Goal: Task Accomplishment & Management: Manage account settings

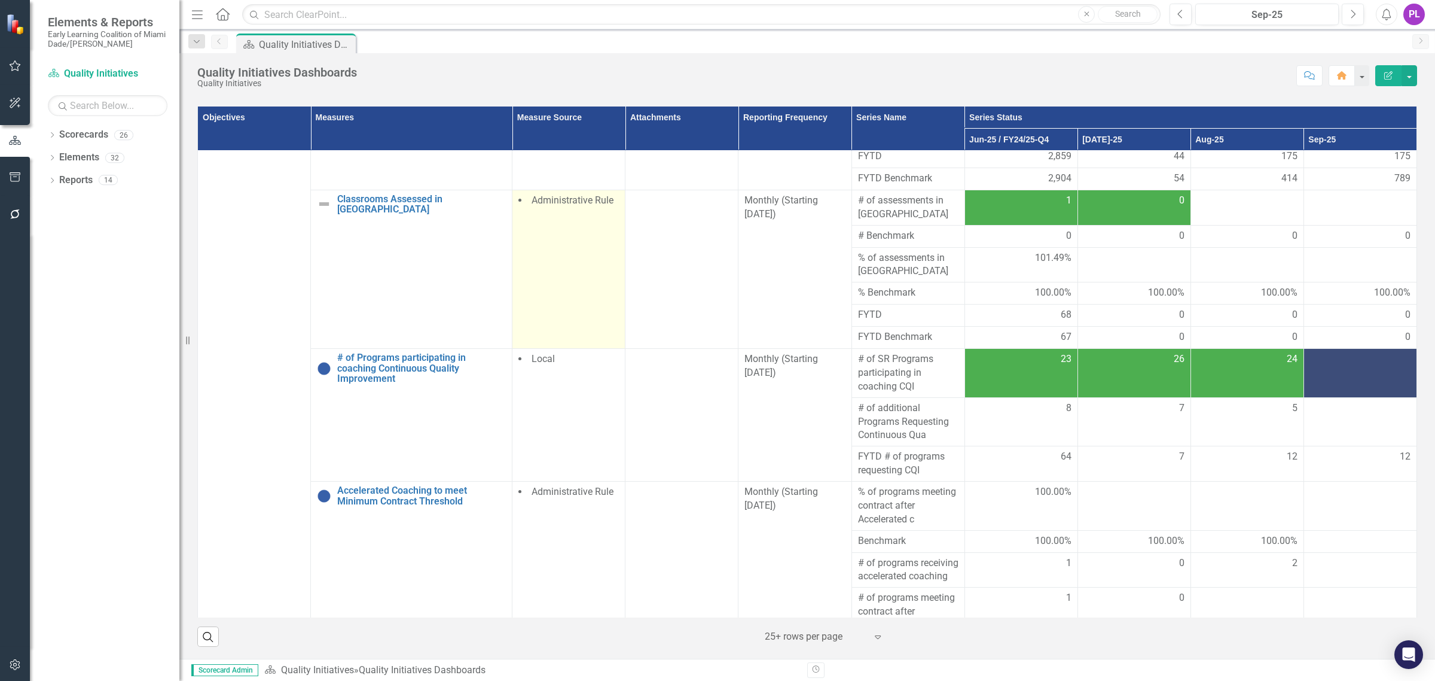
scroll to position [1271, 0]
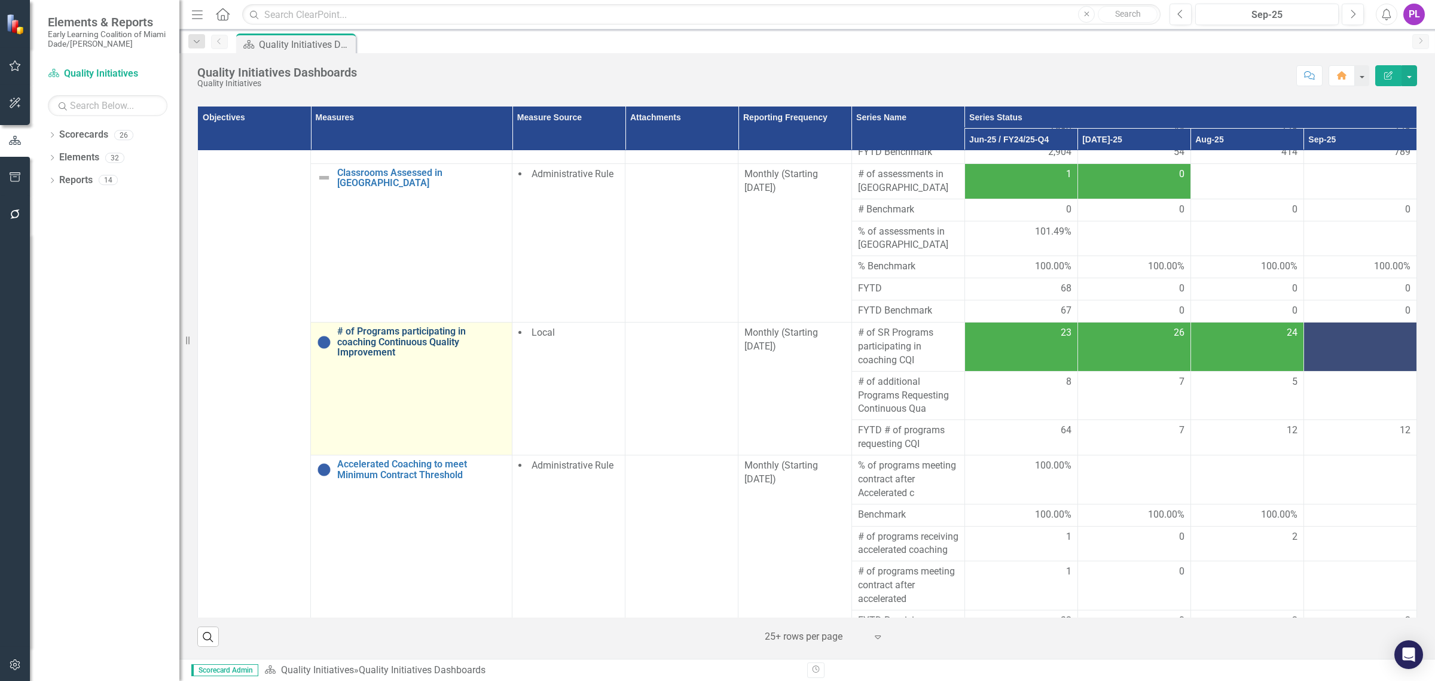
click at [456, 326] on link "# of Programs participating in coaching Continuous Quality Improvement" at bounding box center [421, 342] width 169 height 32
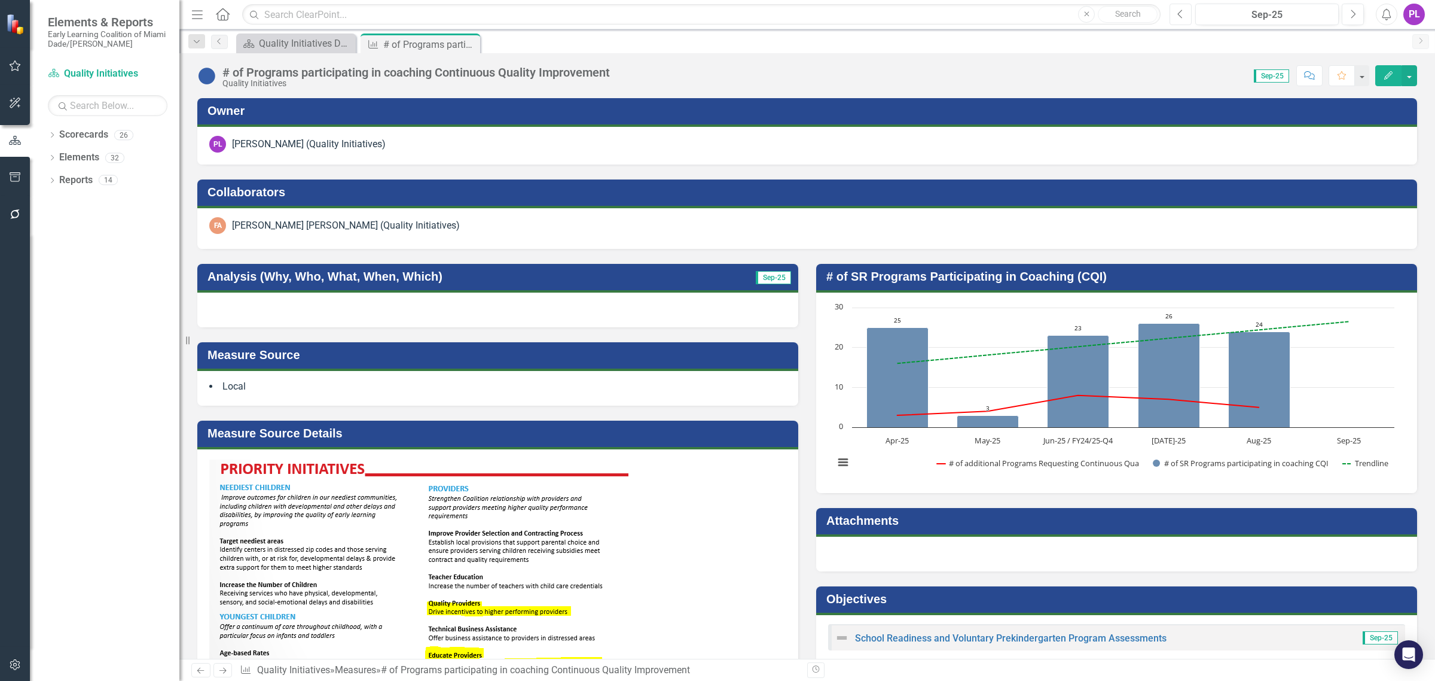
click at [1182, 19] on button "Previous" at bounding box center [1181, 15] width 22 height 22
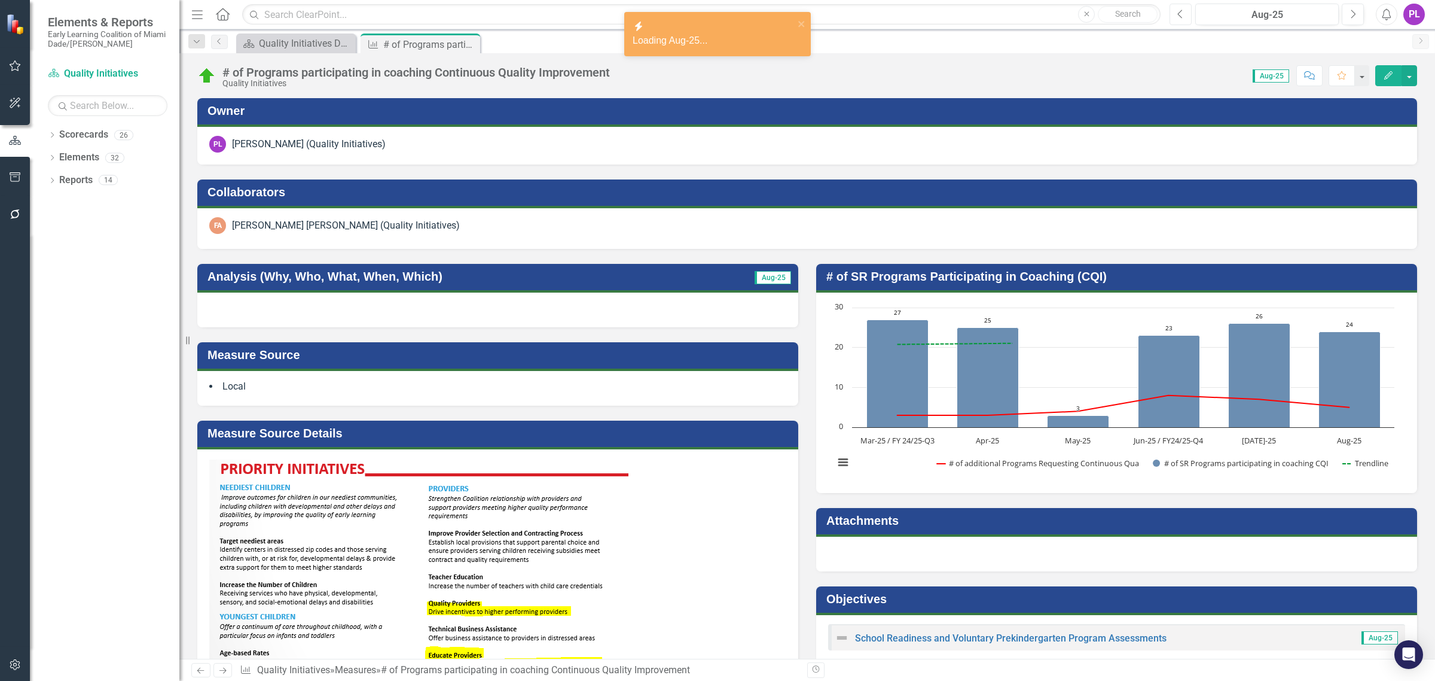
click at [1182, 19] on button "Previous" at bounding box center [1181, 15] width 22 height 22
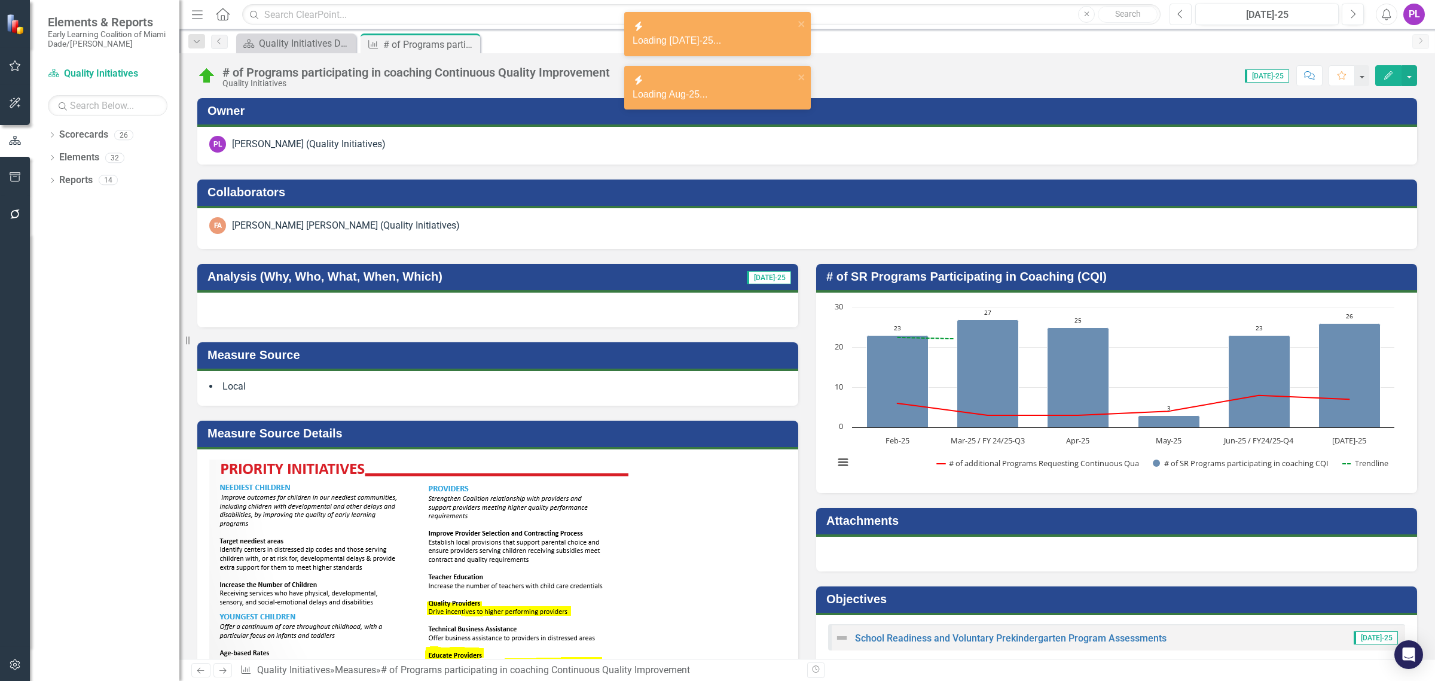
click at [1182, 19] on button "Previous" at bounding box center [1181, 15] width 22 height 22
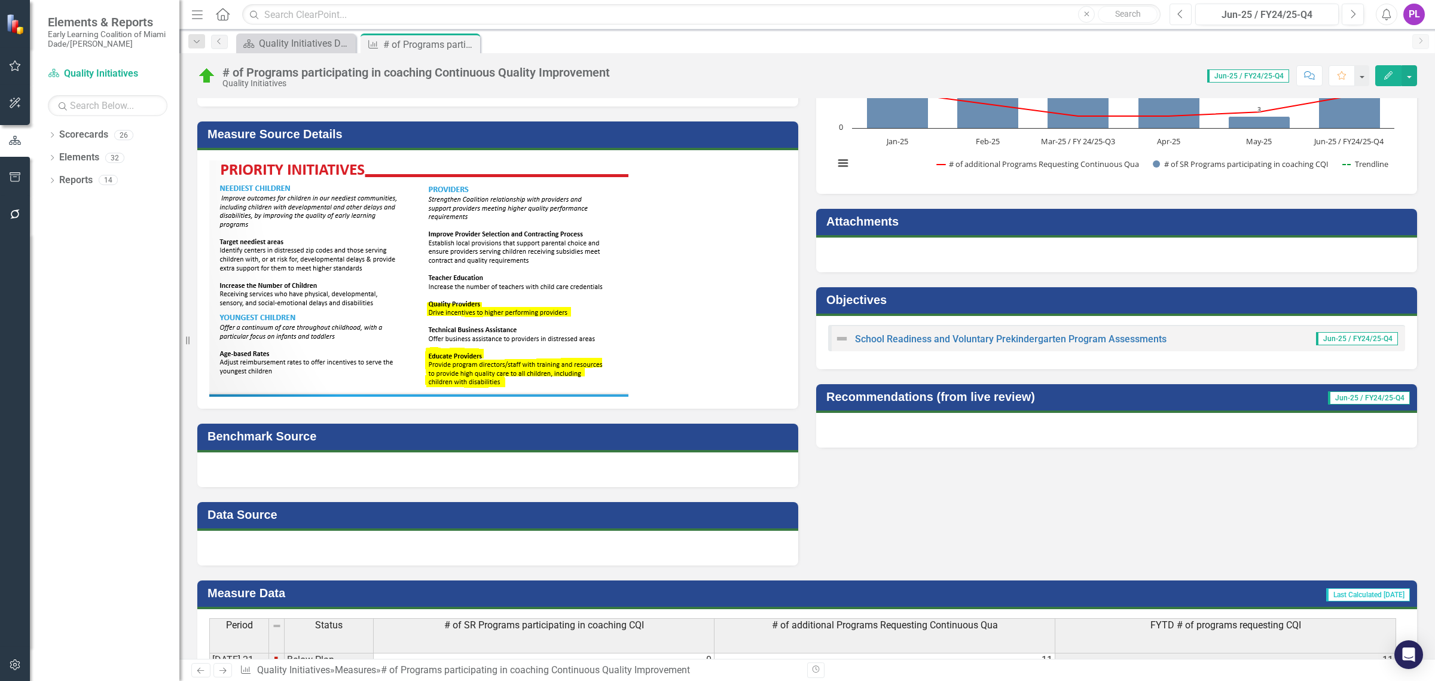
scroll to position [374, 0]
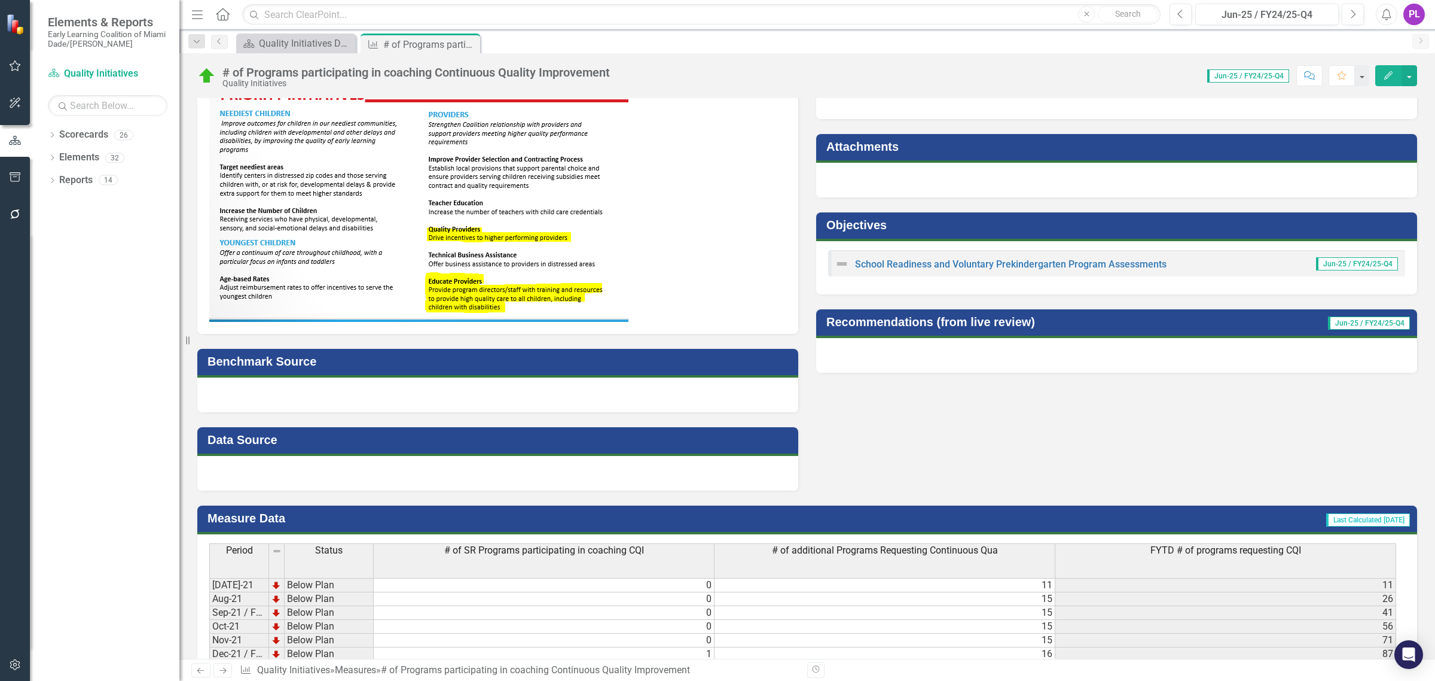
click at [330, 397] on div at bounding box center [497, 394] width 601 height 35
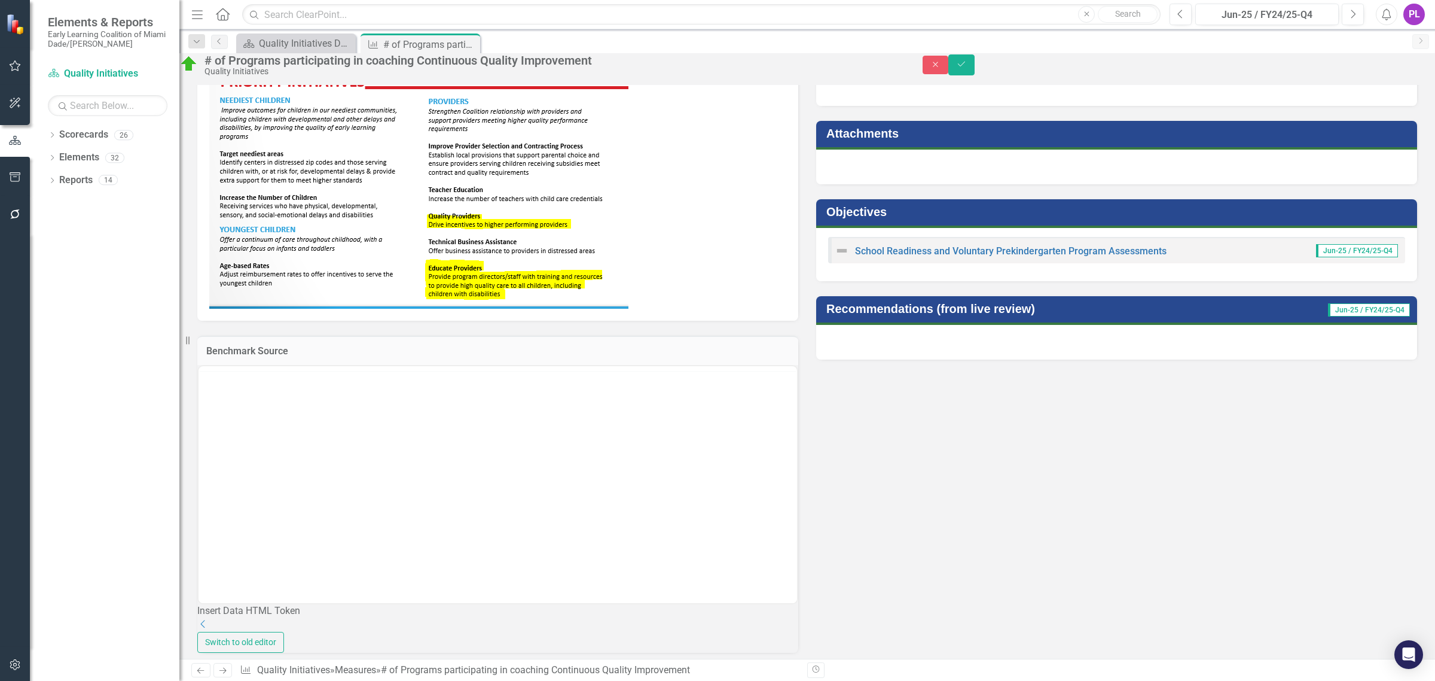
scroll to position [0, 0]
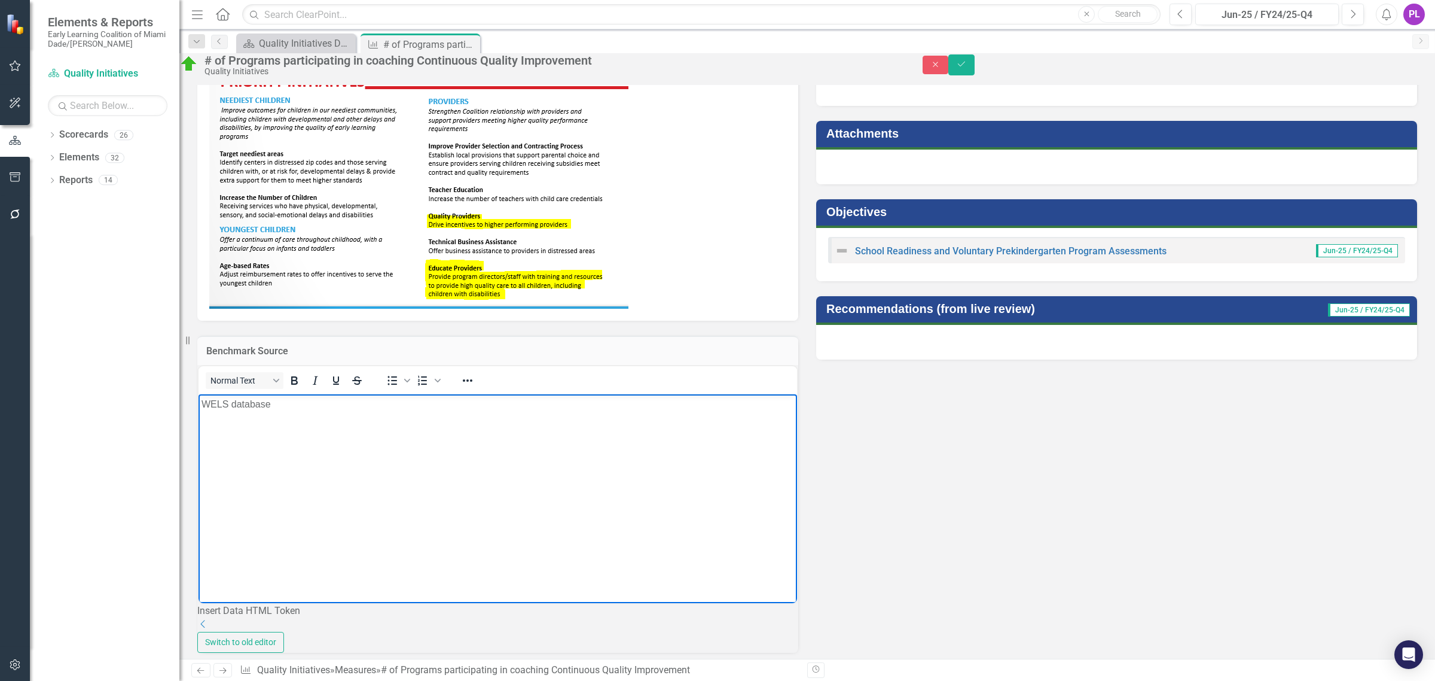
click at [233, 401] on p "WELS database" at bounding box center [498, 404] width 593 height 14
click at [323, 405] on p "WELS Systems database" at bounding box center [498, 404] width 593 height 14
drag, startPoint x: 428, startPoint y: 408, endPoint x: 205, endPoint y: 397, distance: 223.4
click at [205, 397] on p "WELS Systems database https://elcsupport.org/" at bounding box center [498, 404] width 593 height 14
copy p "WELS Systems database https://elcsupport.org/"
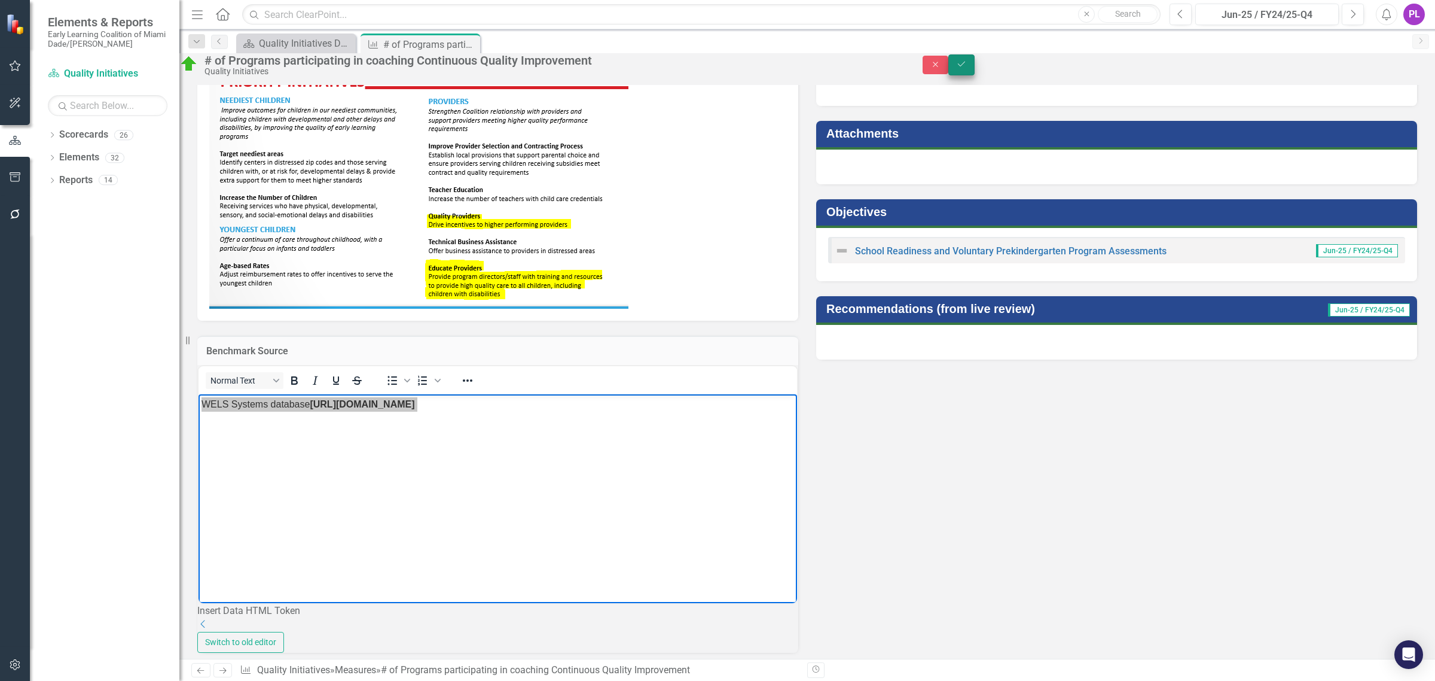
click at [967, 68] on icon "Save" at bounding box center [961, 64] width 11 height 8
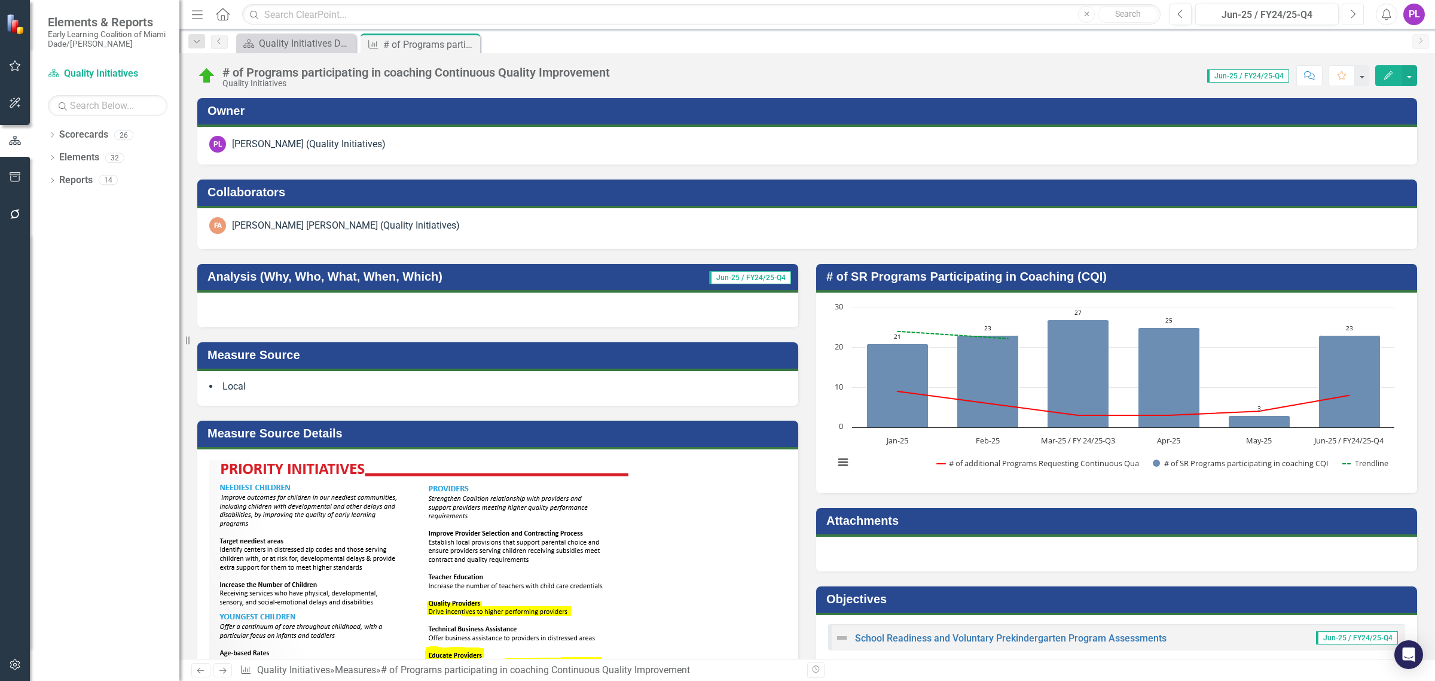
click at [1353, 15] on icon "Next" at bounding box center [1353, 14] width 7 height 11
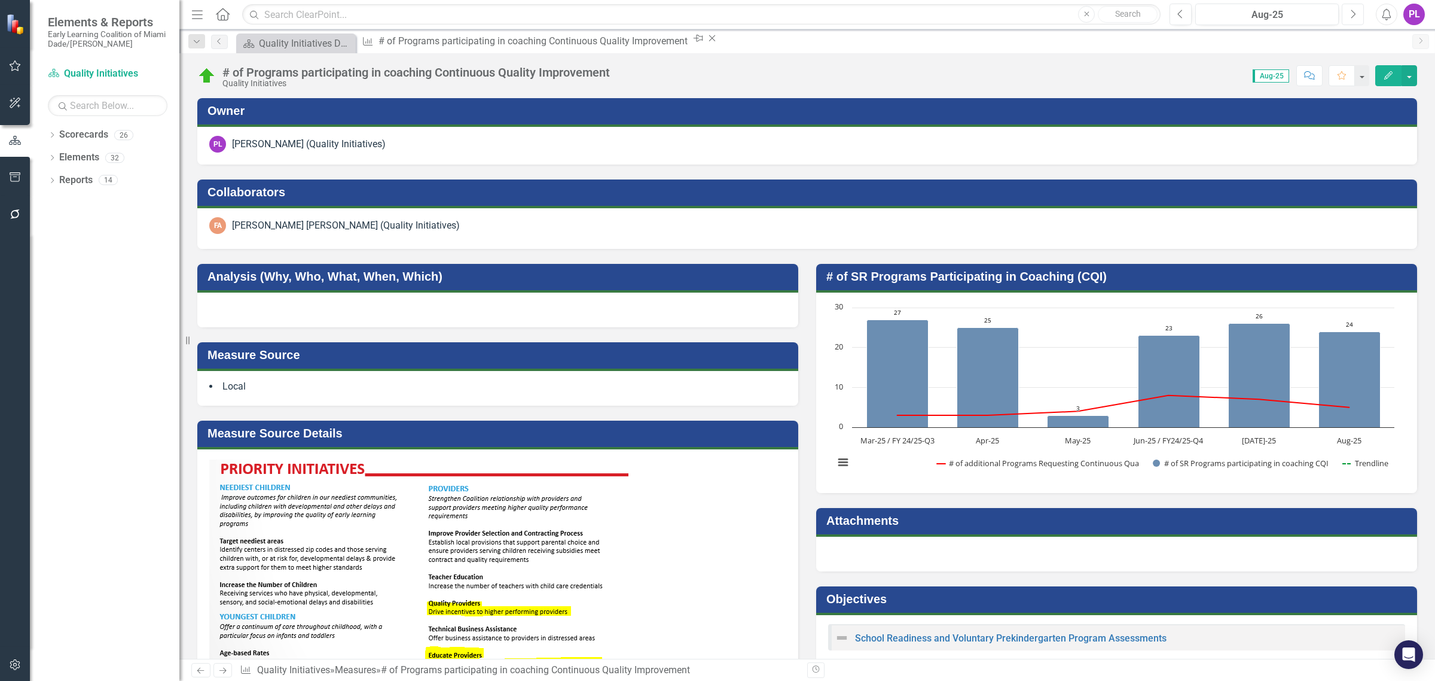
click at [1353, 15] on icon "Next" at bounding box center [1353, 14] width 7 height 11
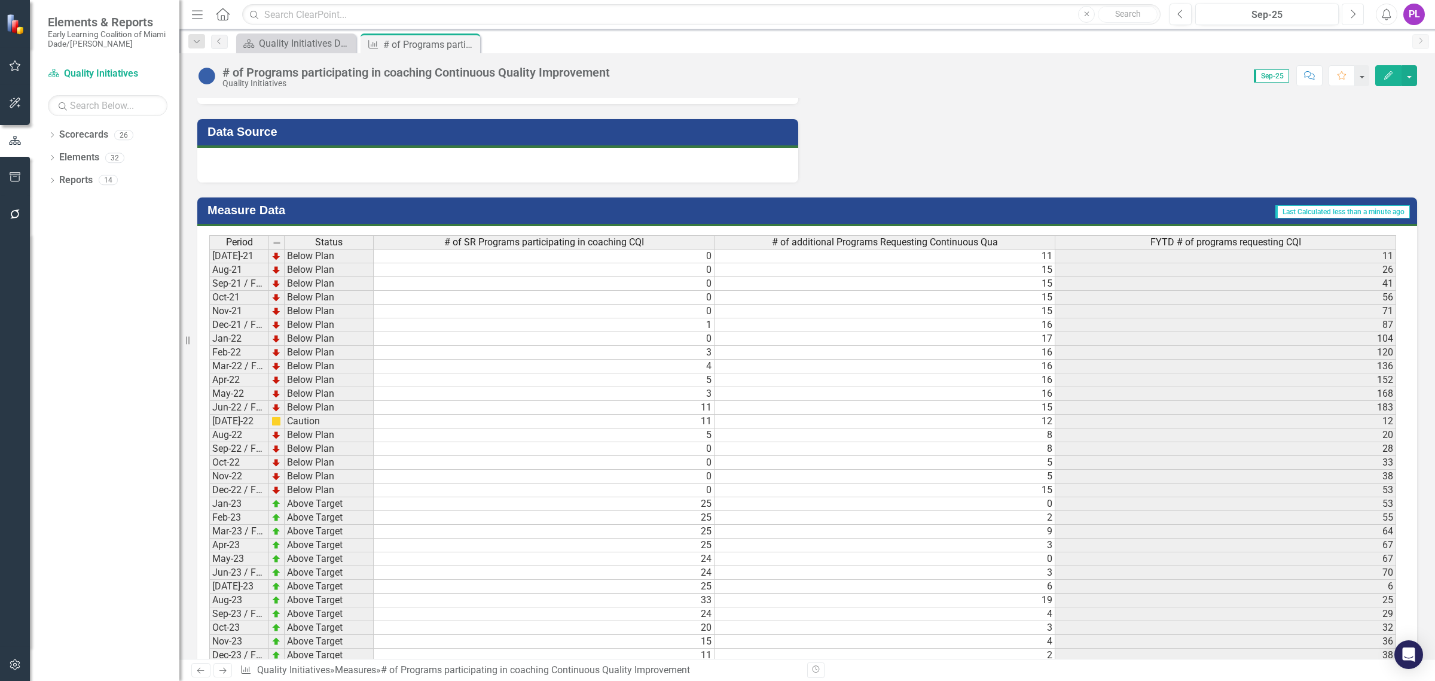
scroll to position [449, 0]
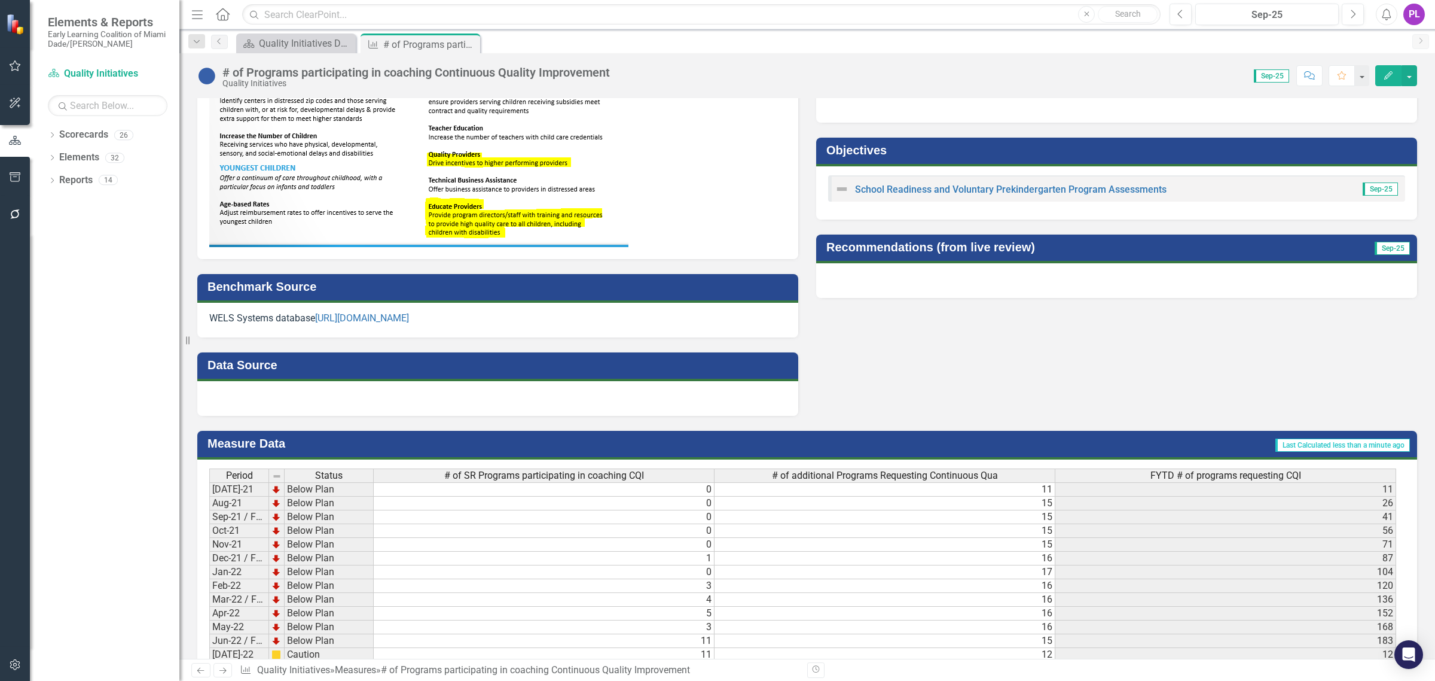
click at [426, 389] on div at bounding box center [497, 398] width 601 height 35
click at [360, 393] on div at bounding box center [497, 398] width 601 height 35
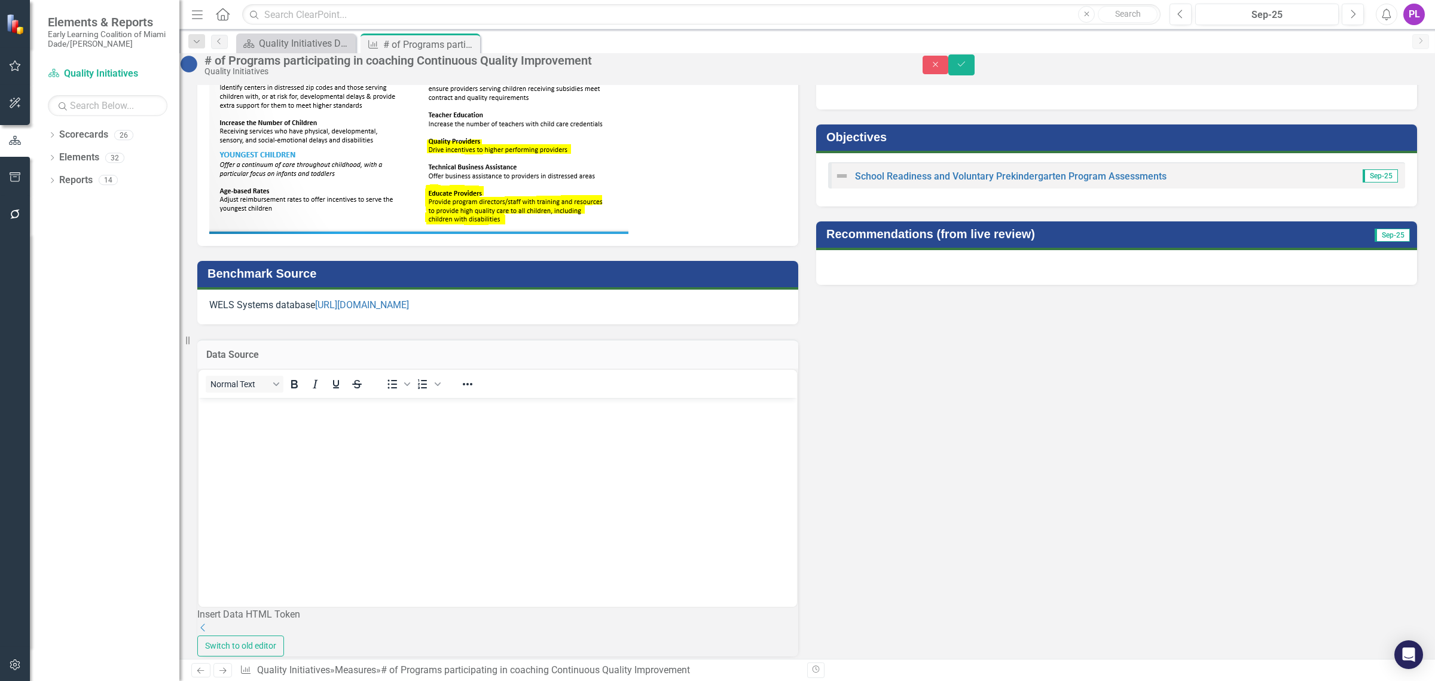
scroll to position [0, 0]
drag, startPoint x: 437, startPoint y: 324, endPoint x: 278, endPoint y: 324, distance: 159.1
click at [278, 312] on p "WELS Systems database https://elcsupport.org/" at bounding box center [497, 305] width 577 height 14
click at [493, 312] on p "WELS Systems database https://elcsupport.org/" at bounding box center [497, 305] width 577 height 14
click at [532, 458] on body "WELS Systems database https://elcsupport.org/" at bounding box center [498, 486] width 599 height 179
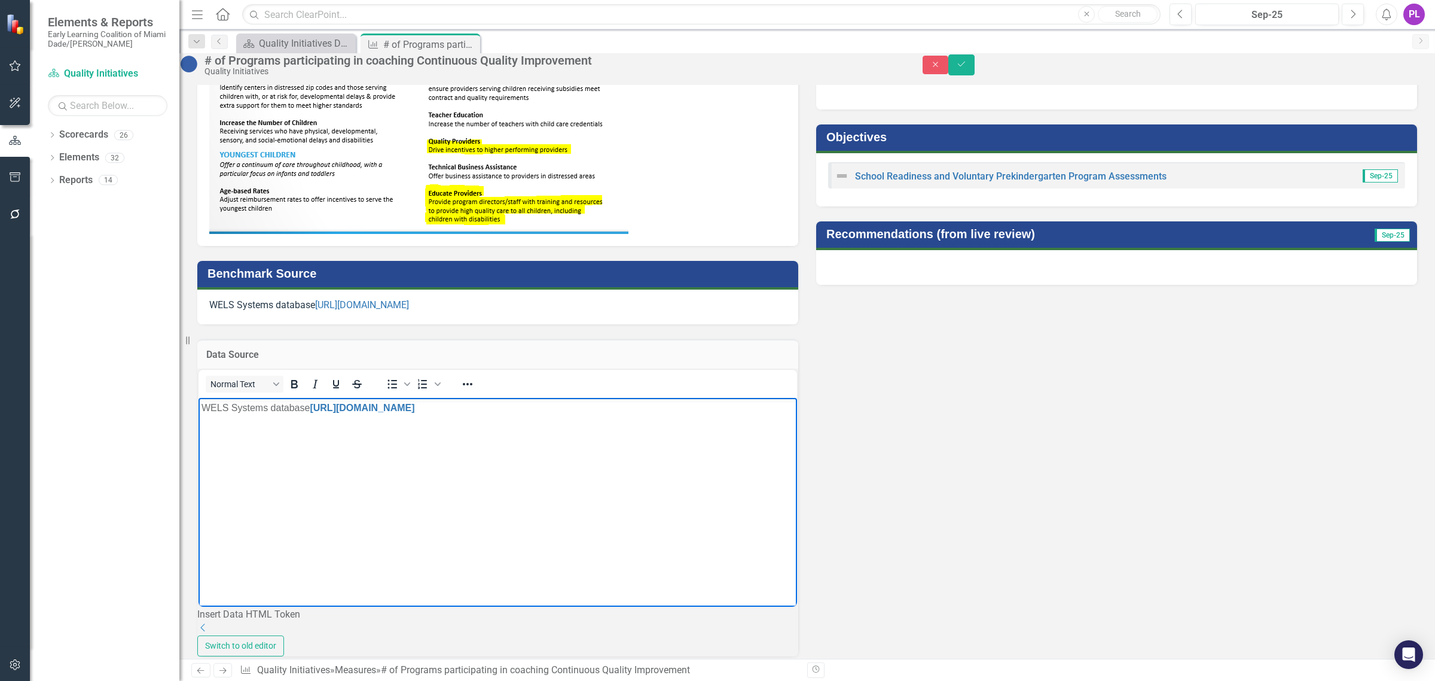
click at [561, 307] on div "WELS Systems database https://elcsupport.org/" at bounding box center [497, 306] width 601 height 35
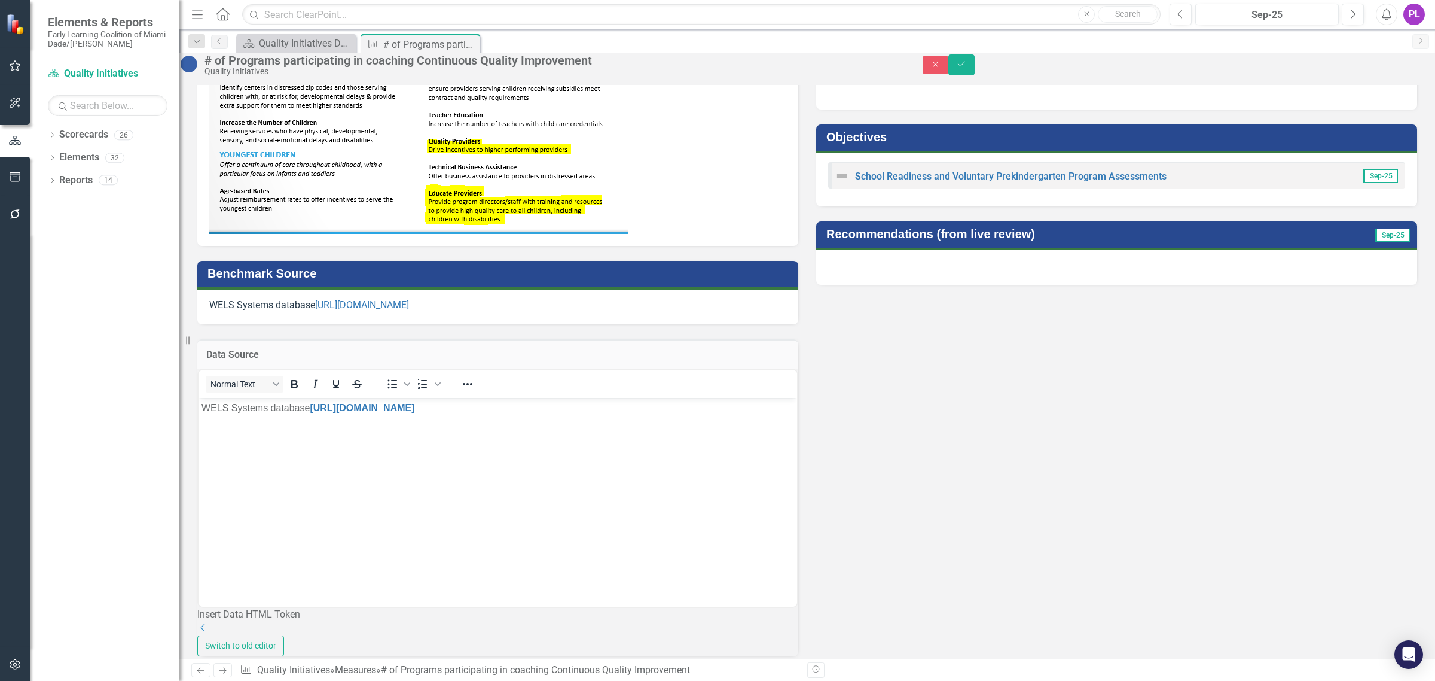
click at [559, 308] on div "WELS Systems database https://elcsupport.org/" at bounding box center [497, 306] width 601 height 35
click at [536, 312] on p "WELS Systems database https://elcsupport.org/" at bounding box center [497, 305] width 577 height 14
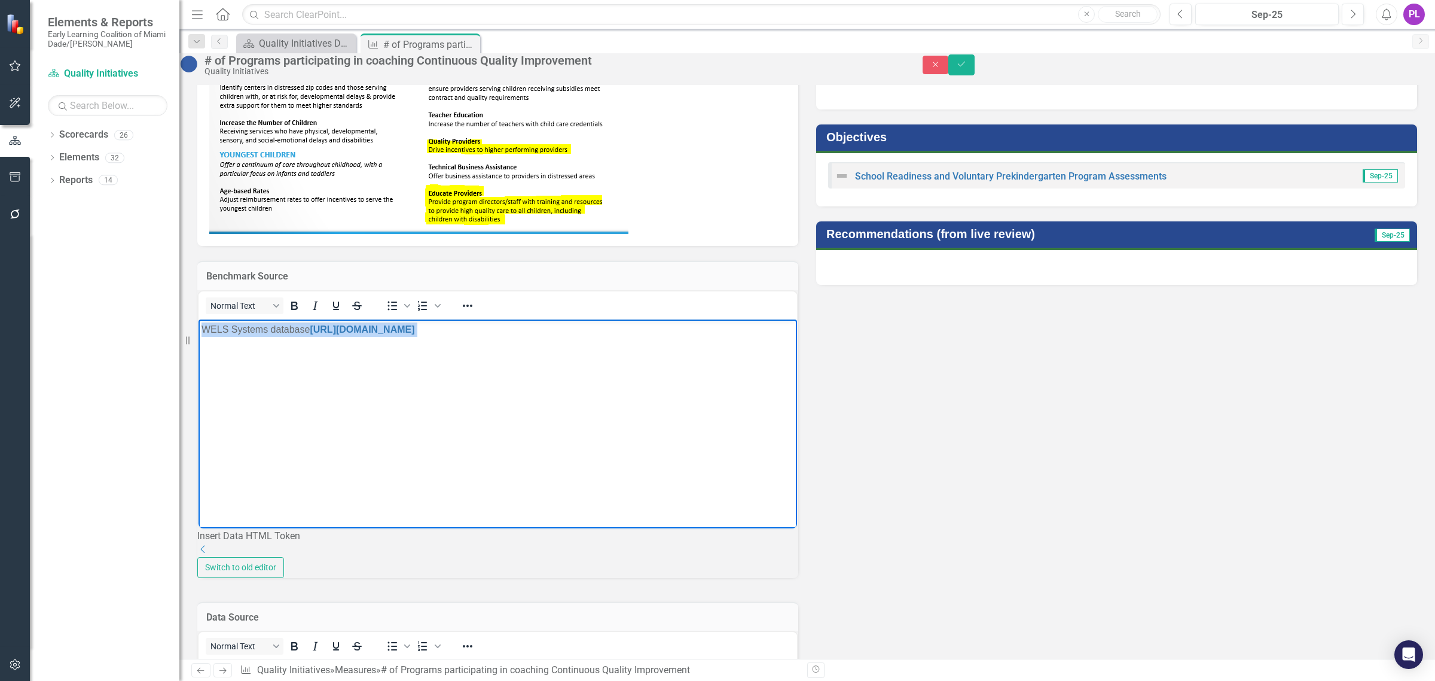
drag, startPoint x: 444, startPoint y: 330, endPoint x: 202, endPoint y: 333, distance: 242.8
click at [202, 333] on p "WELS Systems database https://elcsupport.org/" at bounding box center [498, 329] width 593 height 14
click at [975, 72] on button "Save" at bounding box center [962, 64] width 26 height 21
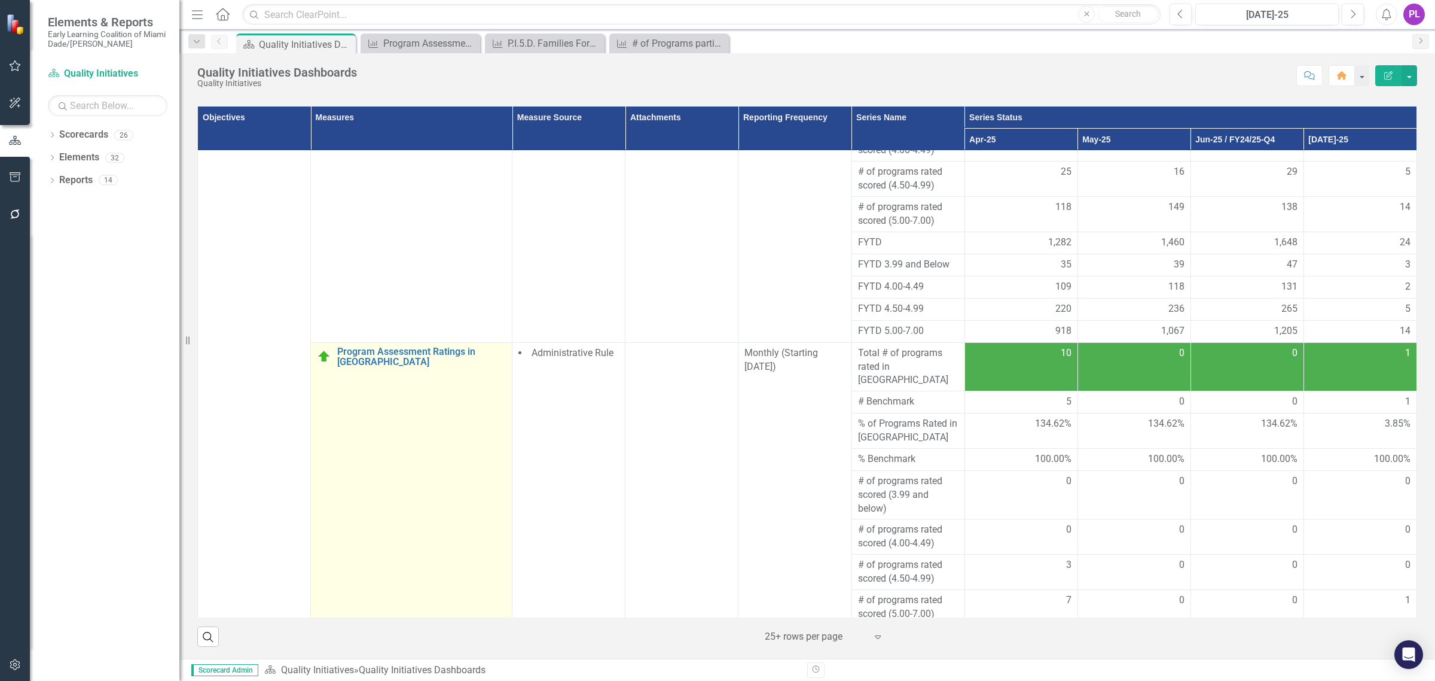
scroll to position [598, 0]
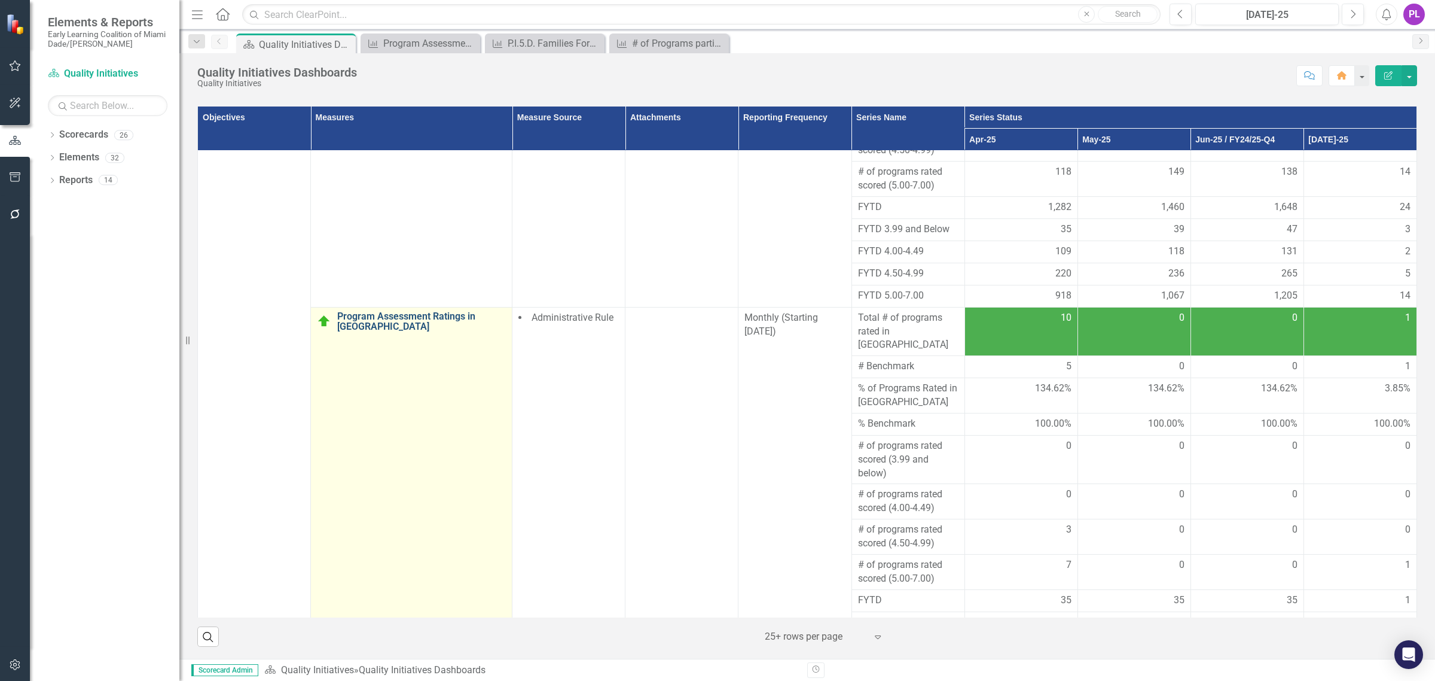
click at [455, 311] on link "Program Assessment Ratings in [GEOGRAPHIC_DATA]" at bounding box center [421, 321] width 169 height 21
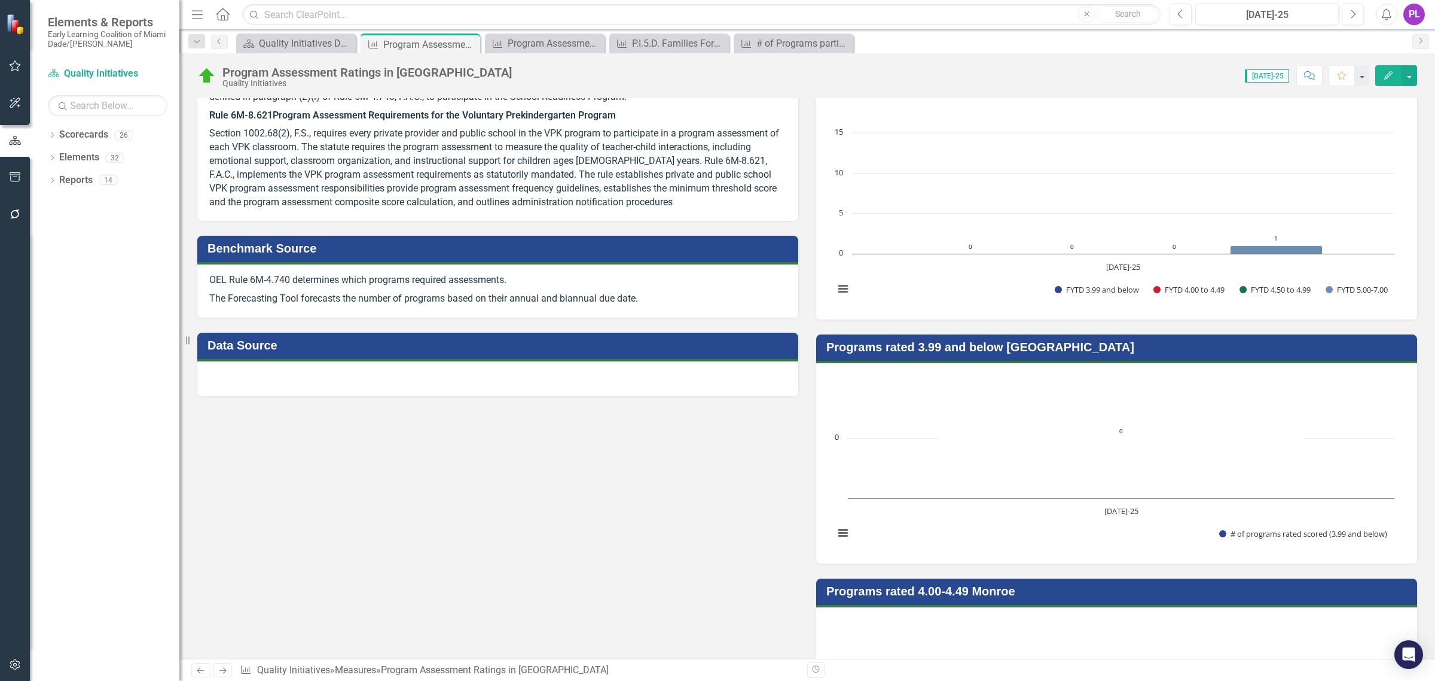
scroll to position [598, 0]
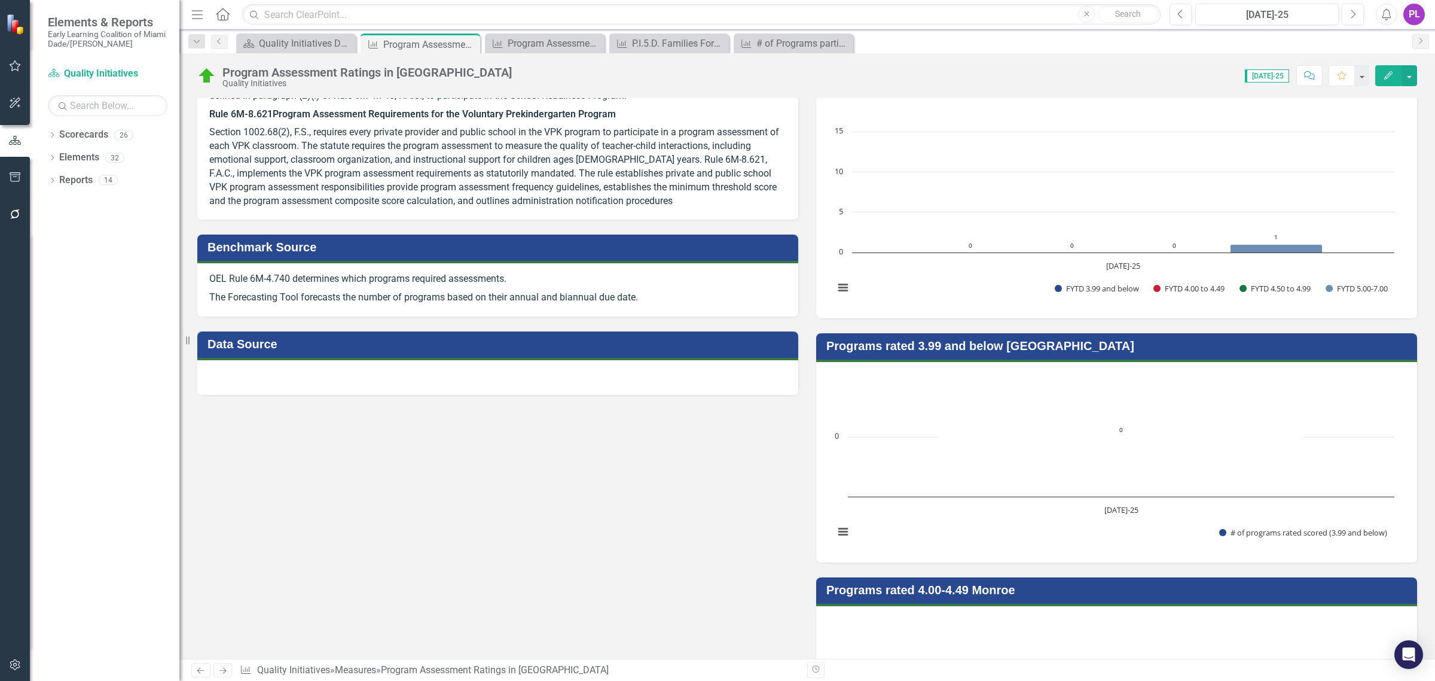
click at [324, 386] on div at bounding box center [497, 377] width 601 height 35
click at [325, 386] on div at bounding box center [497, 377] width 601 height 35
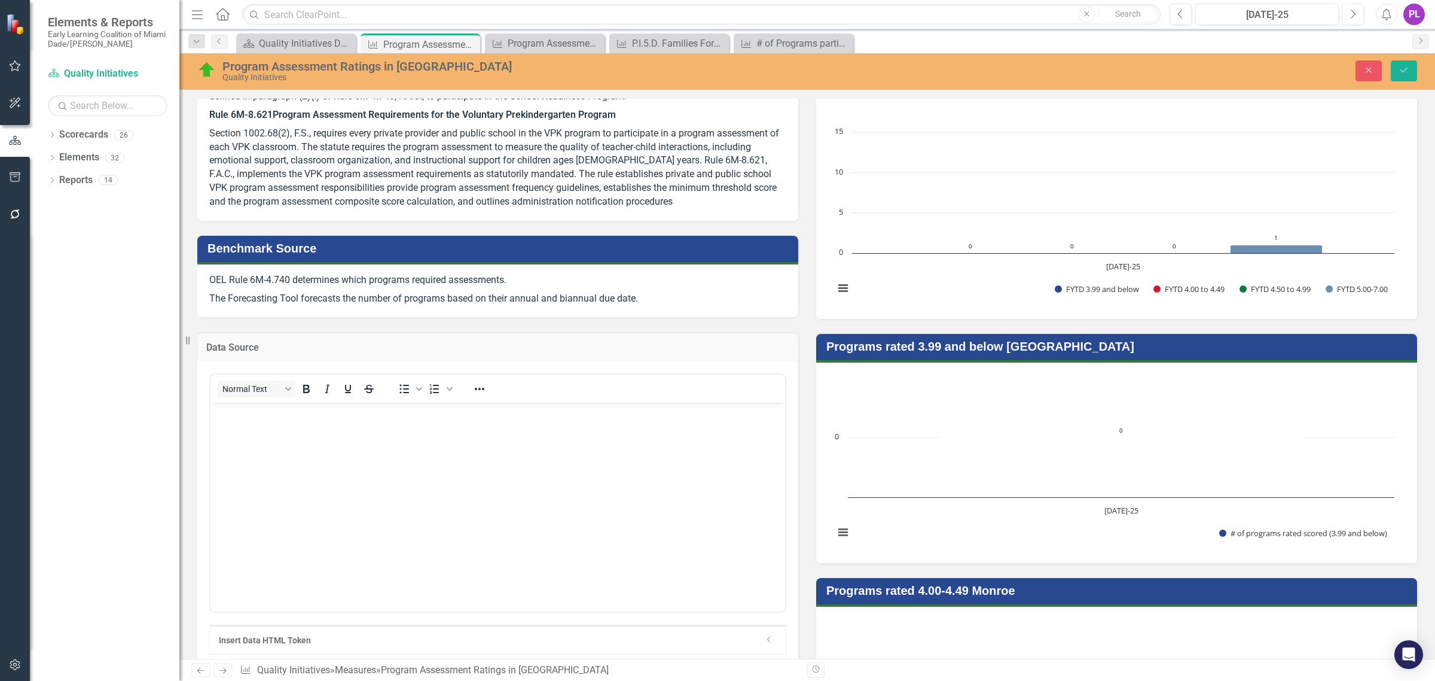
scroll to position [0, 0]
click at [1397, 72] on button "Save" at bounding box center [1404, 70] width 26 height 21
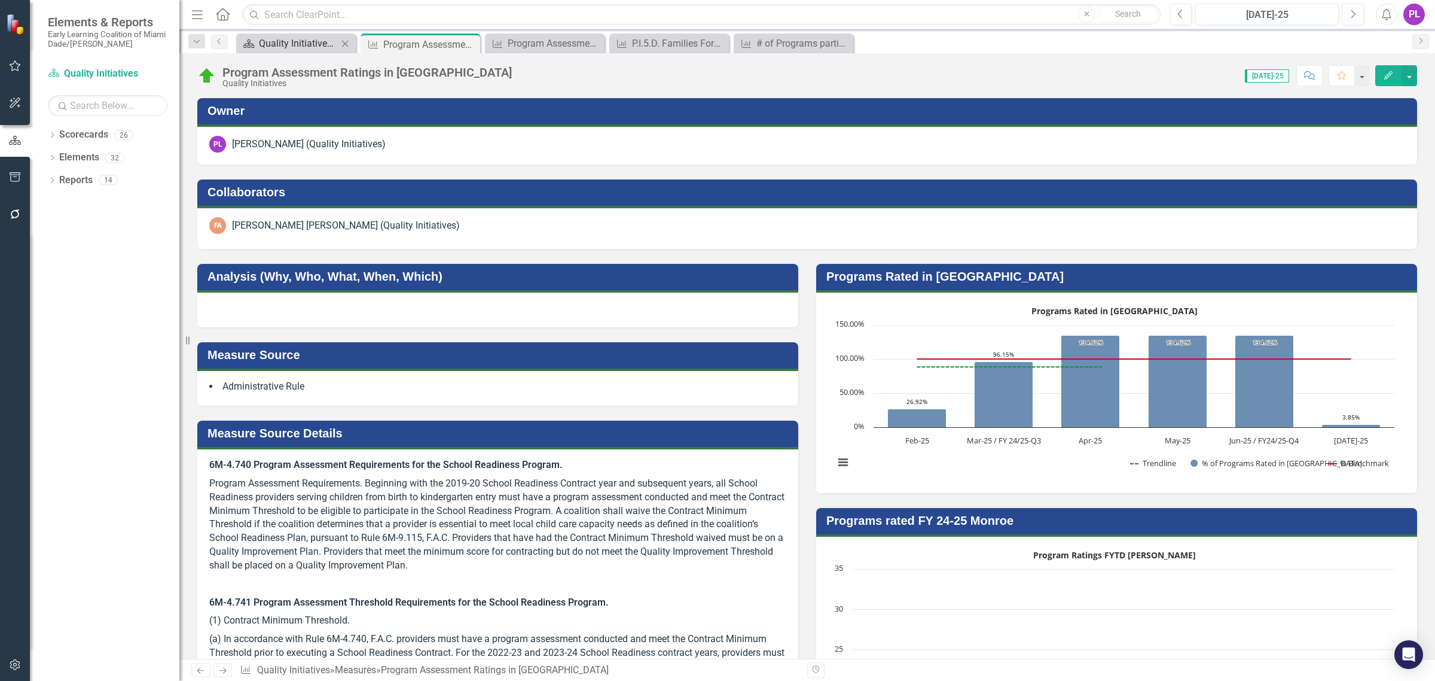
click at [319, 42] on div "Quality Initiatives Dashboards" at bounding box center [298, 43] width 79 height 15
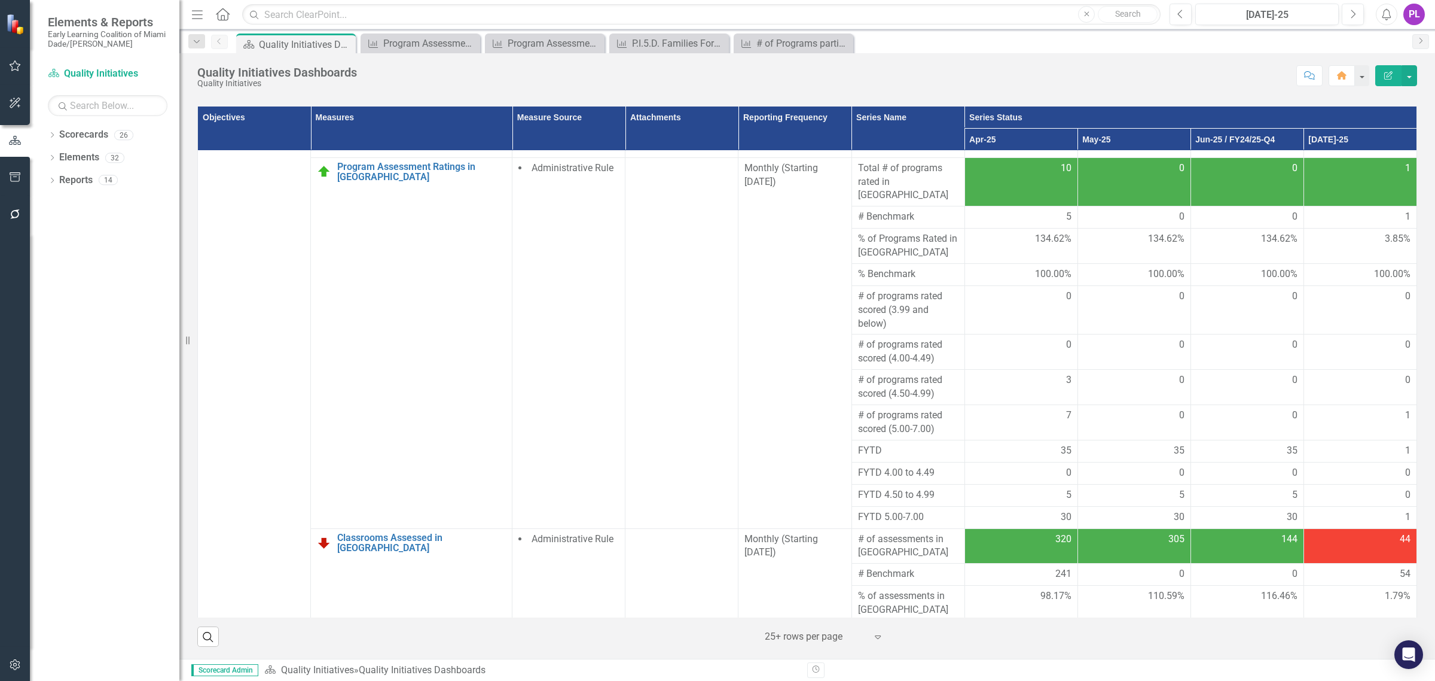
scroll to position [1047, 0]
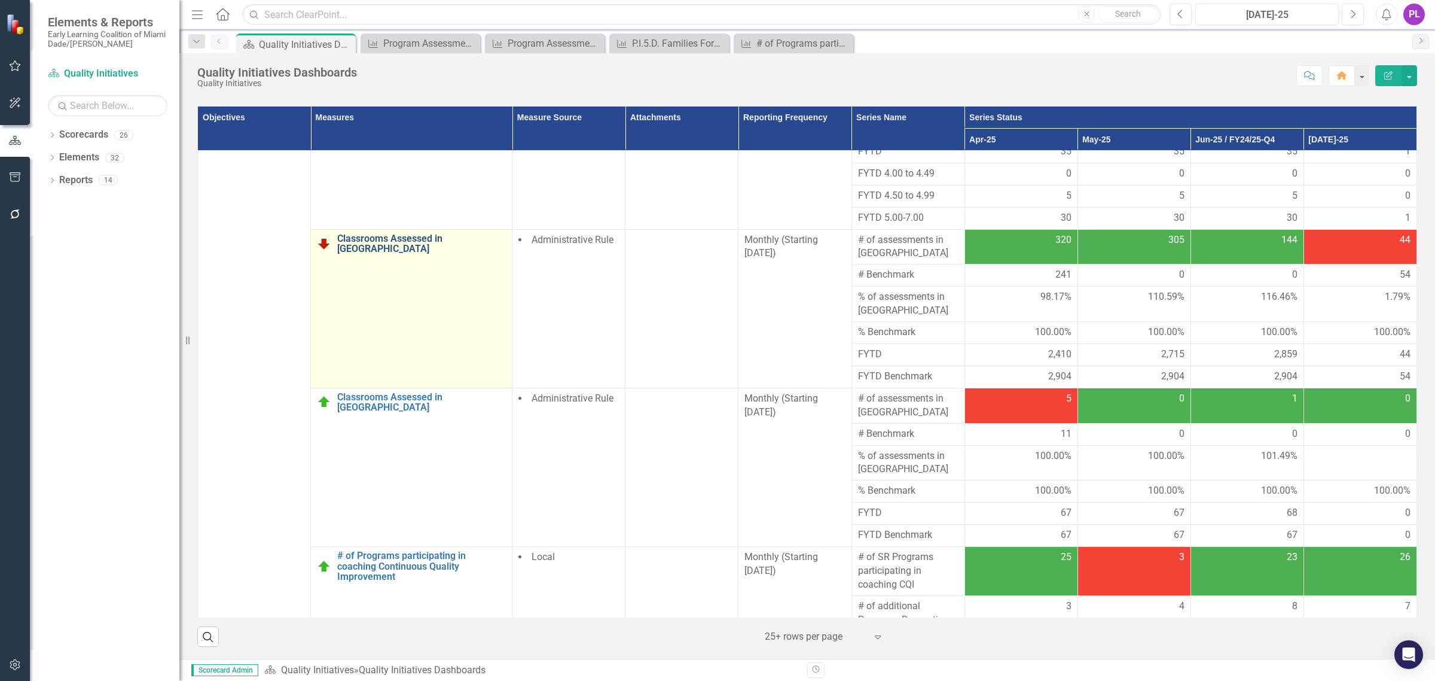
click at [471, 233] on link "Classrooms Assessed in [GEOGRAPHIC_DATA]" at bounding box center [421, 243] width 169 height 21
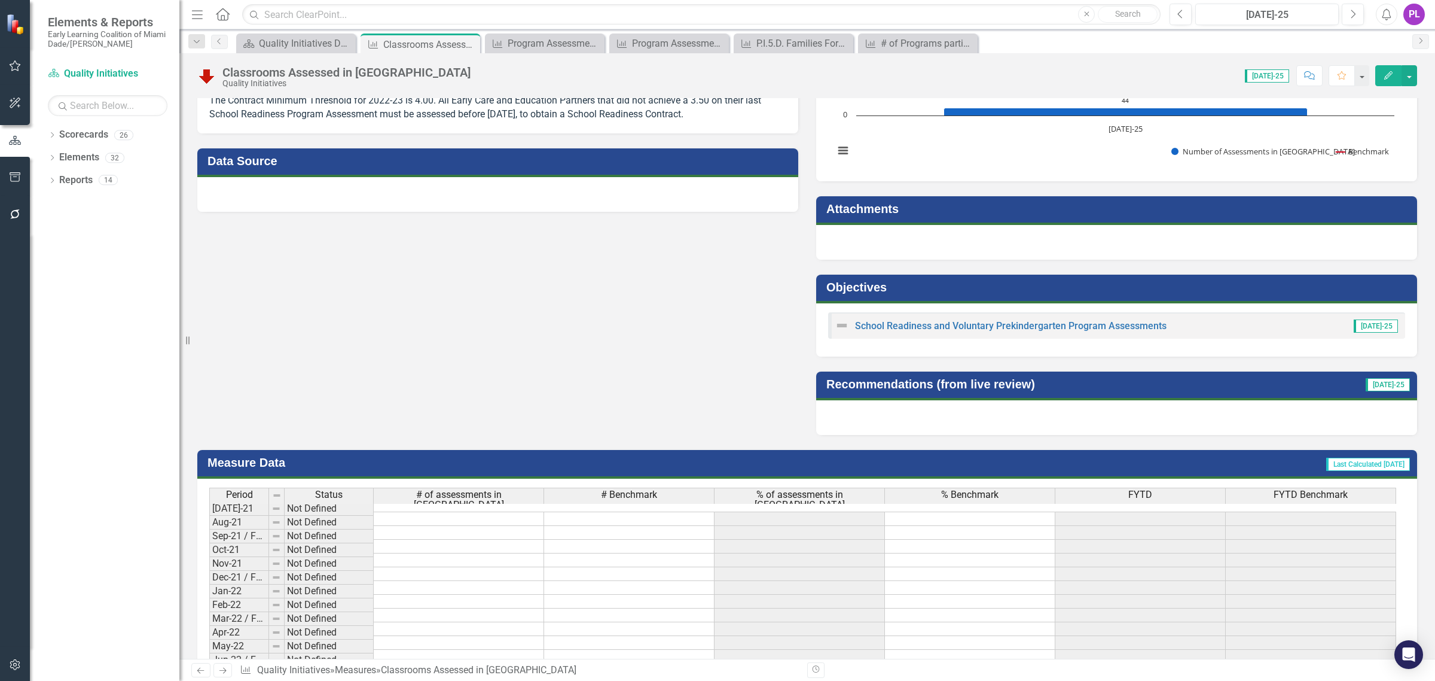
scroll to position [673, 0]
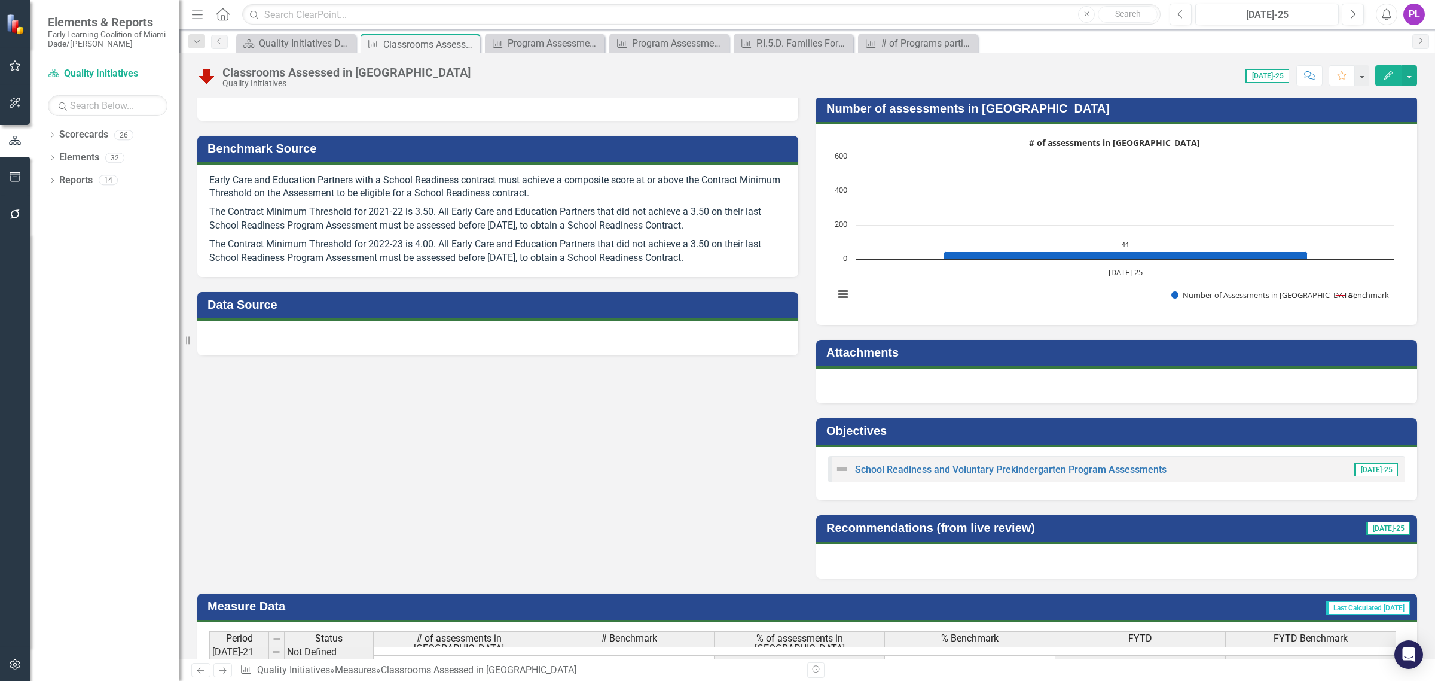
click at [435, 335] on div at bounding box center [497, 338] width 601 height 35
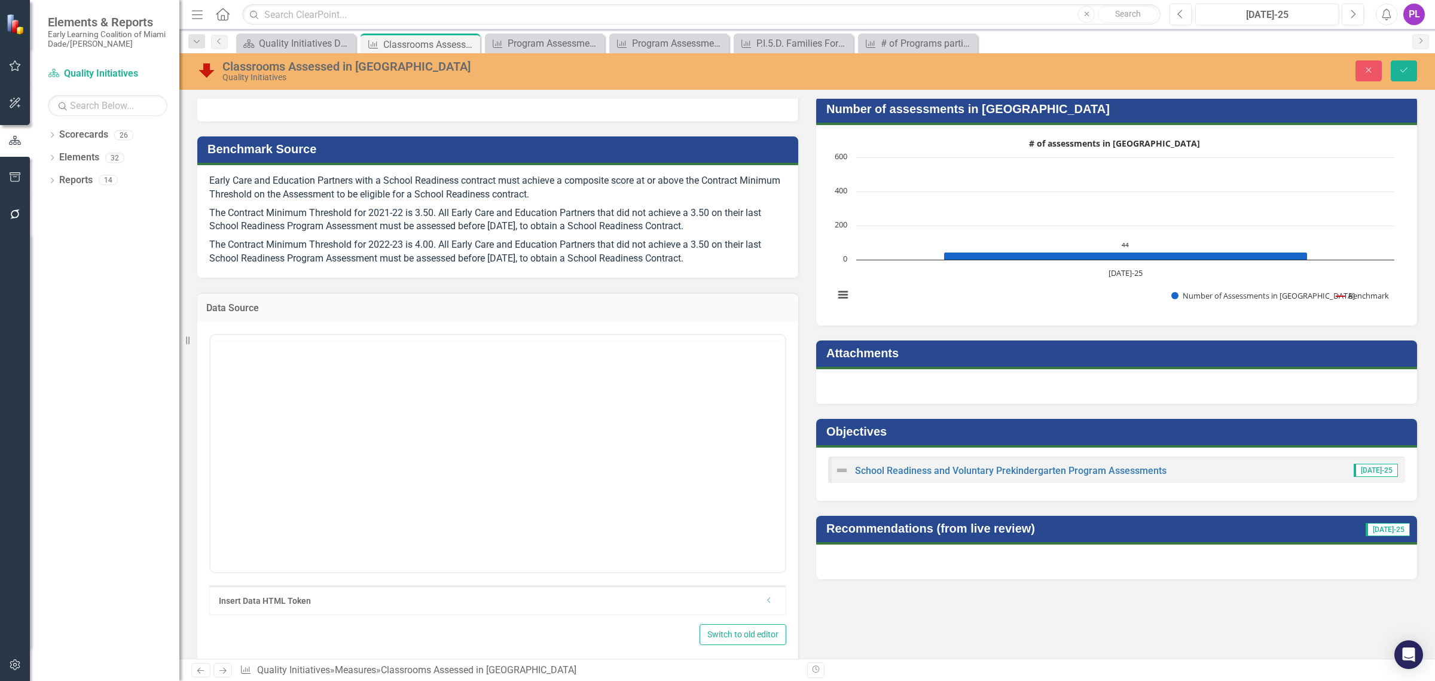
scroll to position [0, 0]
click at [1407, 72] on icon "Save" at bounding box center [1404, 70] width 11 height 8
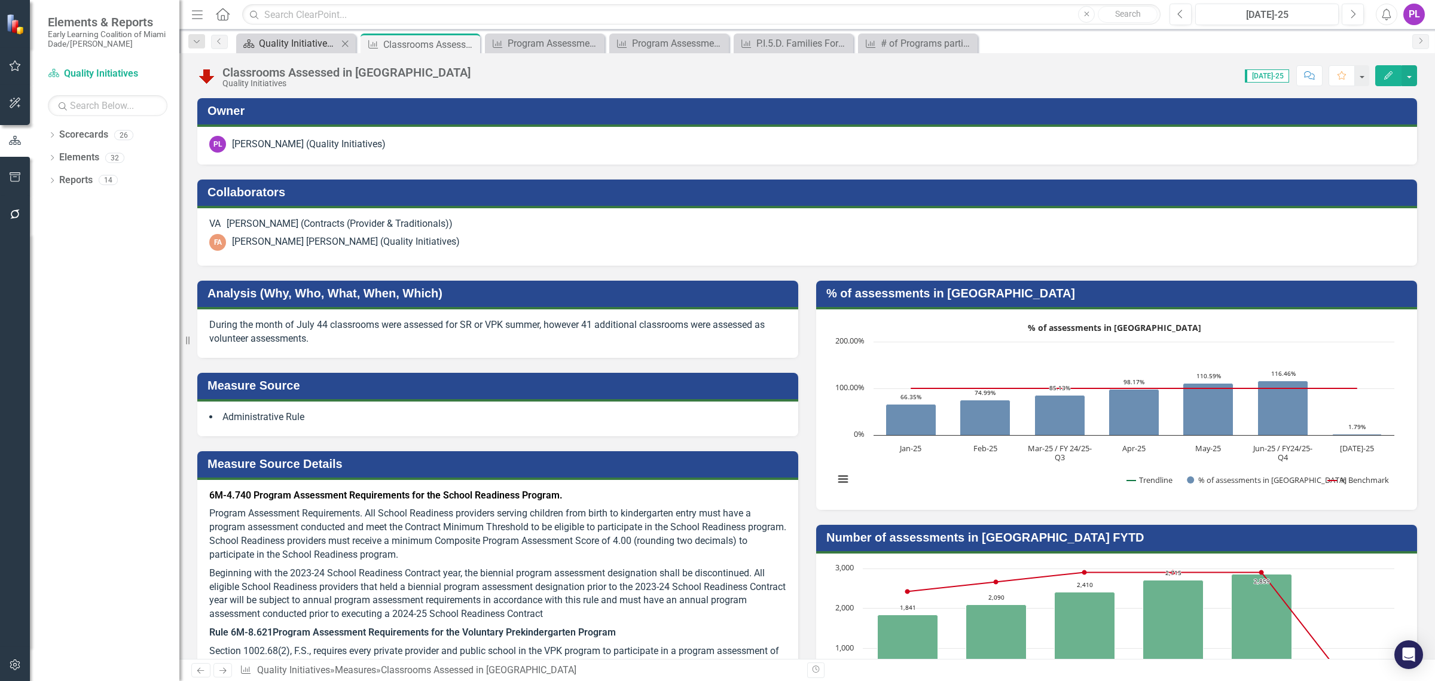
click at [291, 42] on div "Quality Initiatives Dashboards" at bounding box center [298, 43] width 79 height 15
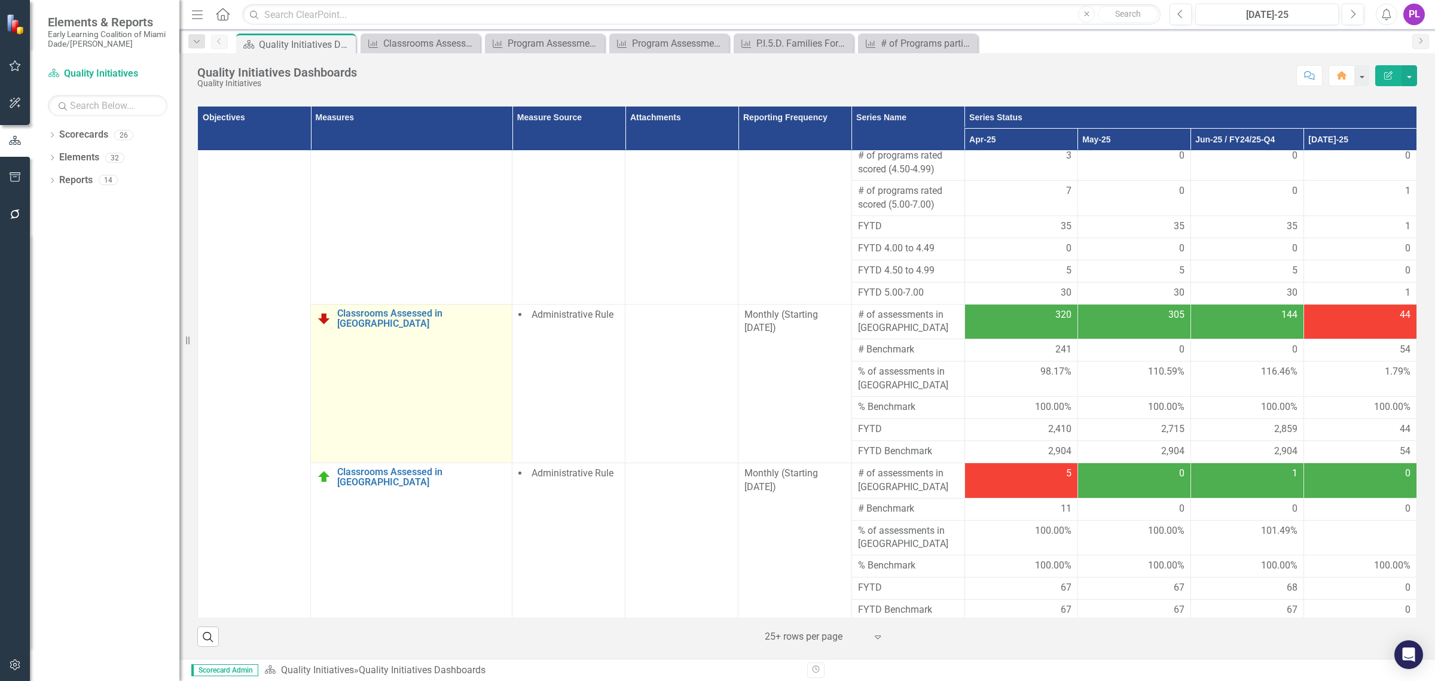
scroll to position [1047, 0]
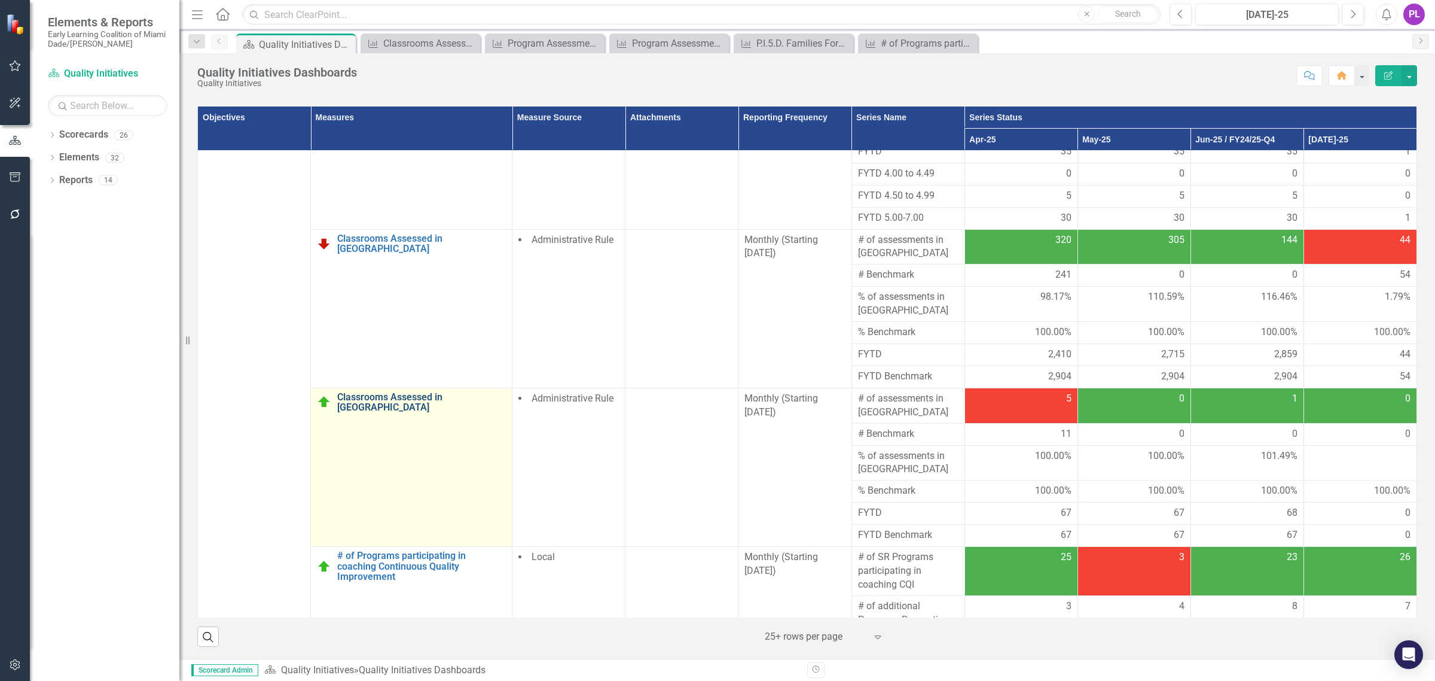
click at [429, 392] on link "Classrooms Assessed in [GEOGRAPHIC_DATA]" at bounding box center [421, 402] width 169 height 21
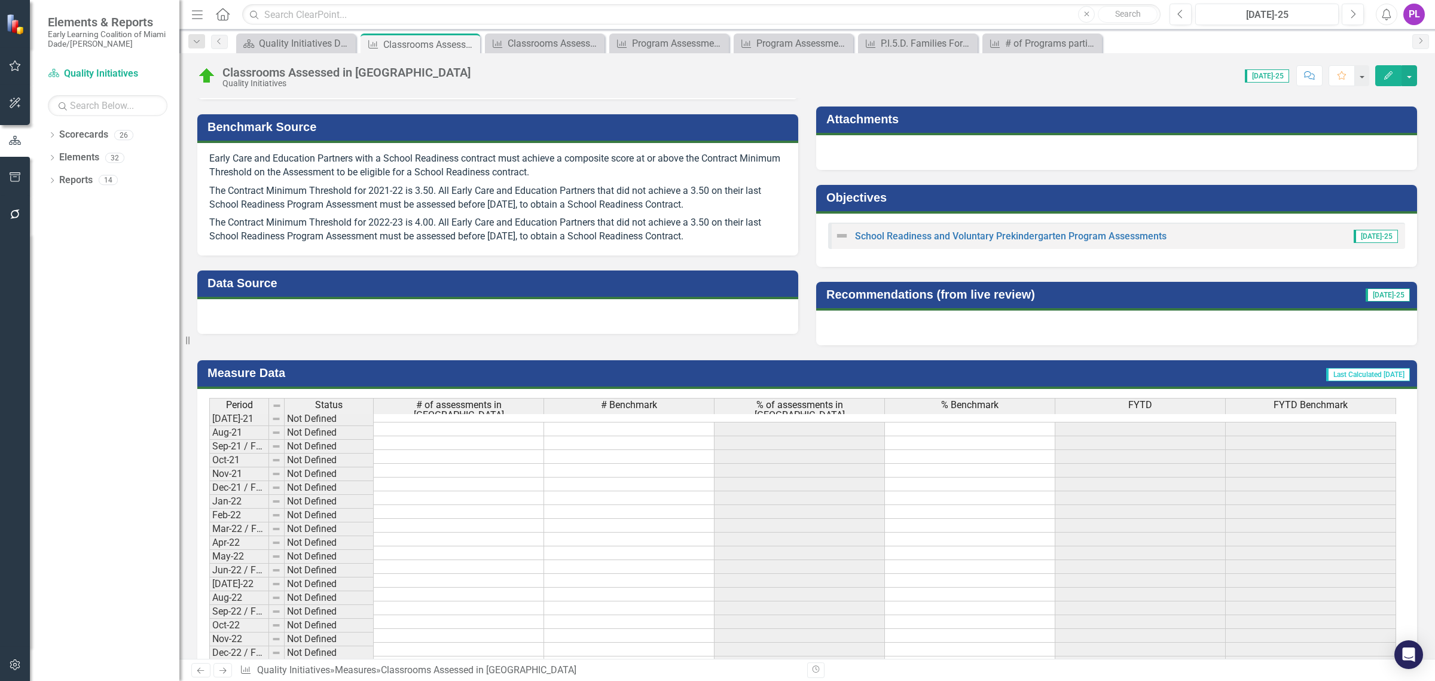
scroll to position [673, 0]
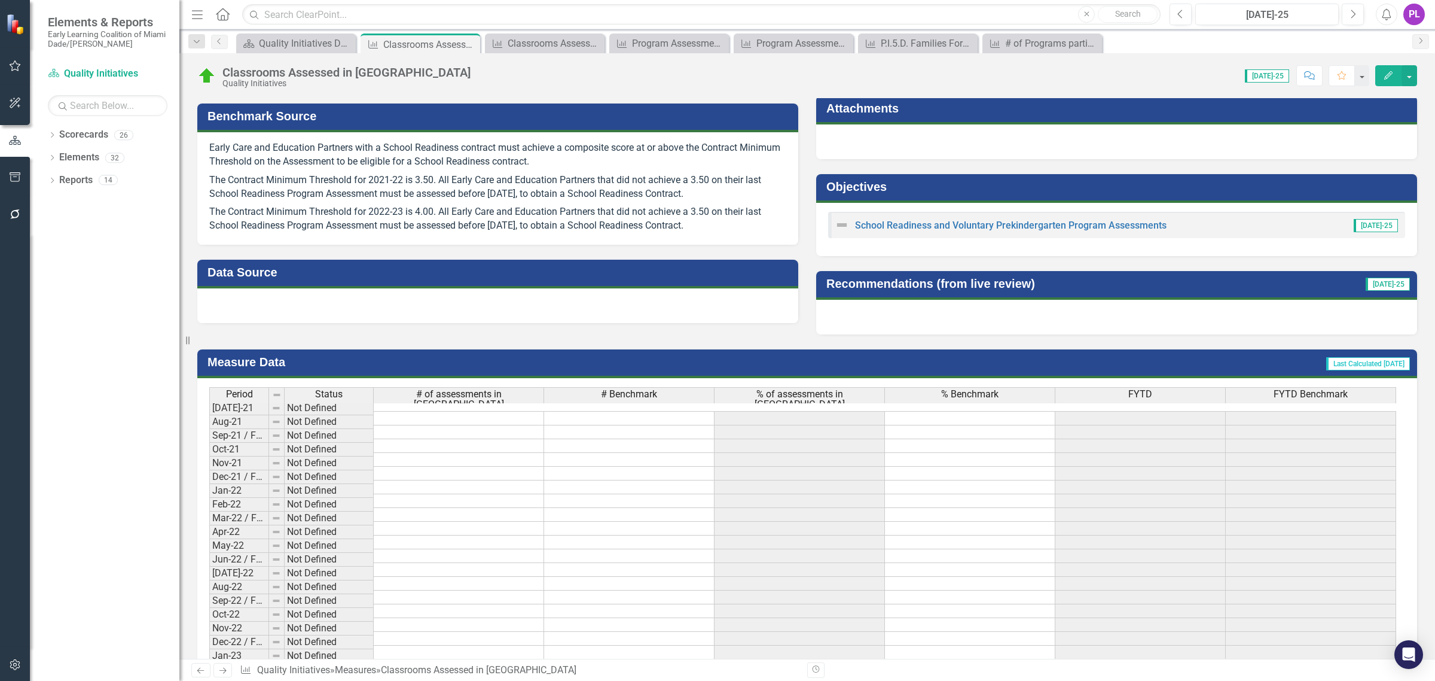
click at [380, 308] on div at bounding box center [497, 305] width 601 height 35
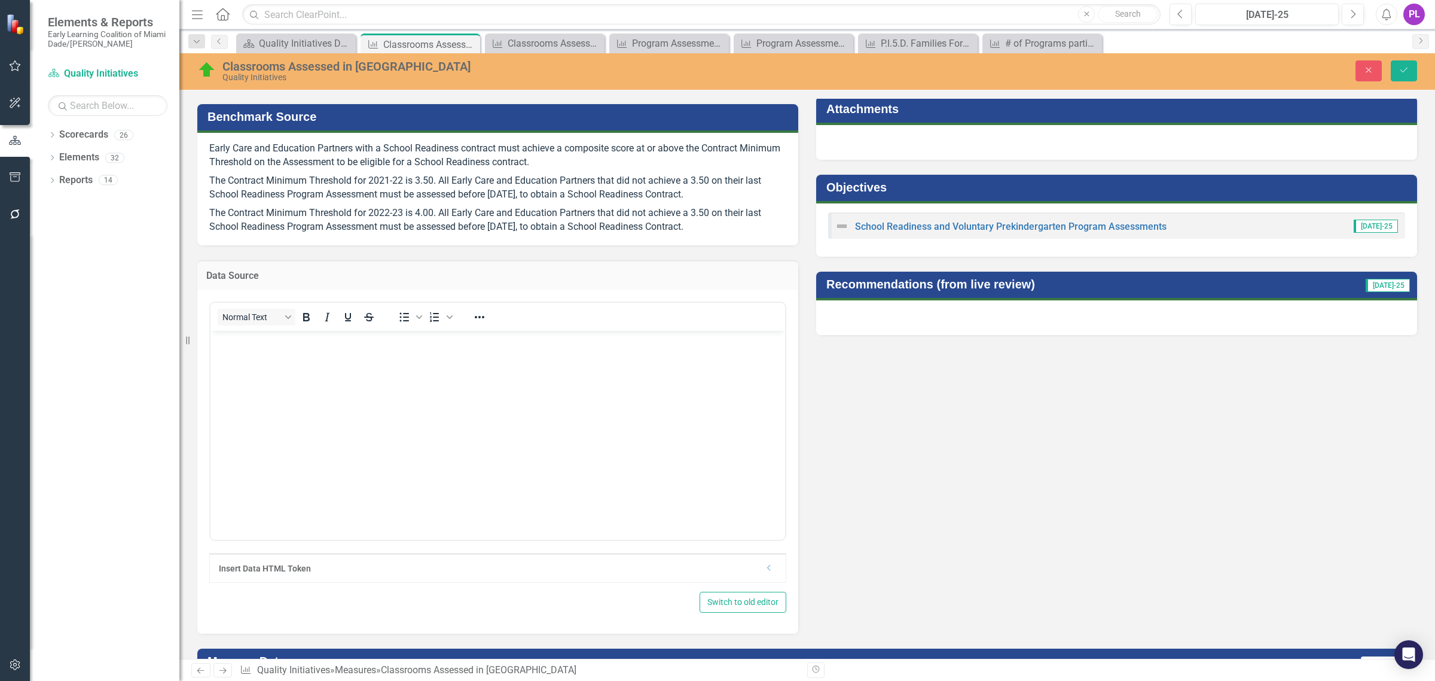
scroll to position [0, 0]
click at [1404, 67] on icon "Save" at bounding box center [1404, 70] width 11 height 8
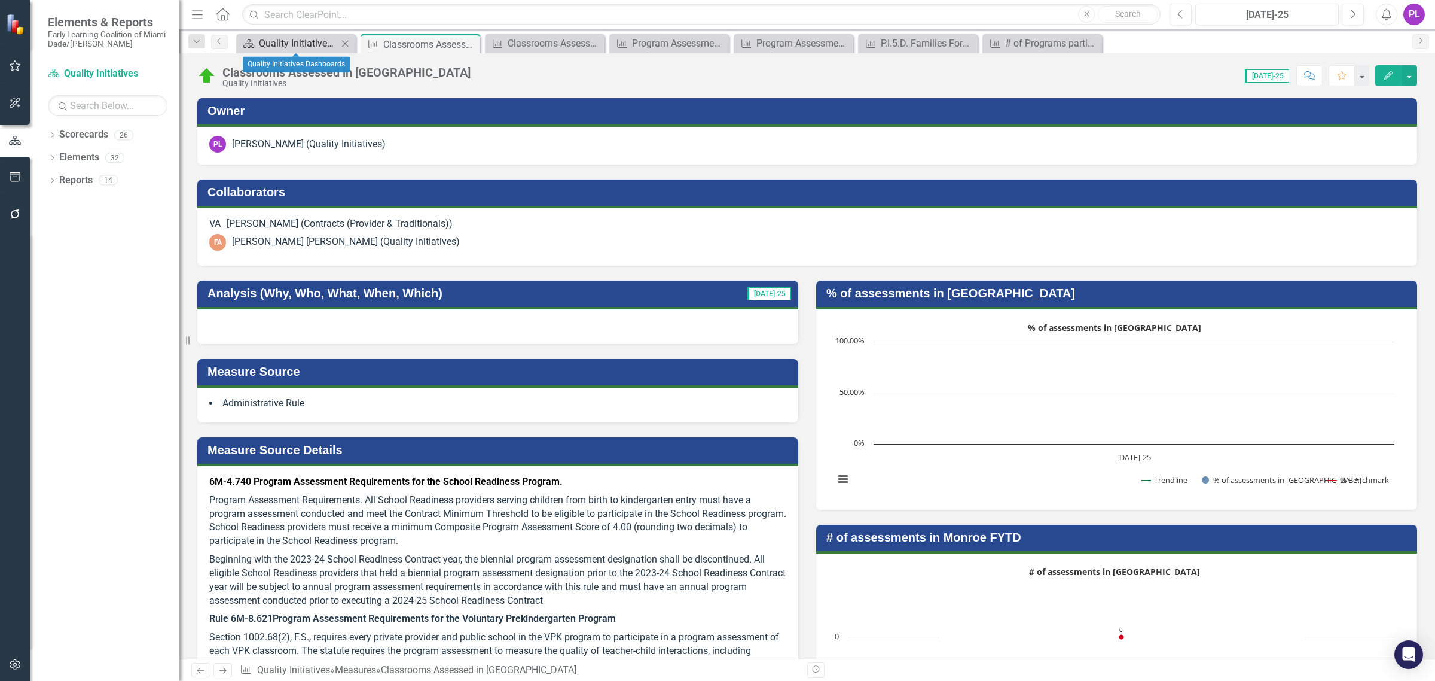
click at [317, 45] on div "Quality Initiatives Dashboards" at bounding box center [298, 43] width 79 height 15
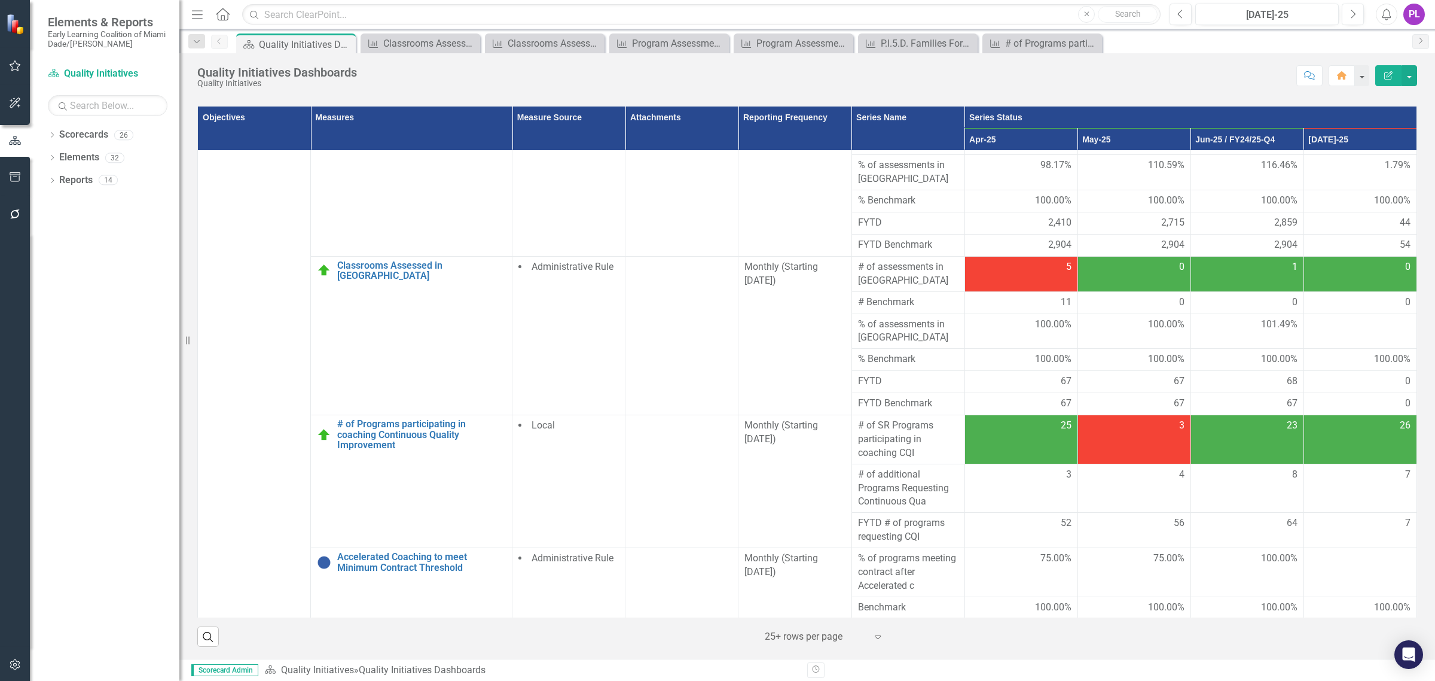
scroll to position [1196, 0]
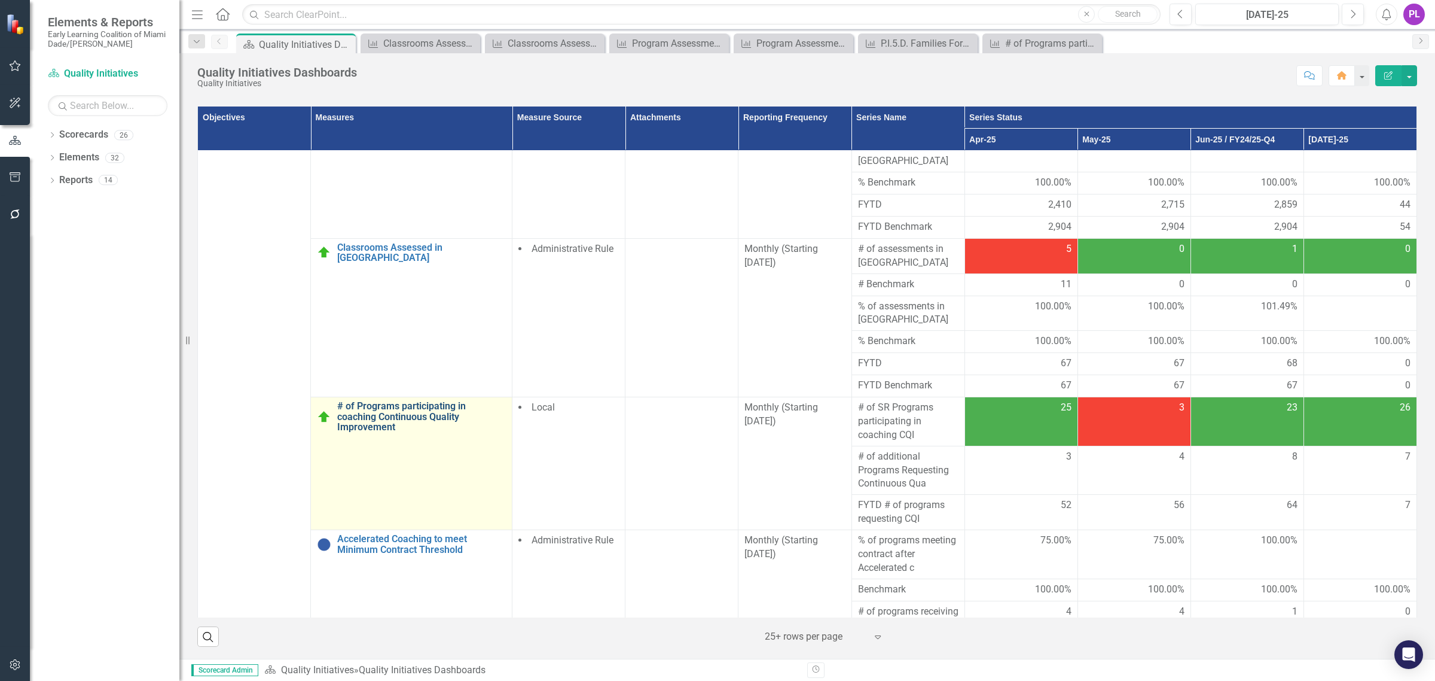
click at [392, 401] on link "# of Programs participating in coaching Continuous Quality Improvement" at bounding box center [421, 417] width 169 height 32
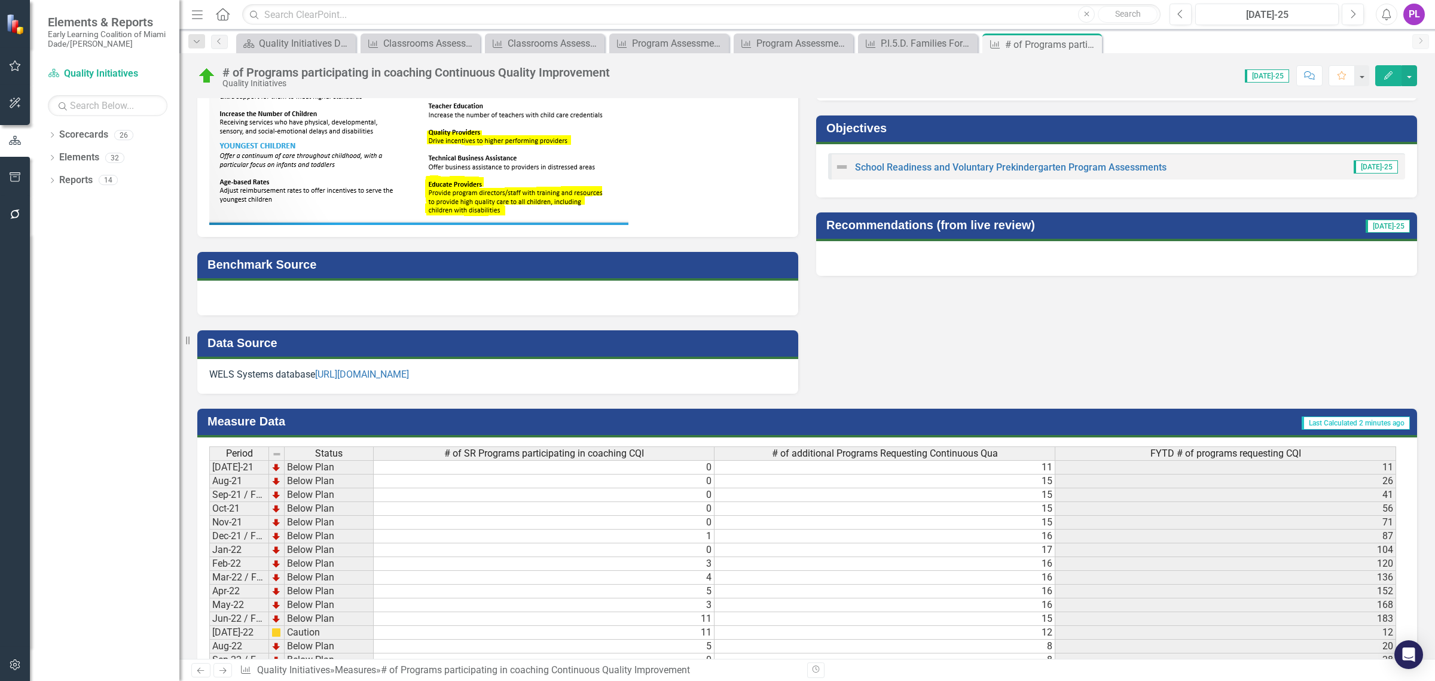
scroll to position [449, 0]
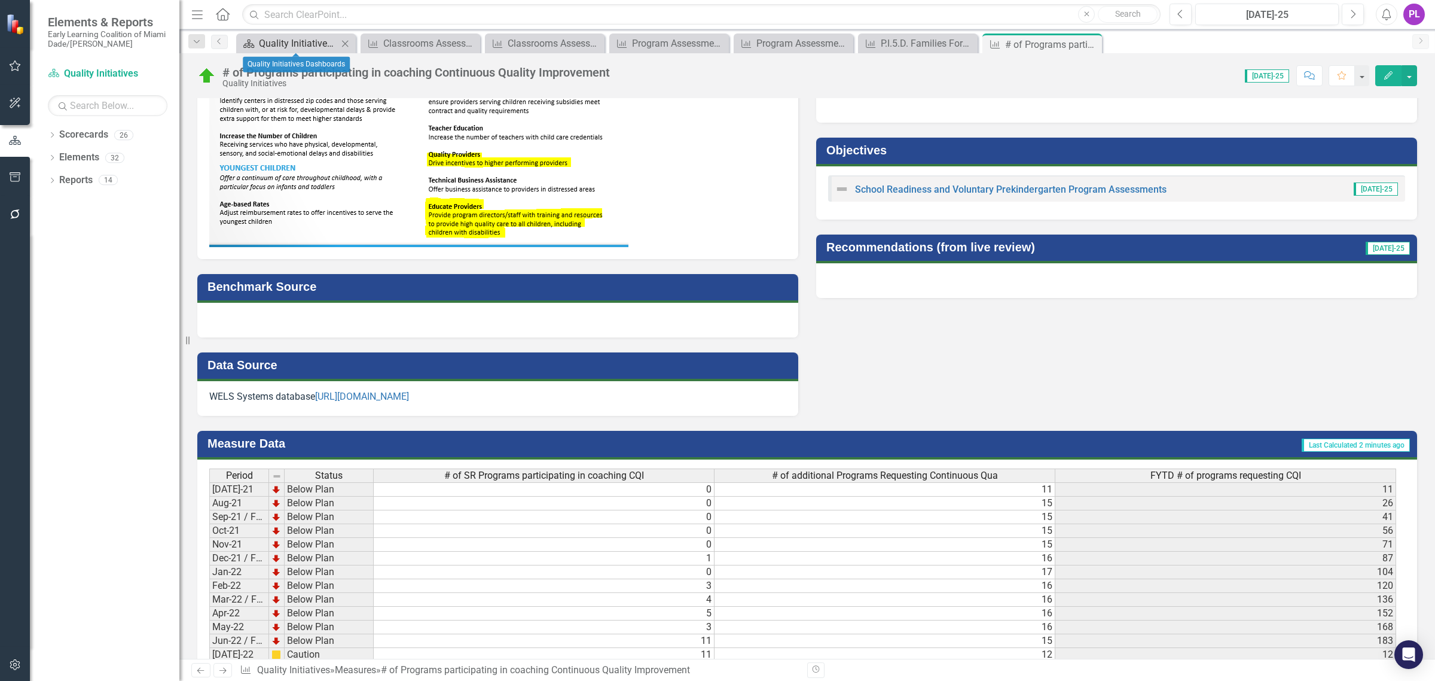
click at [293, 45] on div "Quality Initiatives Dashboards" at bounding box center [298, 43] width 79 height 15
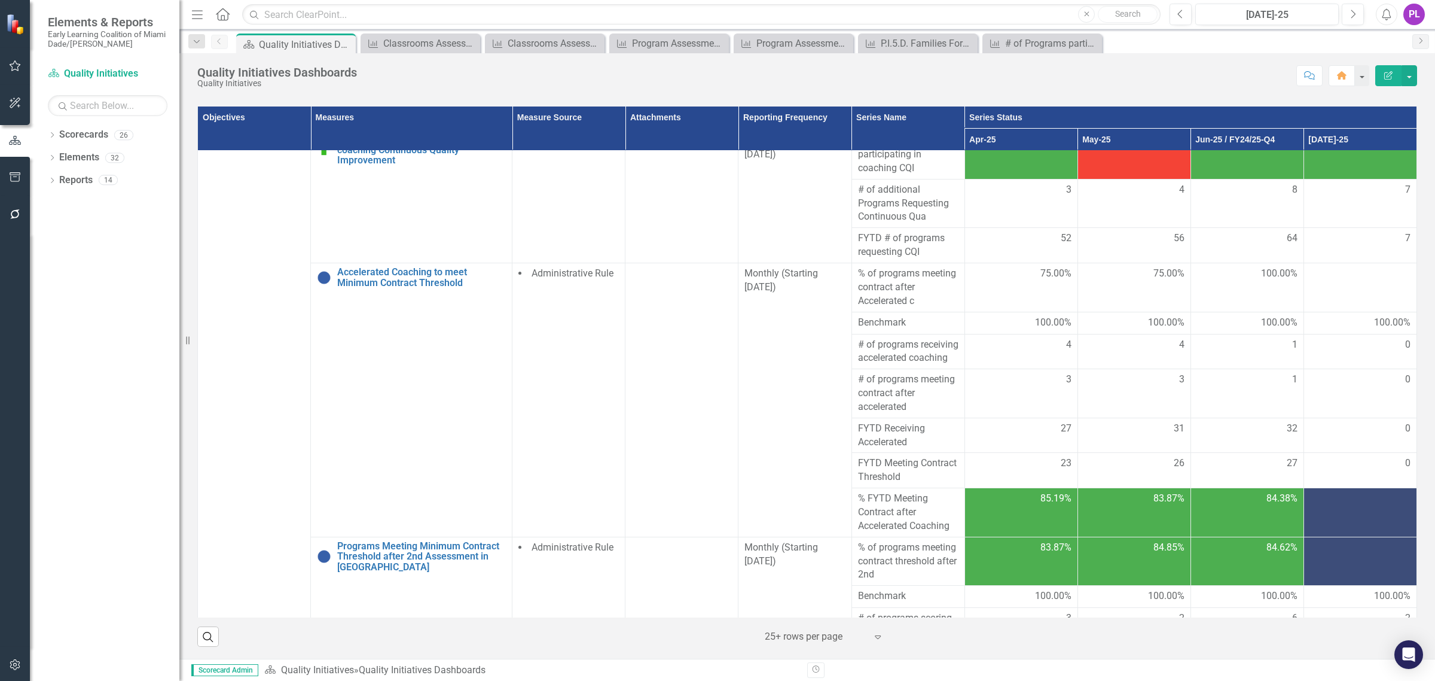
scroll to position [1495, 0]
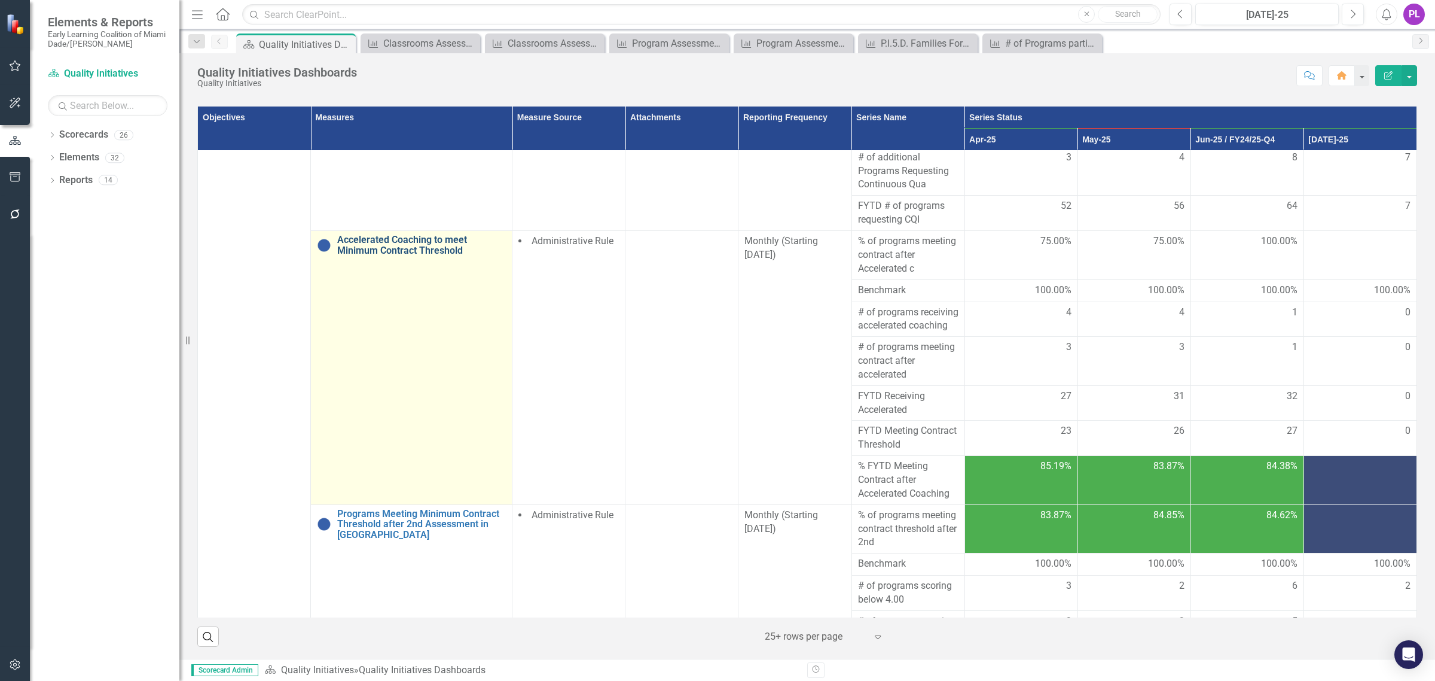
click at [368, 234] on link "Accelerated Coaching to meet Minimum Contract Threshold" at bounding box center [421, 244] width 169 height 21
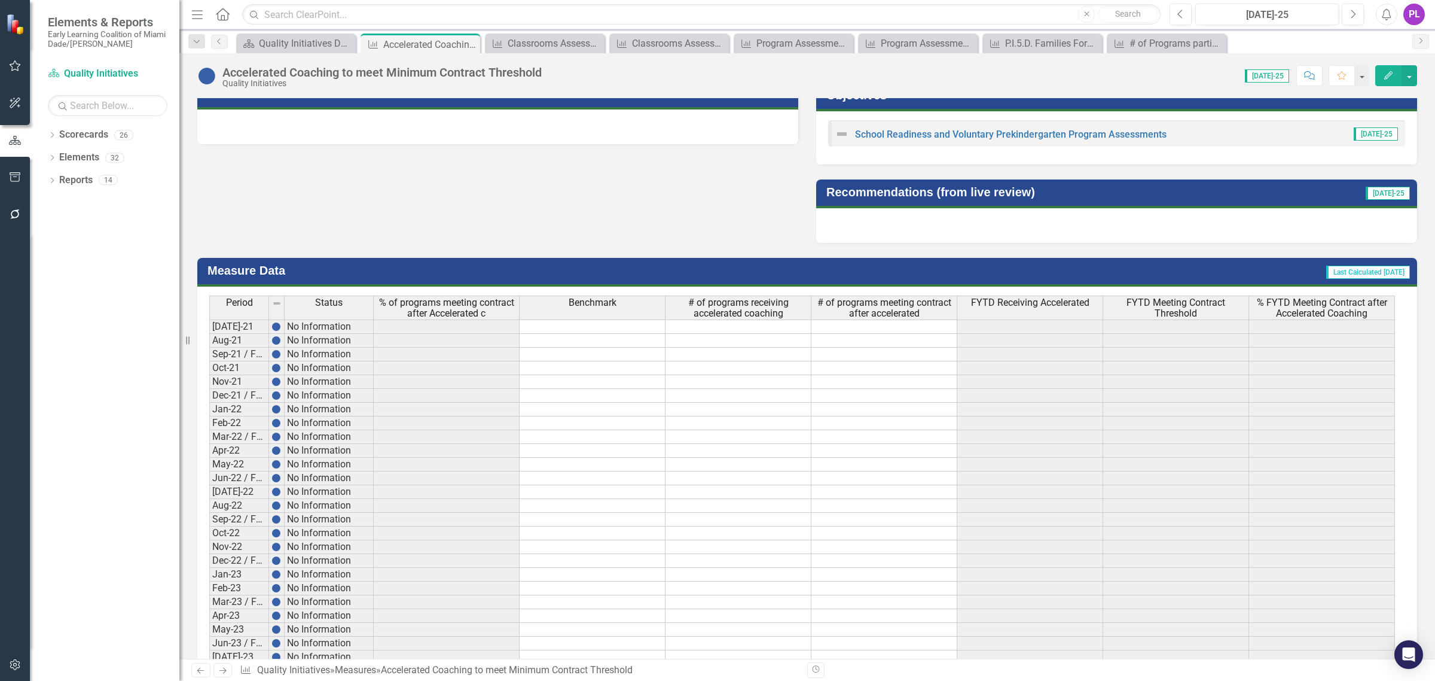
scroll to position [598, 0]
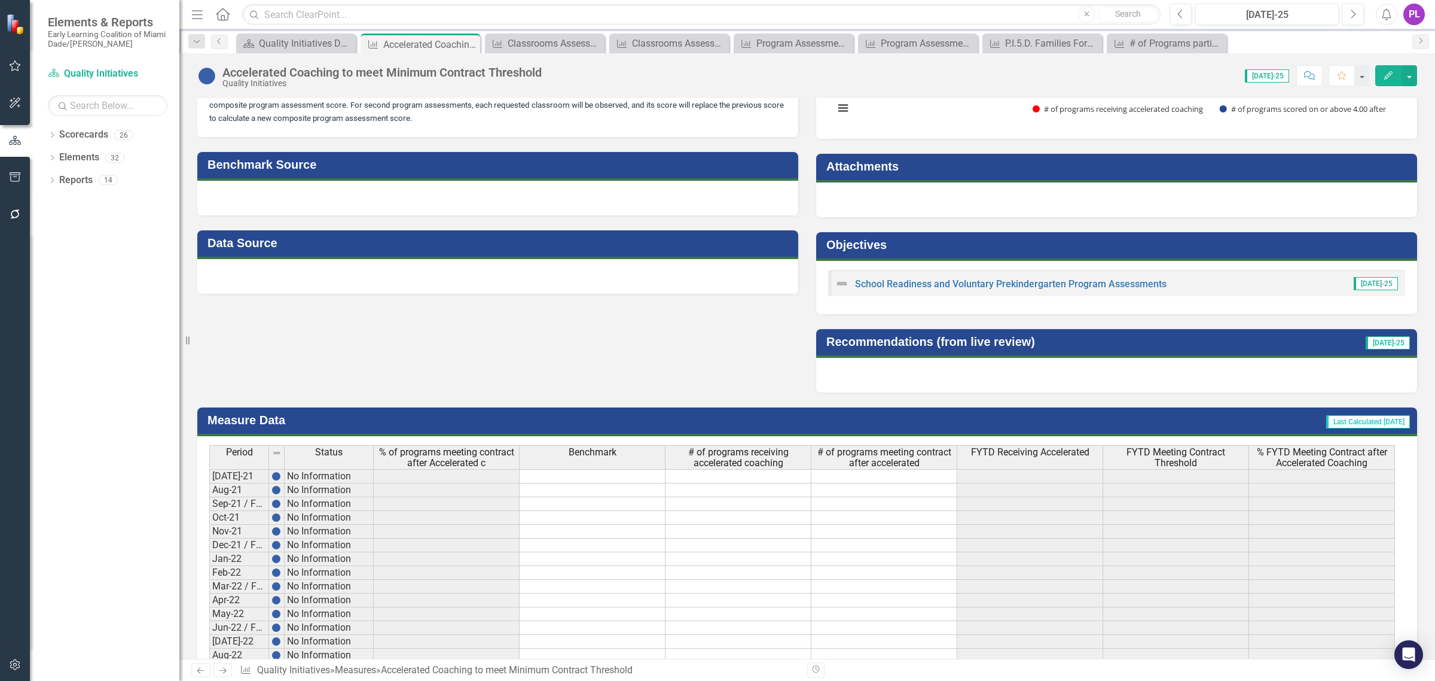
click at [358, 277] on div at bounding box center [497, 276] width 601 height 35
drag, startPoint x: 358, startPoint y: 277, endPoint x: 299, endPoint y: 273, distance: 58.8
click at [299, 273] on div at bounding box center [497, 276] width 601 height 35
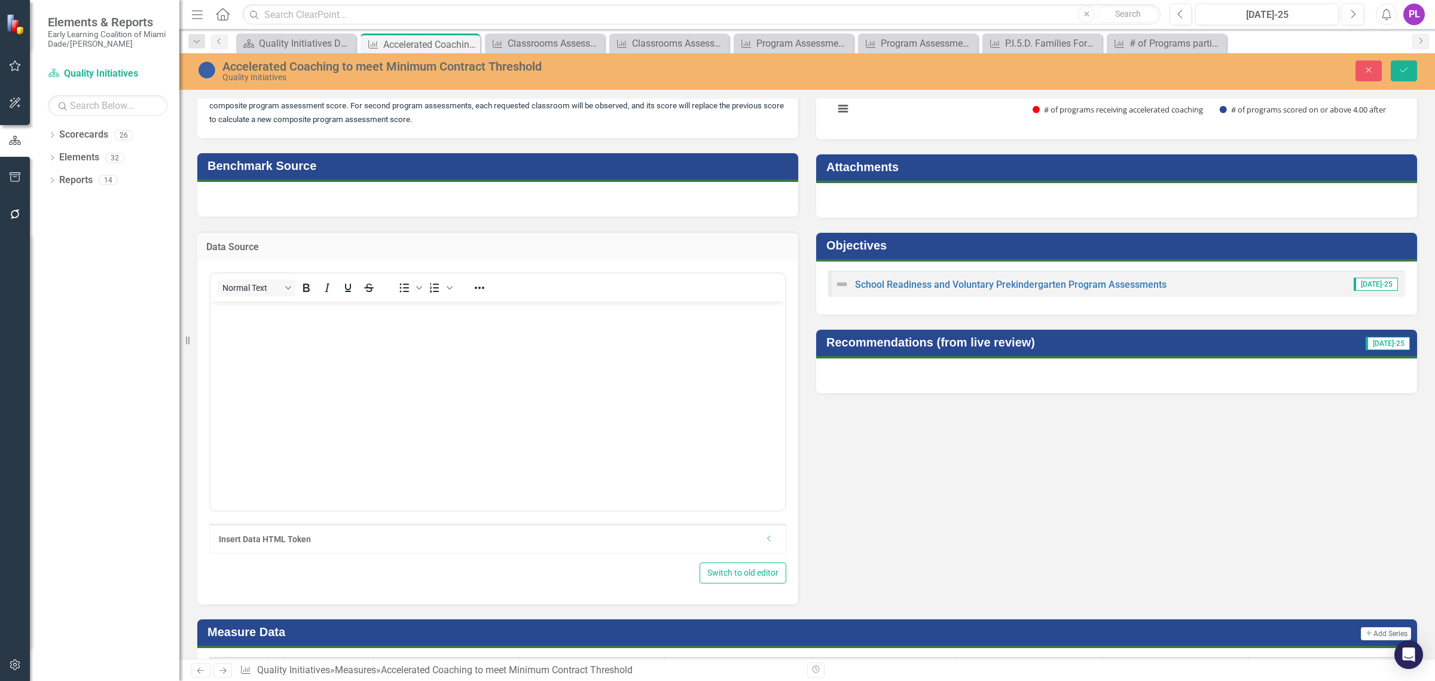
scroll to position [0, 0]
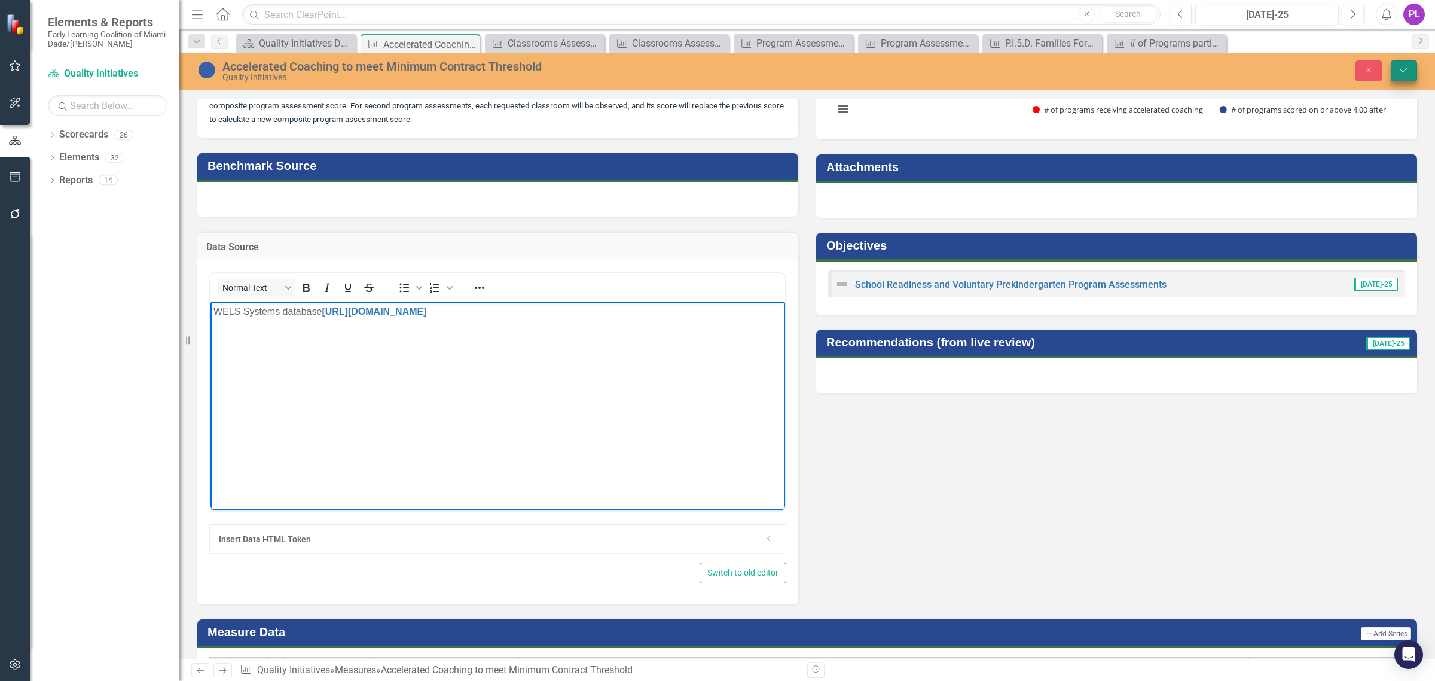
click at [1402, 72] on icon "Save" at bounding box center [1404, 70] width 11 height 8
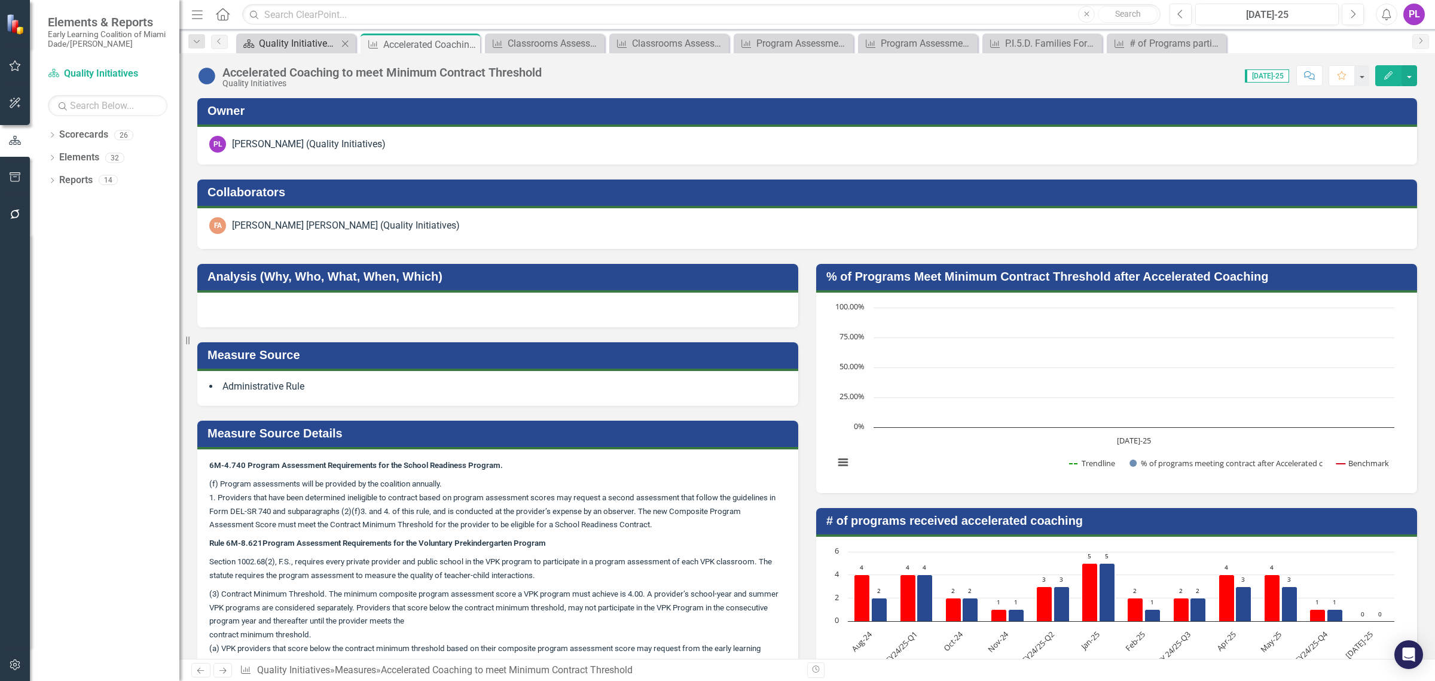
click at [297, 36] on div "Quality Initiatives Dashboards" at bounding box center [298, 43] width 79 height 15
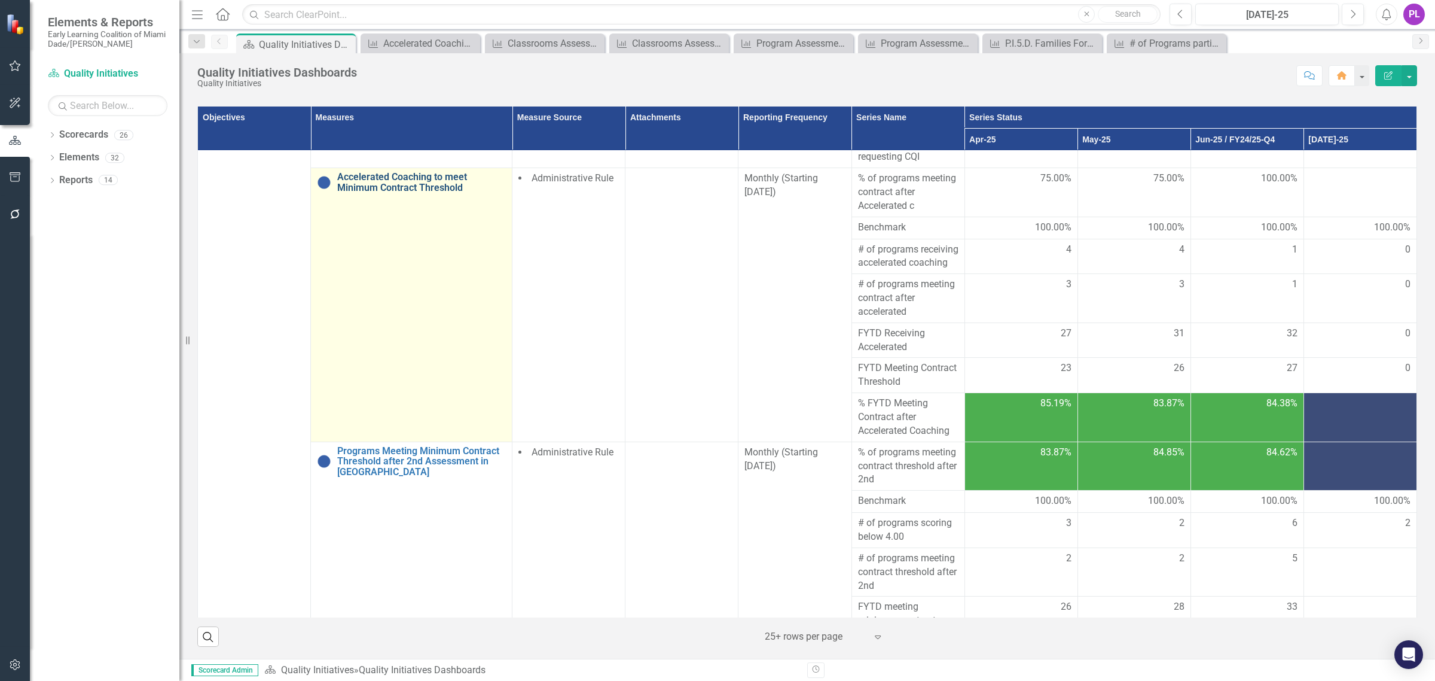
scroll to position [1570, 0]
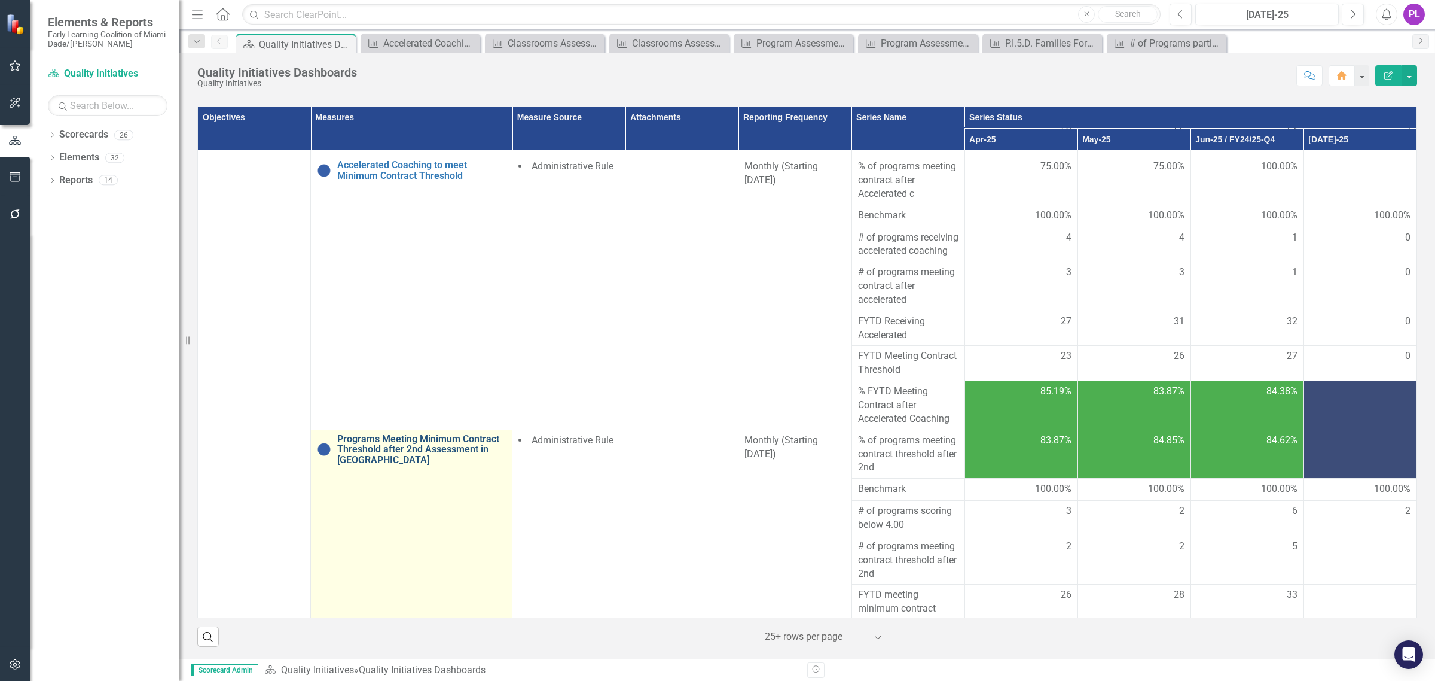
click at [465, 434] on link "Programs Meeting Minimum Contract Threshold after 2nd Assessment in [GEOGRAPHIC…" at bounding box center [421, 450] width 169 height 32
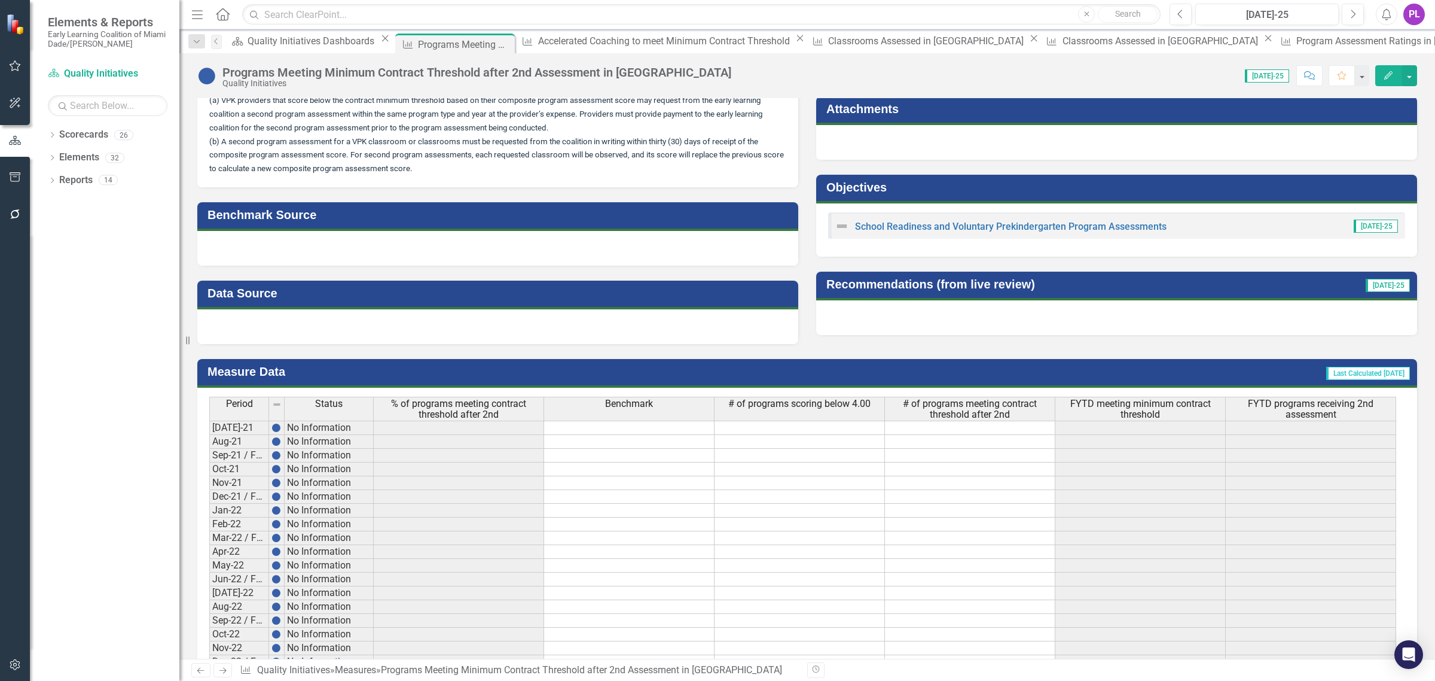
scroll to position [673, 0]
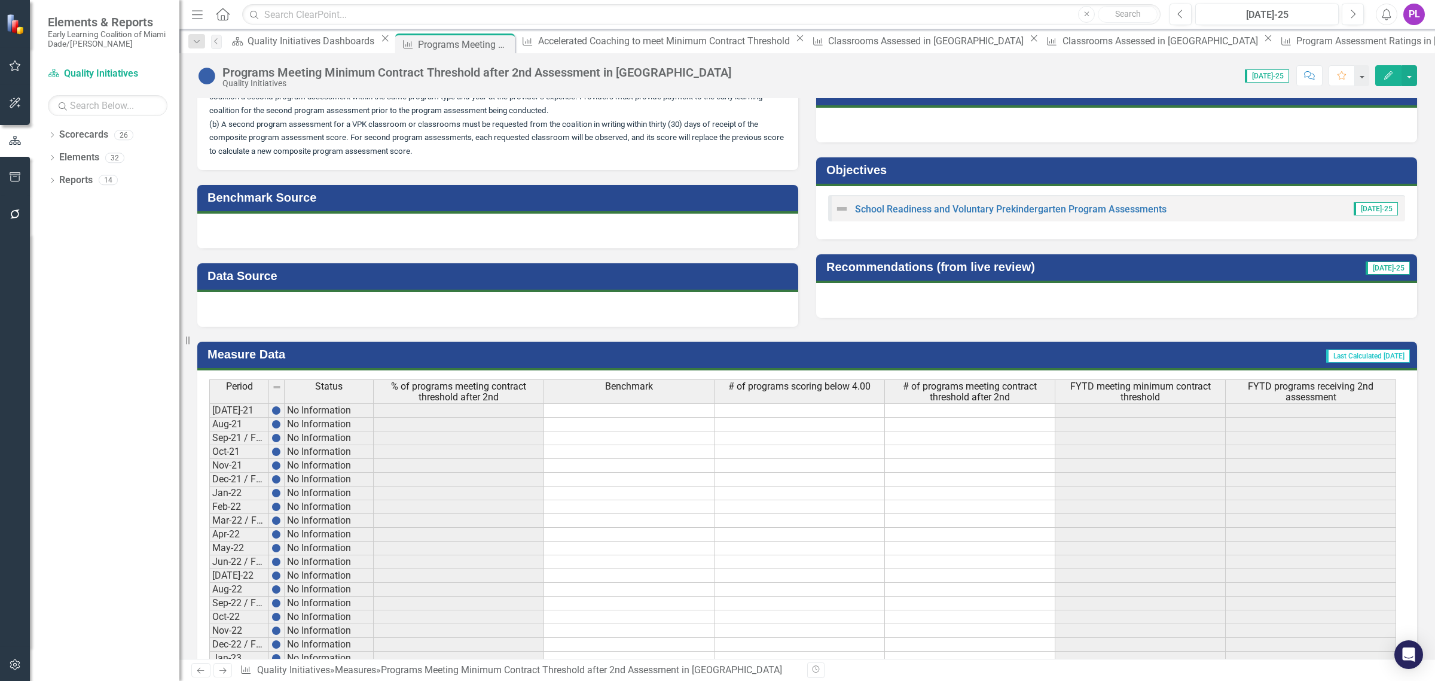
click at [350, 315] on div at bounding box center [497, 309] width 601 height 35
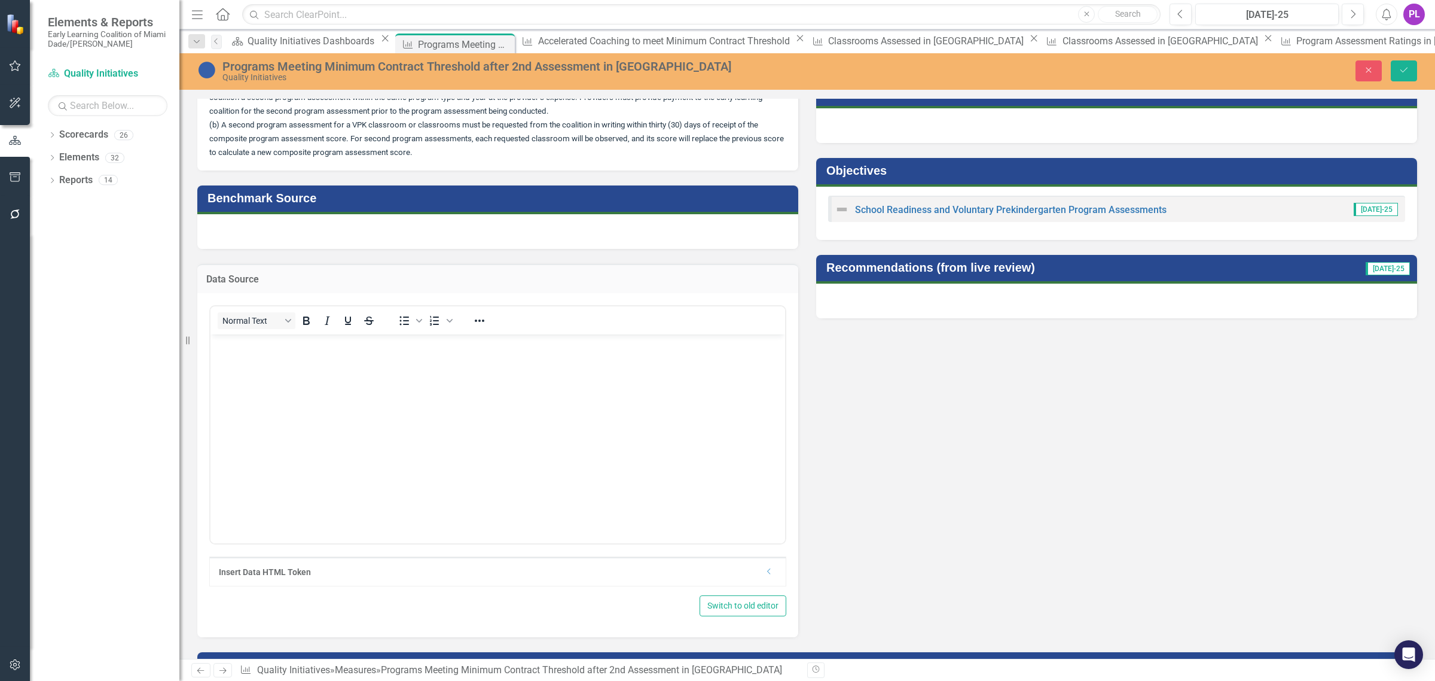
scroll to position [0, 0]
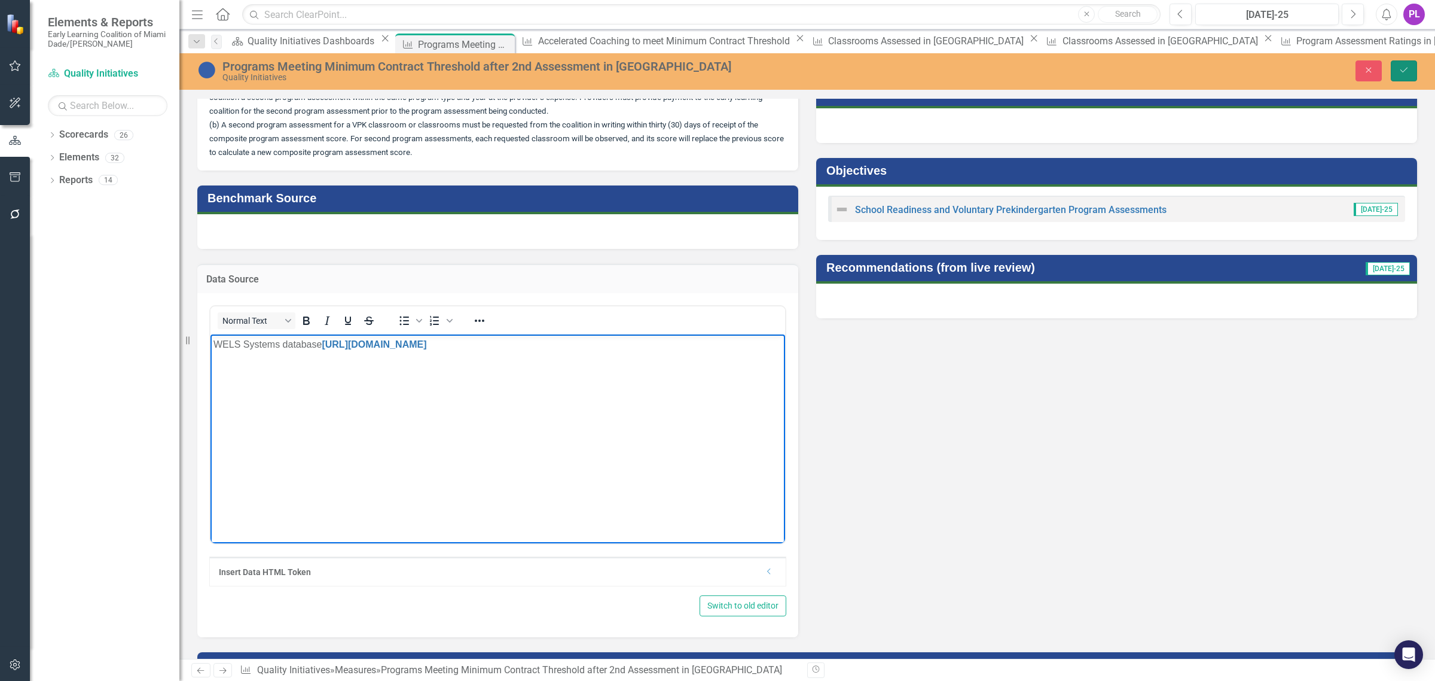
click at [1410, 74] on button "Save" at bounding box center [1404, 70] width 26 height 21
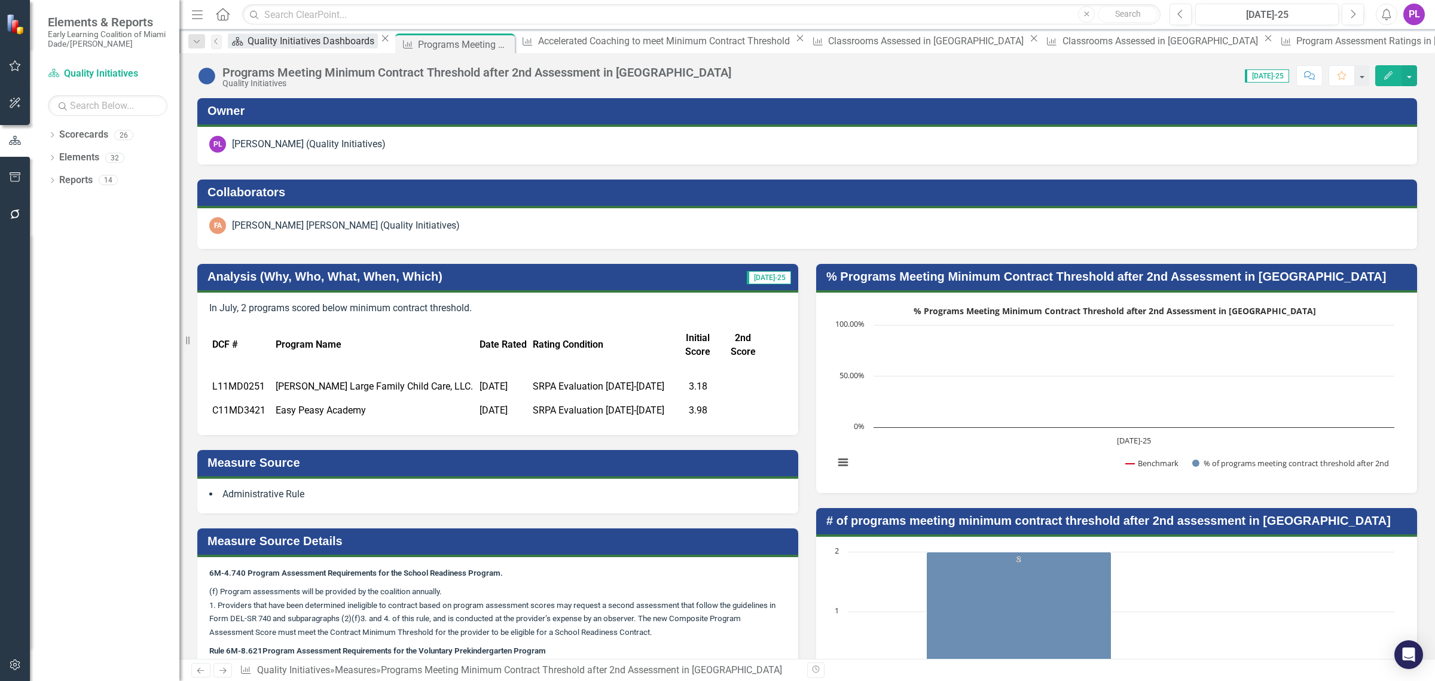
click at [303, 43] on div "Quality Initiatives Dashboards" at bounding box center [313, 40] width 130 height 15
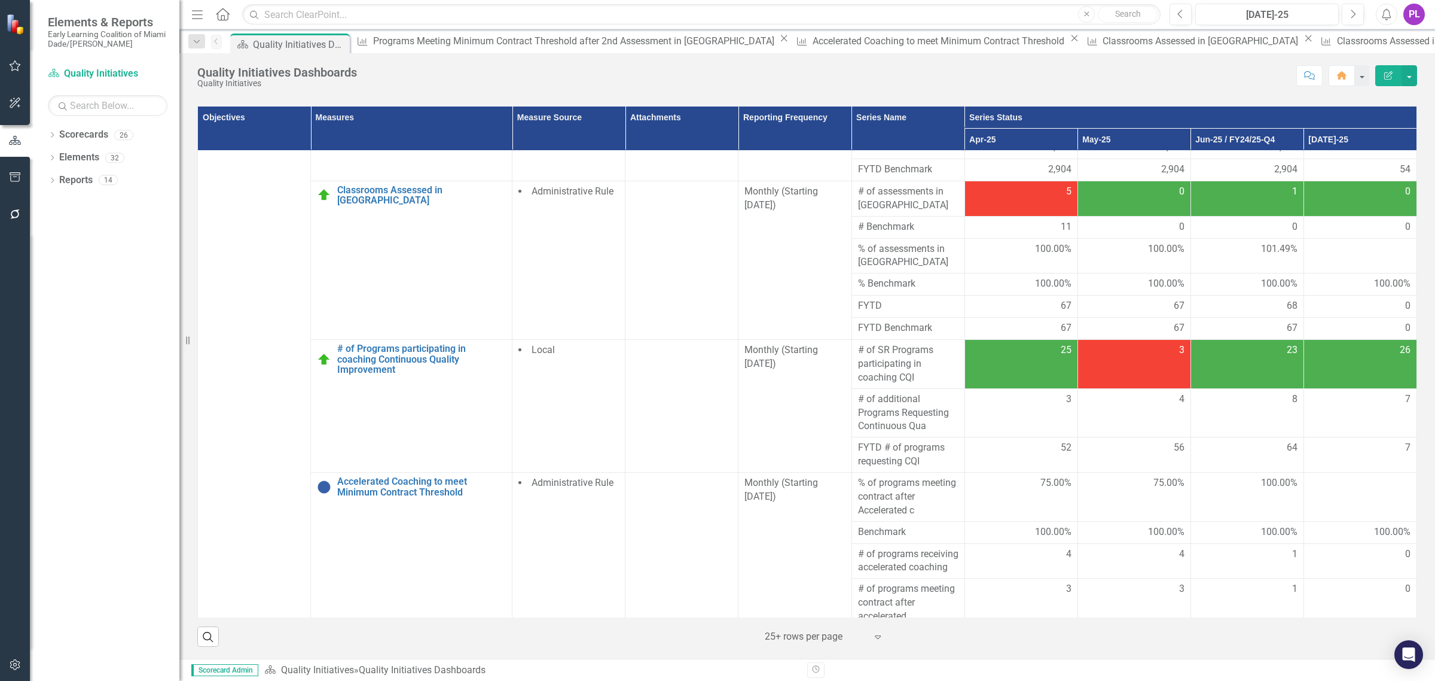
scroll to position [1346, 0]
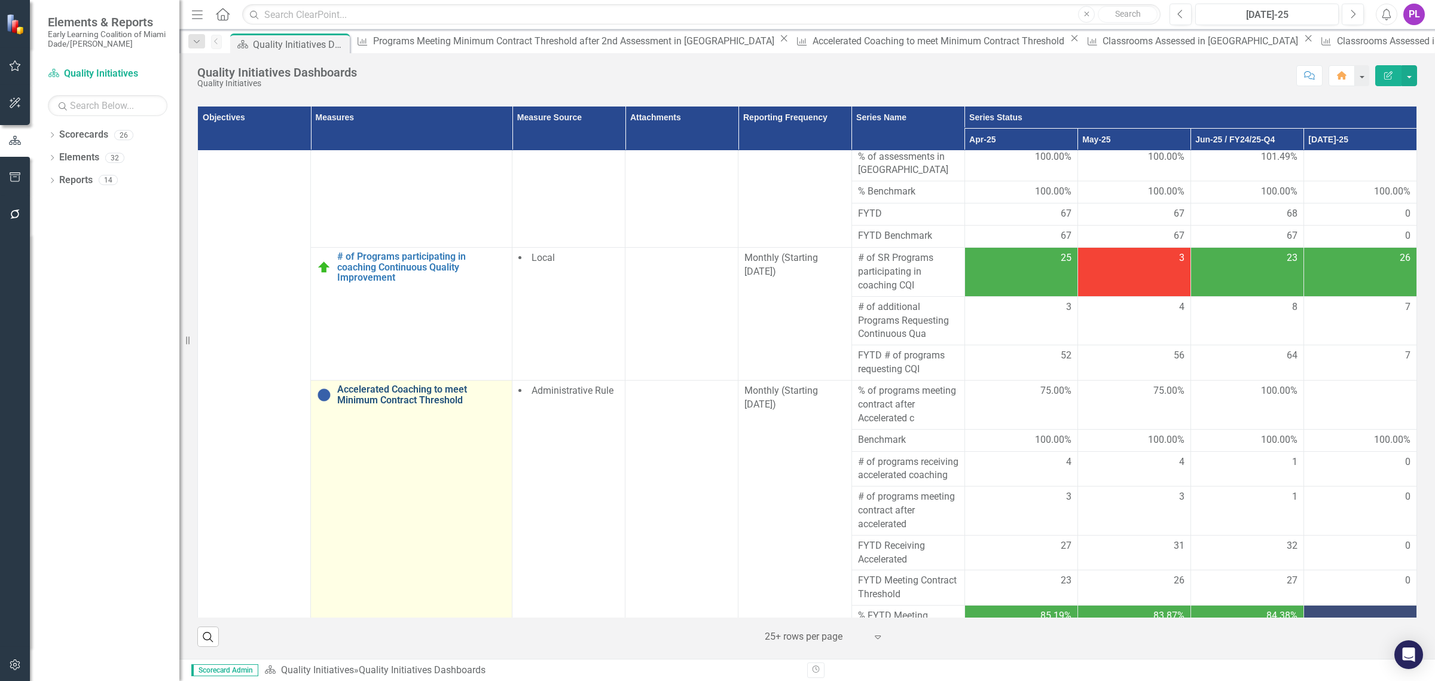
click at [423, 384] on link "Accelerated Coaching to meet Minimum Contract Threshold" at bounding box center [421, 394] width 169 height 21
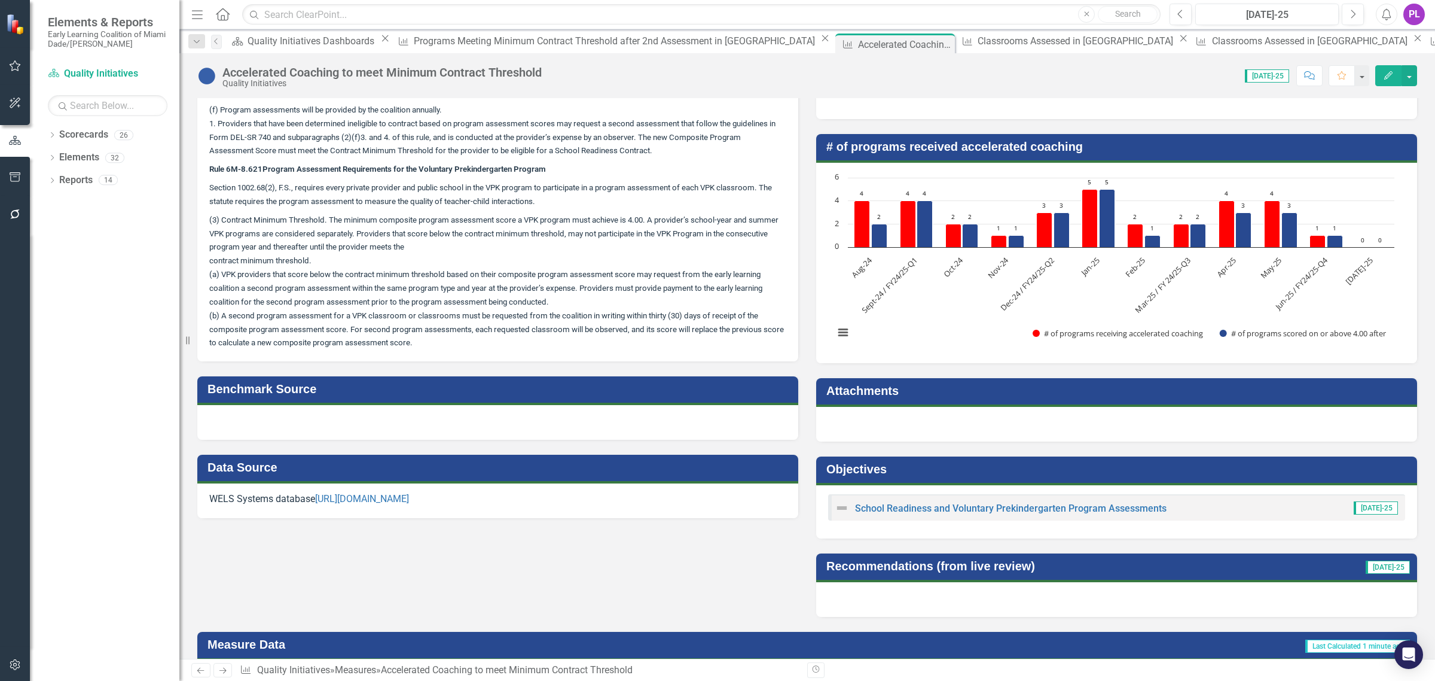
scroll to position [673, 0]
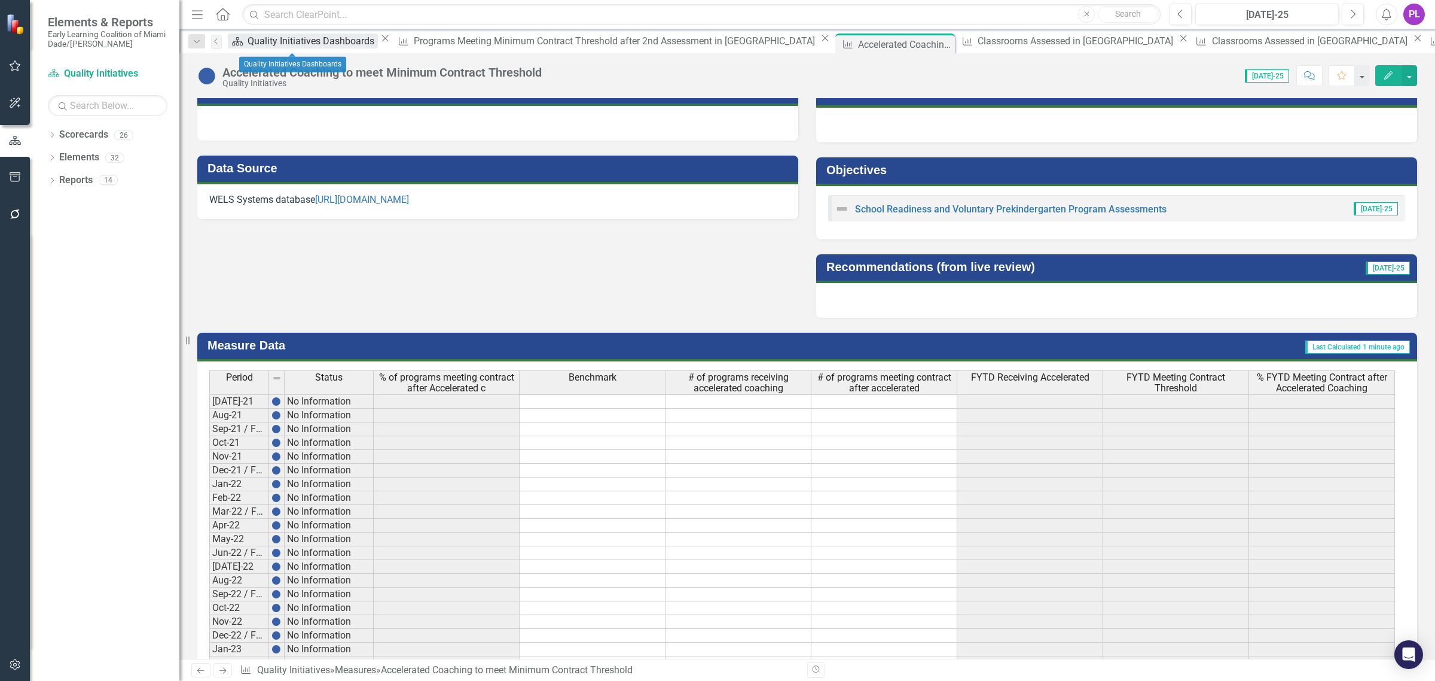
click at [300, 37] on div "Quality Initiatives Dashboards" at bounding box center [313, 40] width 130 height 15
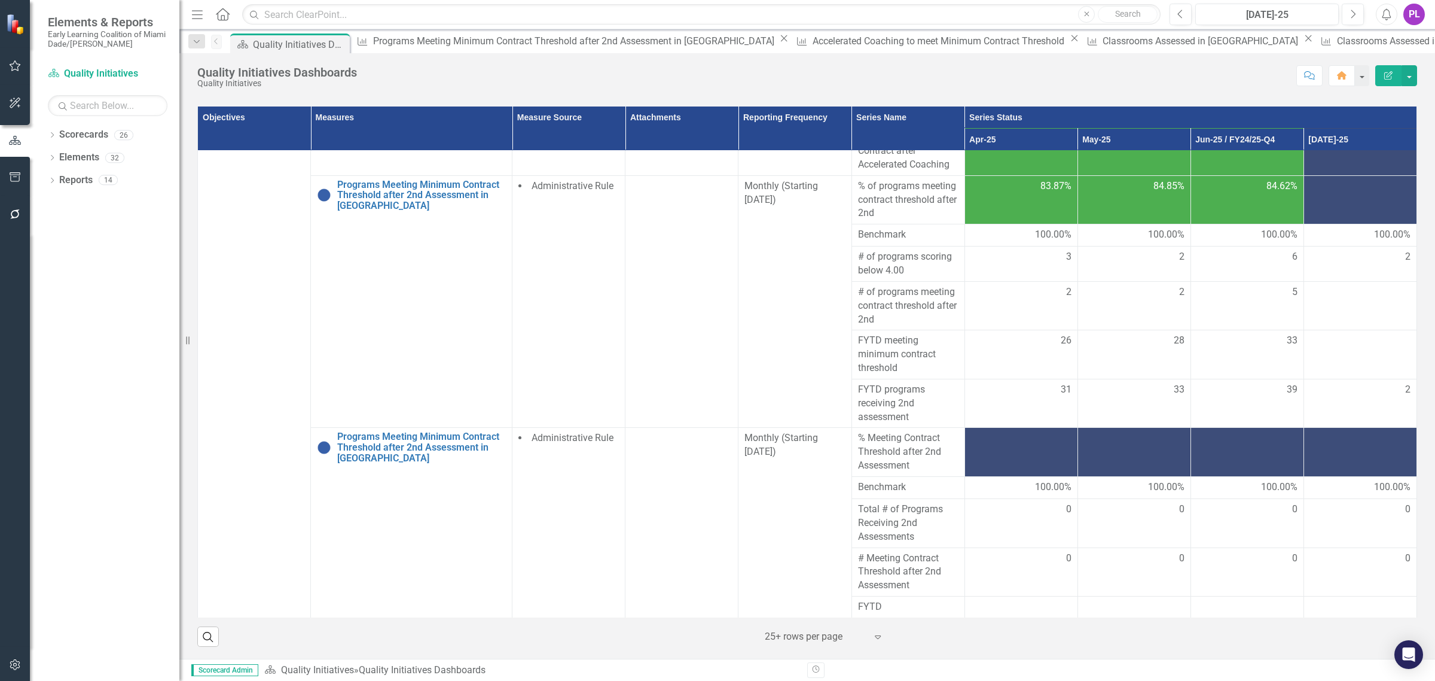
scroll to position [1944, 0]
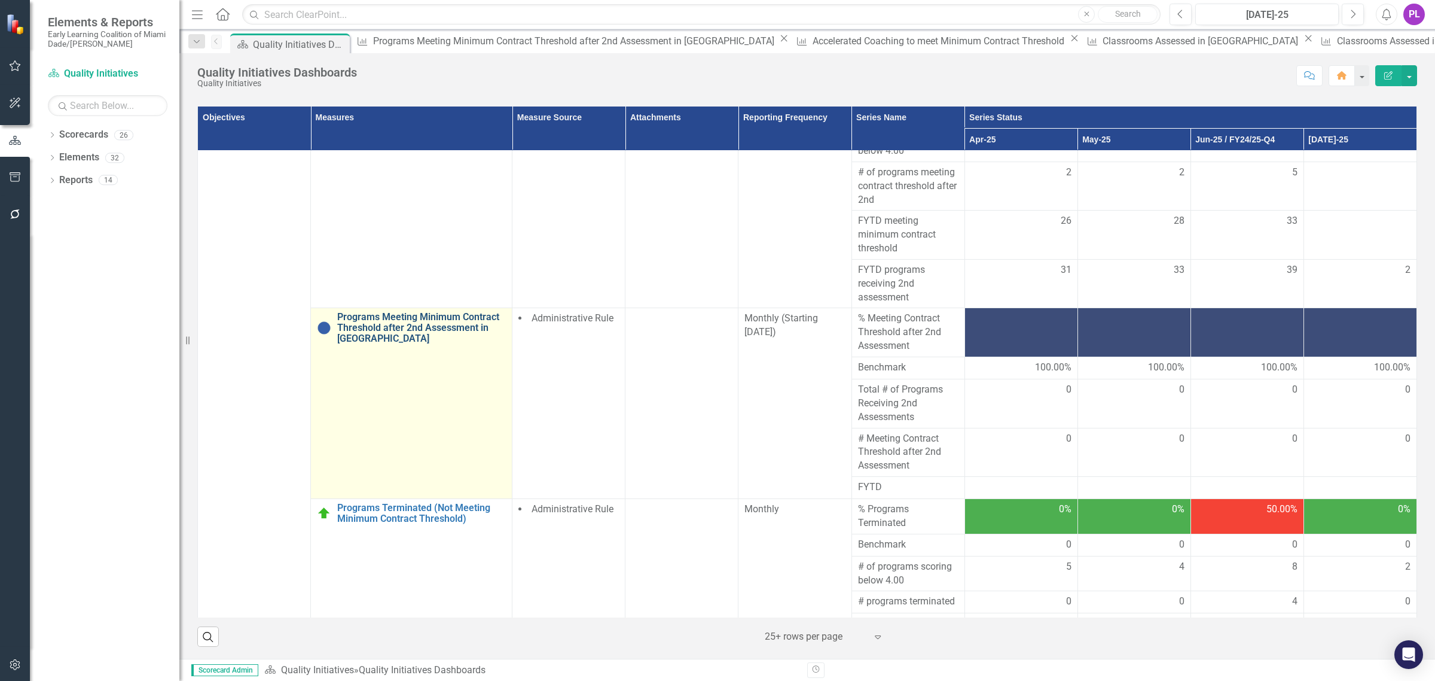
click at [461, 313] on link "Programs Meeting Minimum Contract Threshold after 2nd Assessment in [GEOGRAPHIC…" at bounding box center [421, 328] width 169 height 32
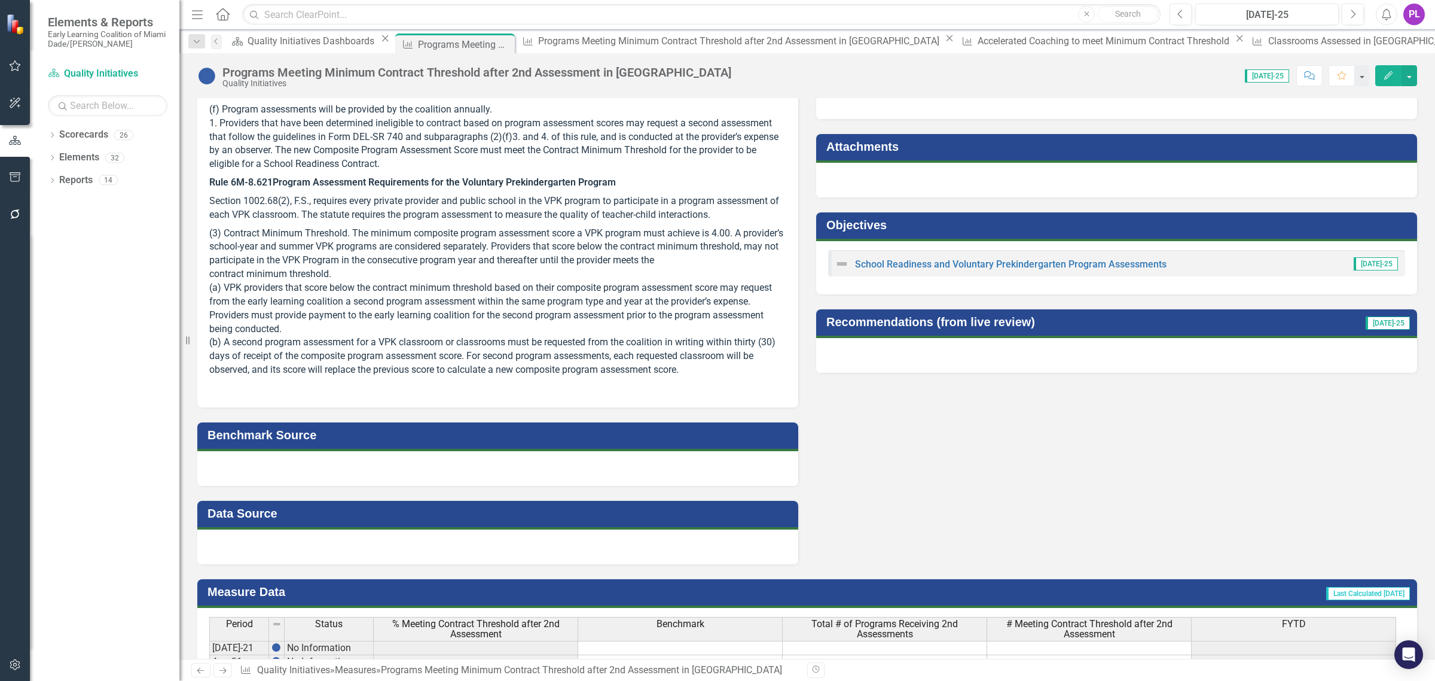
scroll to position [449, 0]
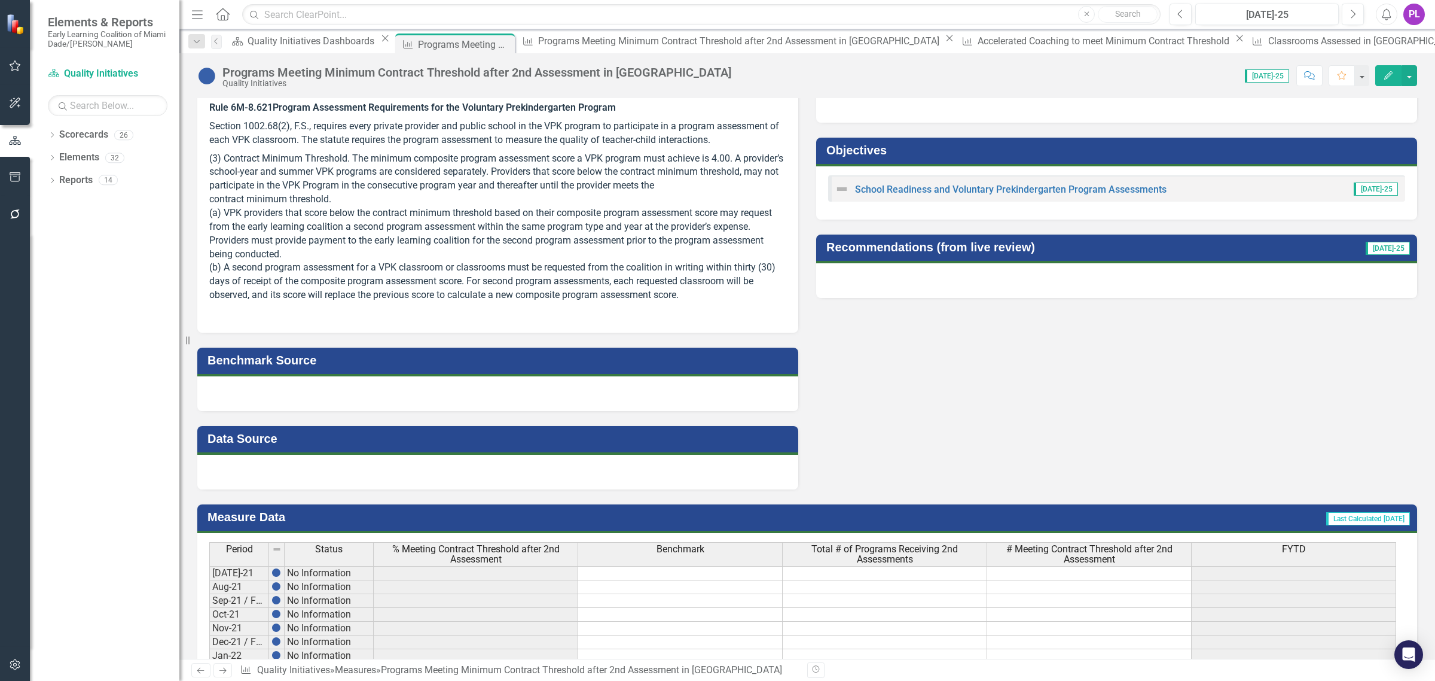
click at [392, 470] on div at bounding box center [497, 472] width 601 height 35
click at [391, 471] on div at bounding box center [497, 472] width 601 height 35
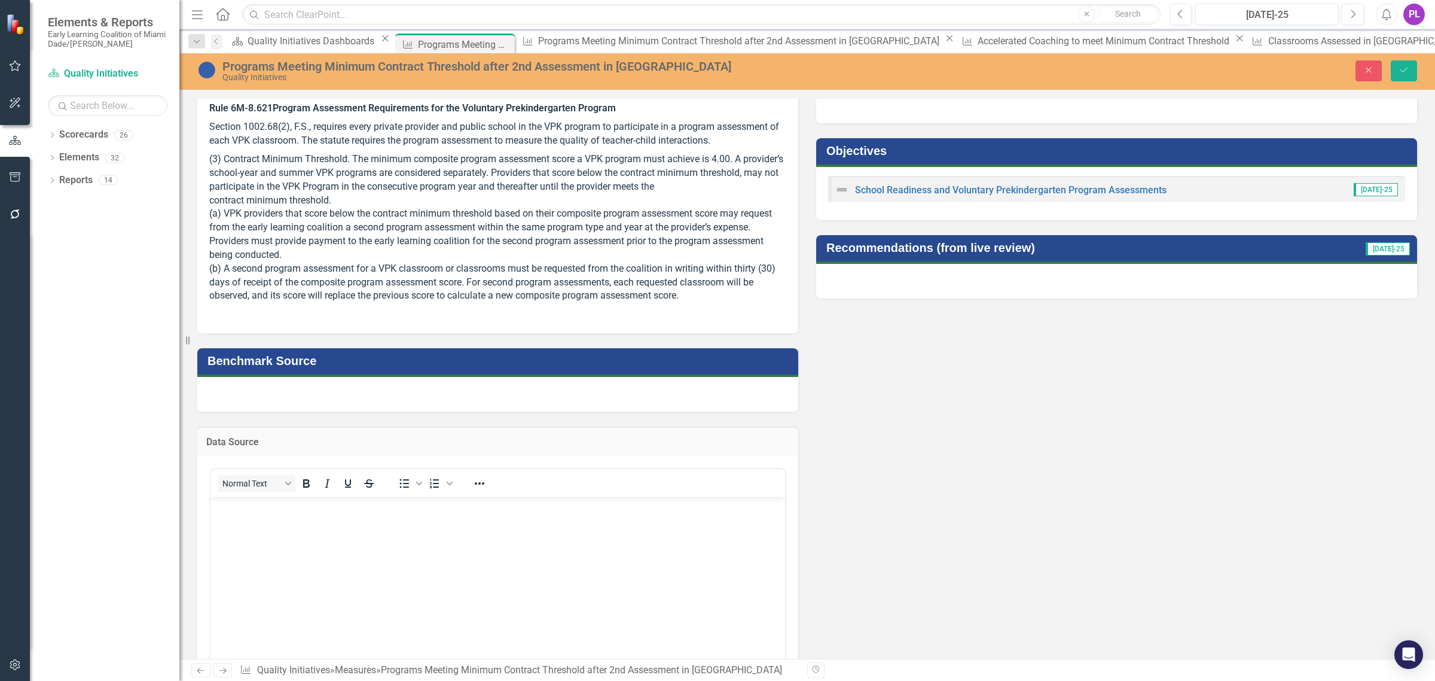
scroll to position [0, 0]
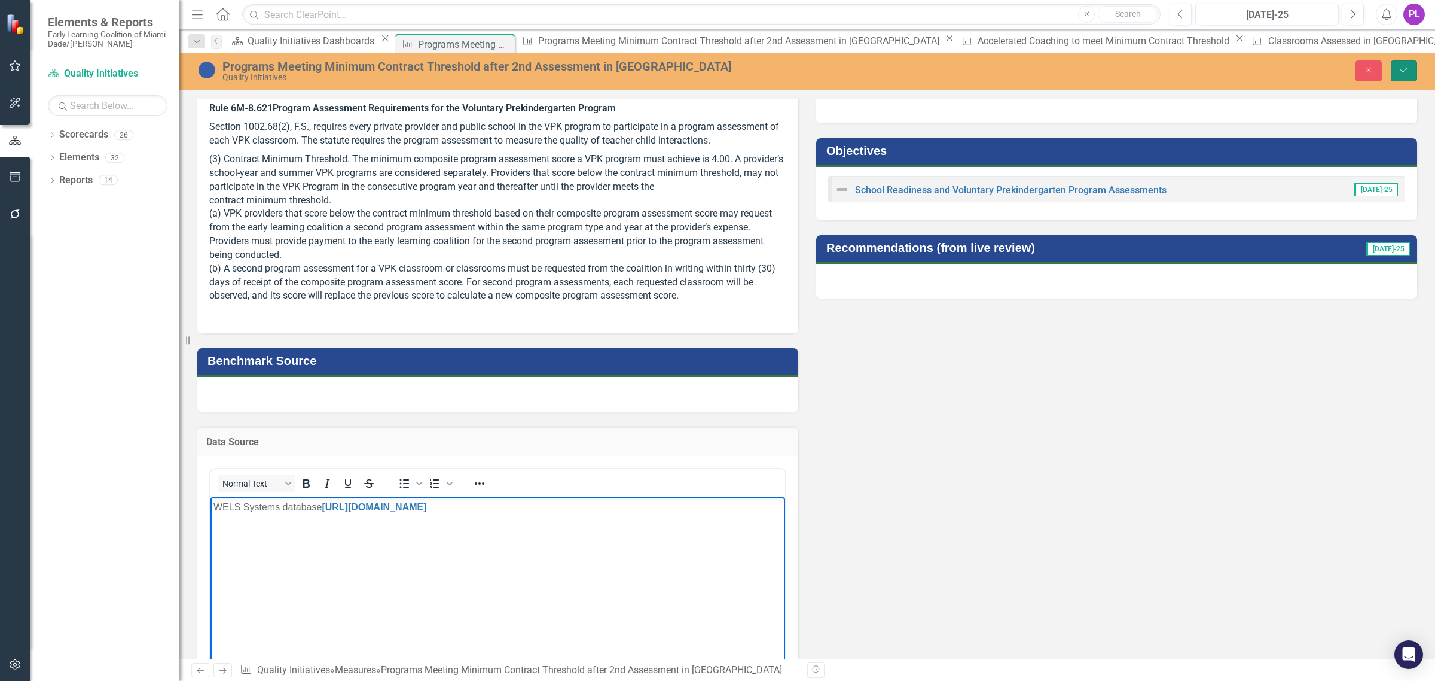
click at [1402, 69] on icon "Save" at bounding box center [1404, 70] width 11 height 8
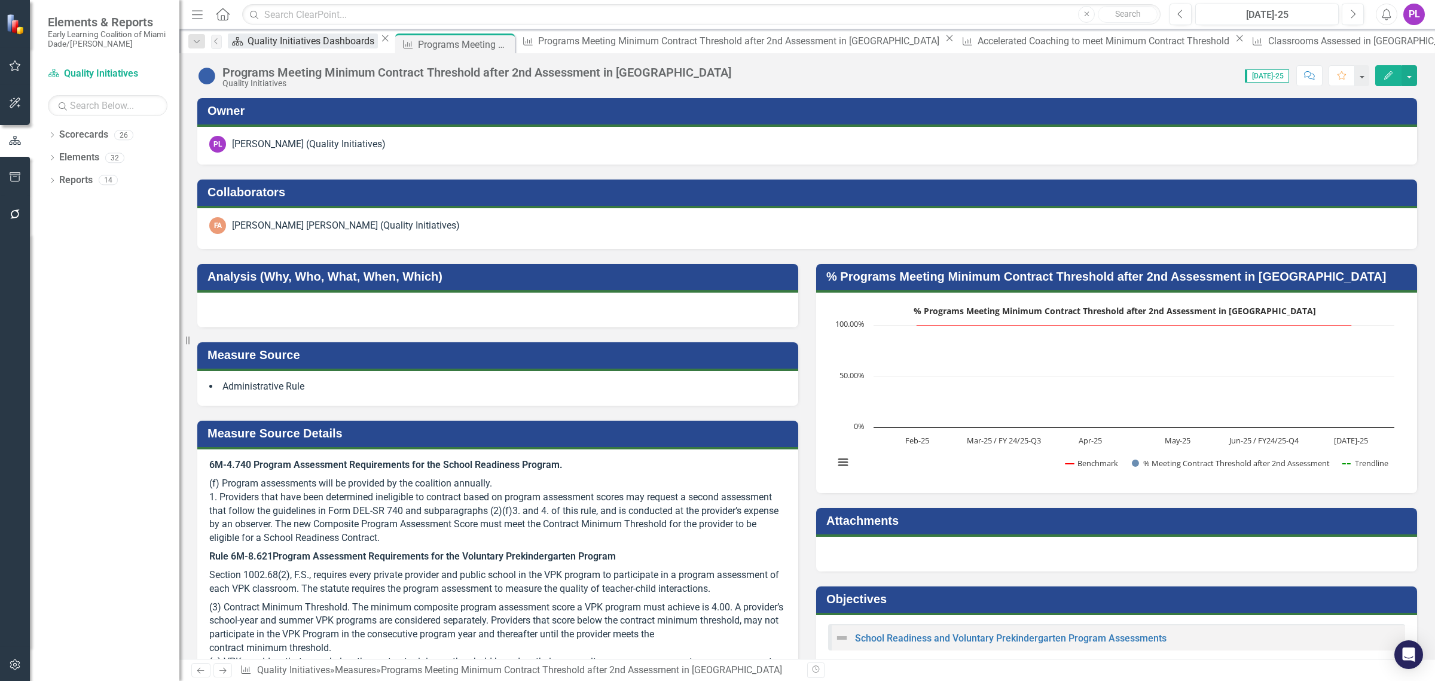
click at [271, 42] on div "Quality Initiatives Dashboards" at bounding box center [313, 40] width 130 height 15
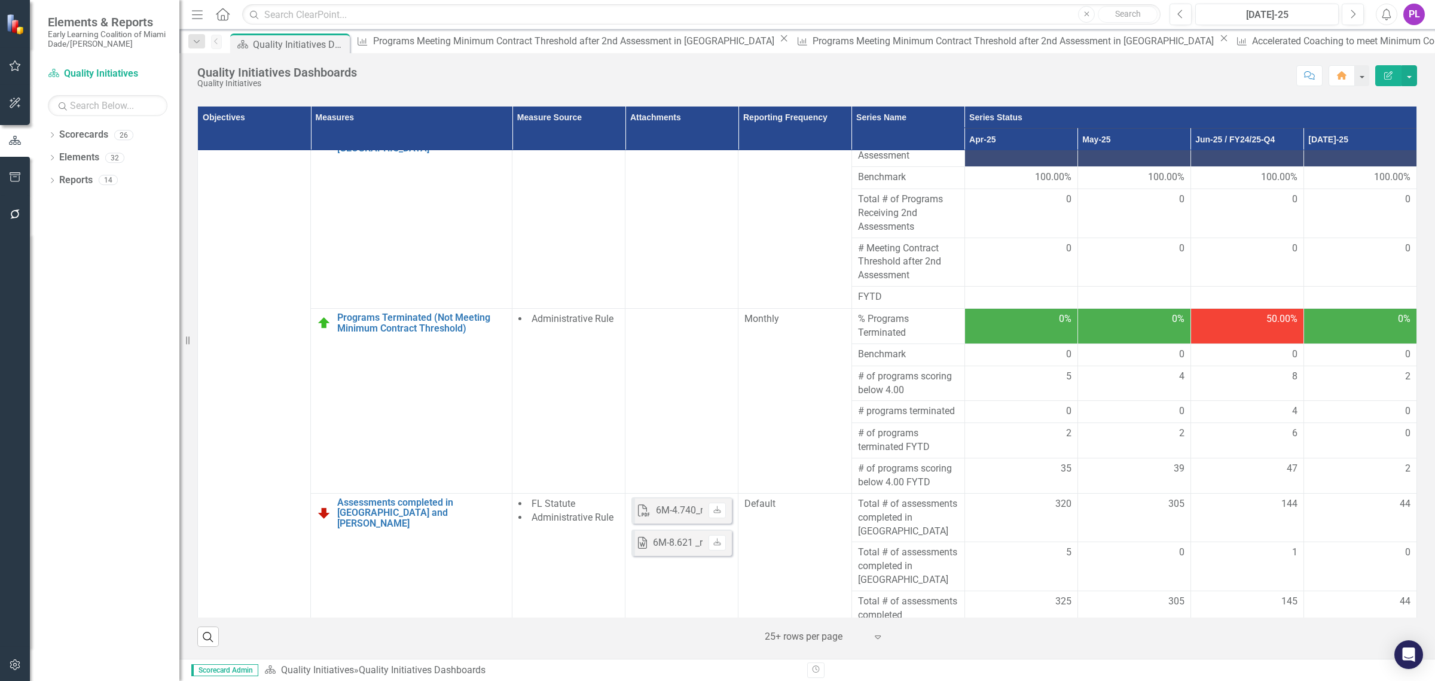
scroll to position [2168, 0]
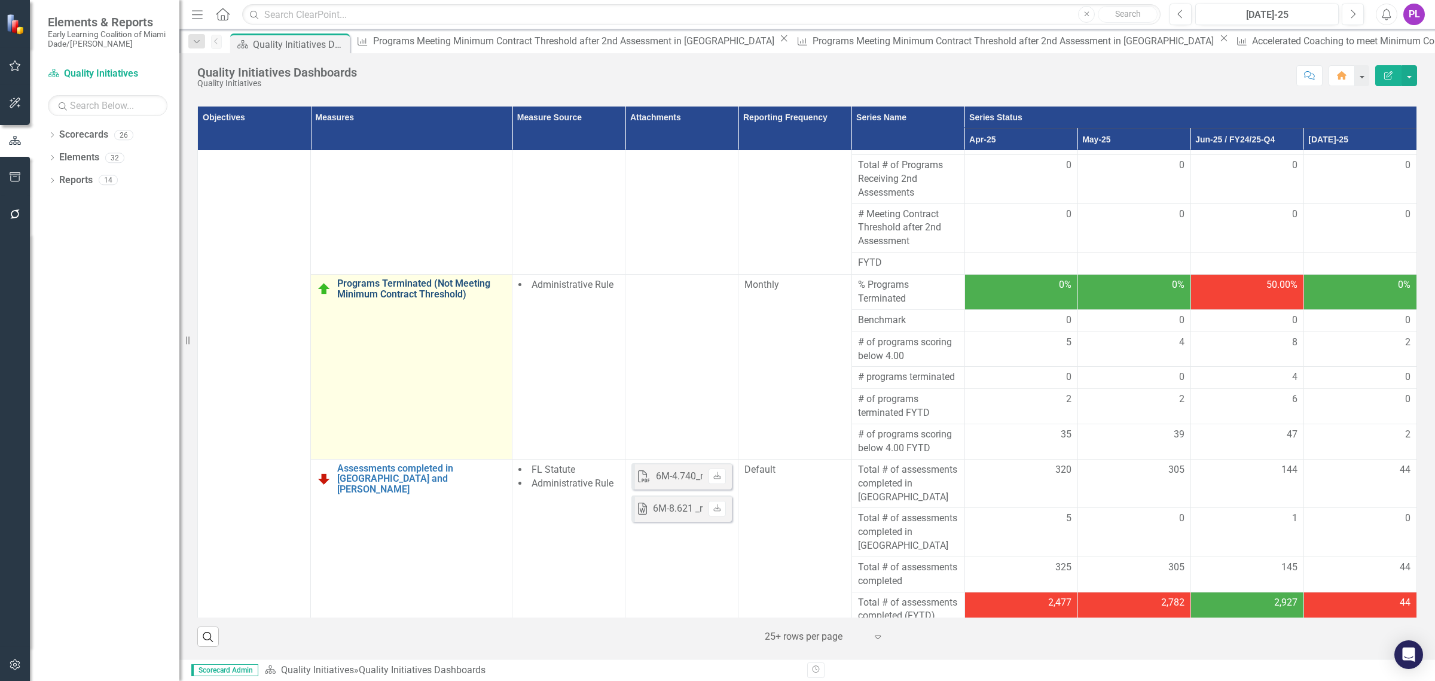
click at [416, 291] on link "Programs Terminated (Not Meeting Minimum Contract Threshold)" at bounding box center [421, 288] width 169 height 21
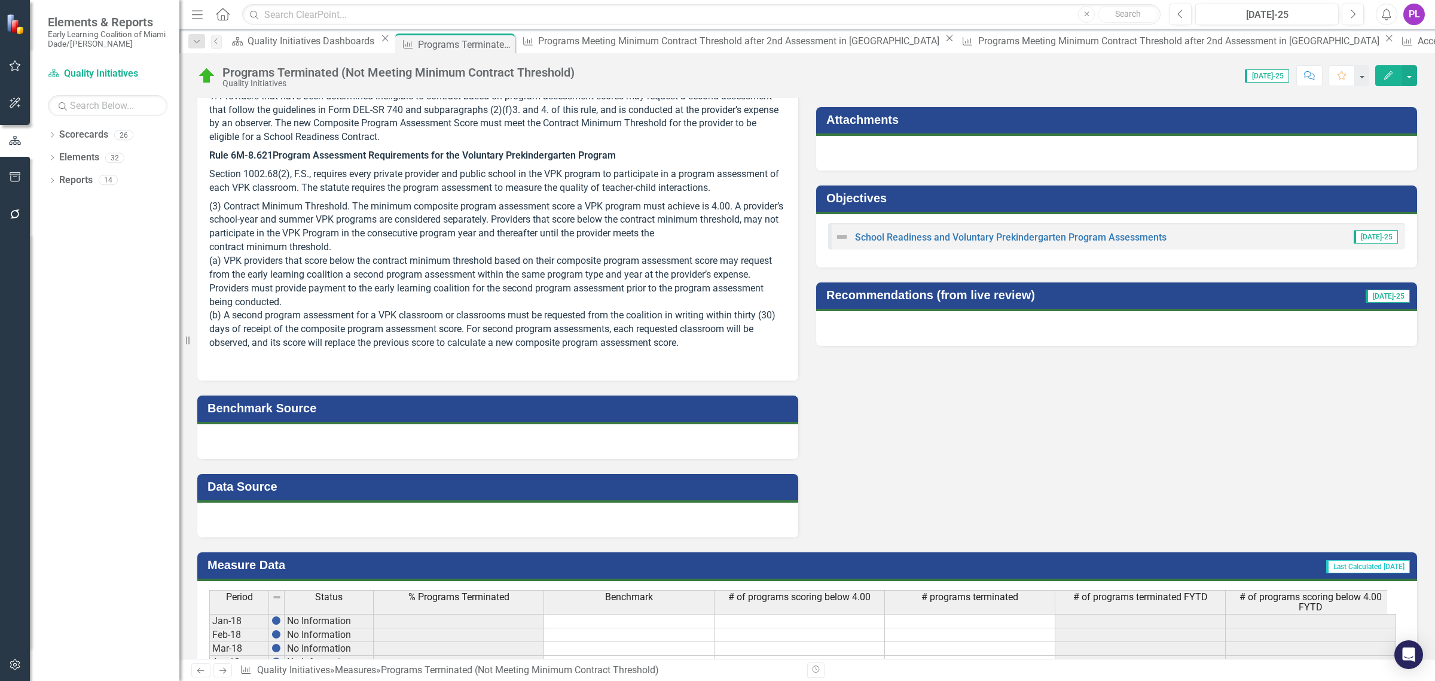
scroll to position [374, 0]
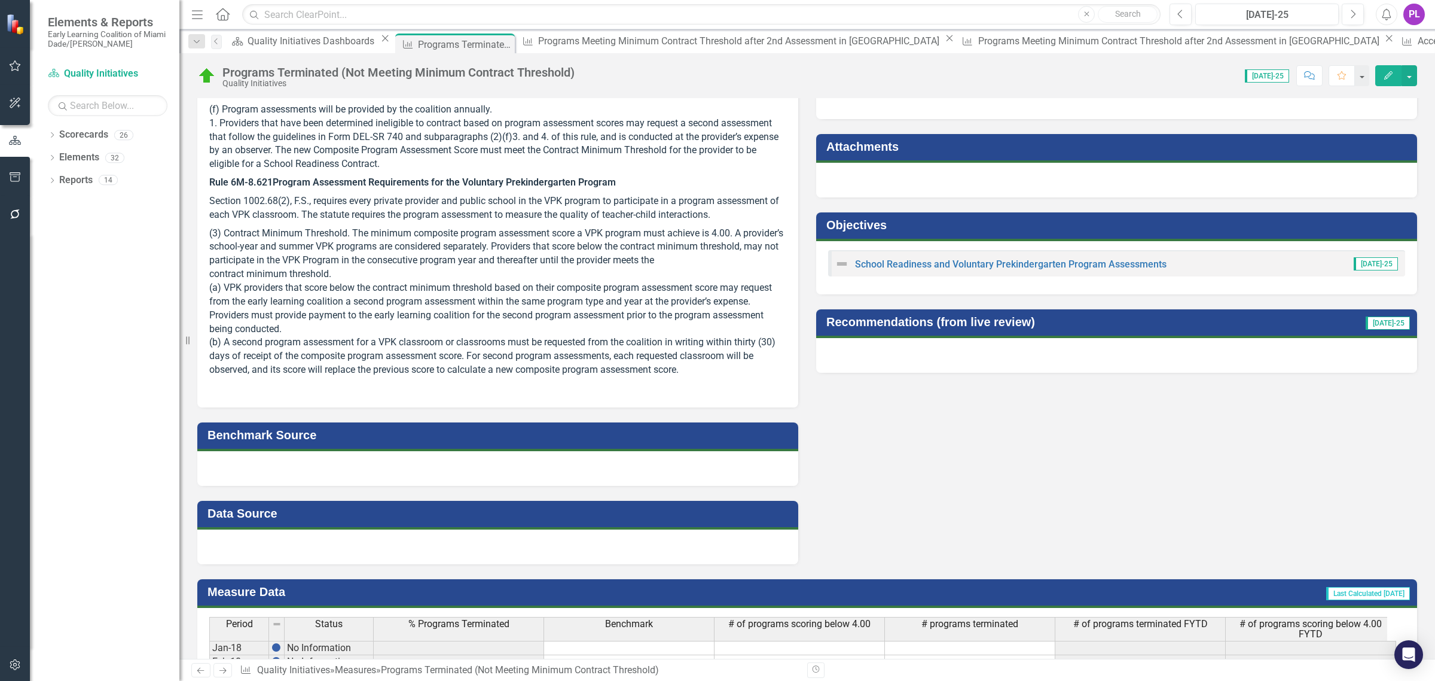
click at [383, 543] on div at bounding box center [497, 546] width 601 height 35
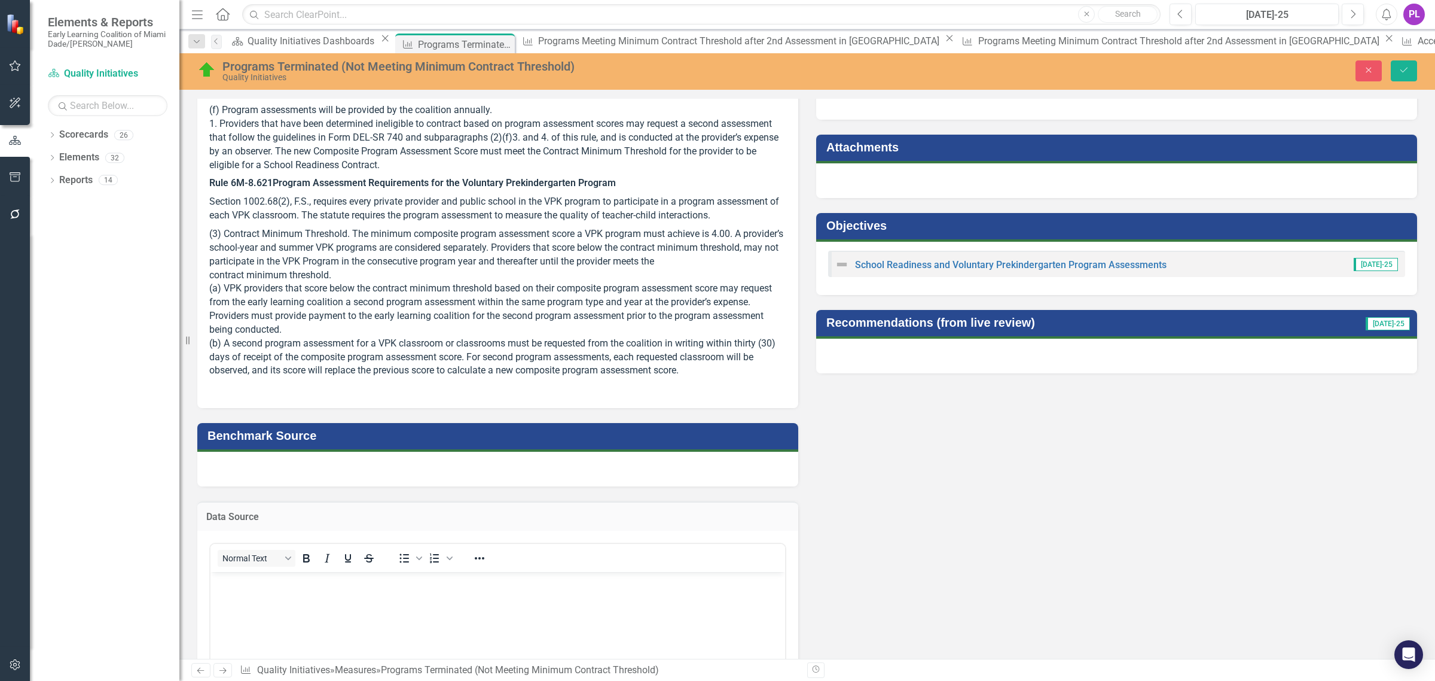
scroll to position [0, 0]
click at [425, 592] on body "Rich Text Area. Press ALT-0 for help." at bounding box center [498, 660] width 575 height 179
click at [1408, 69] on icon "Save" at bounding box center [1404, 70] width 11 height 8
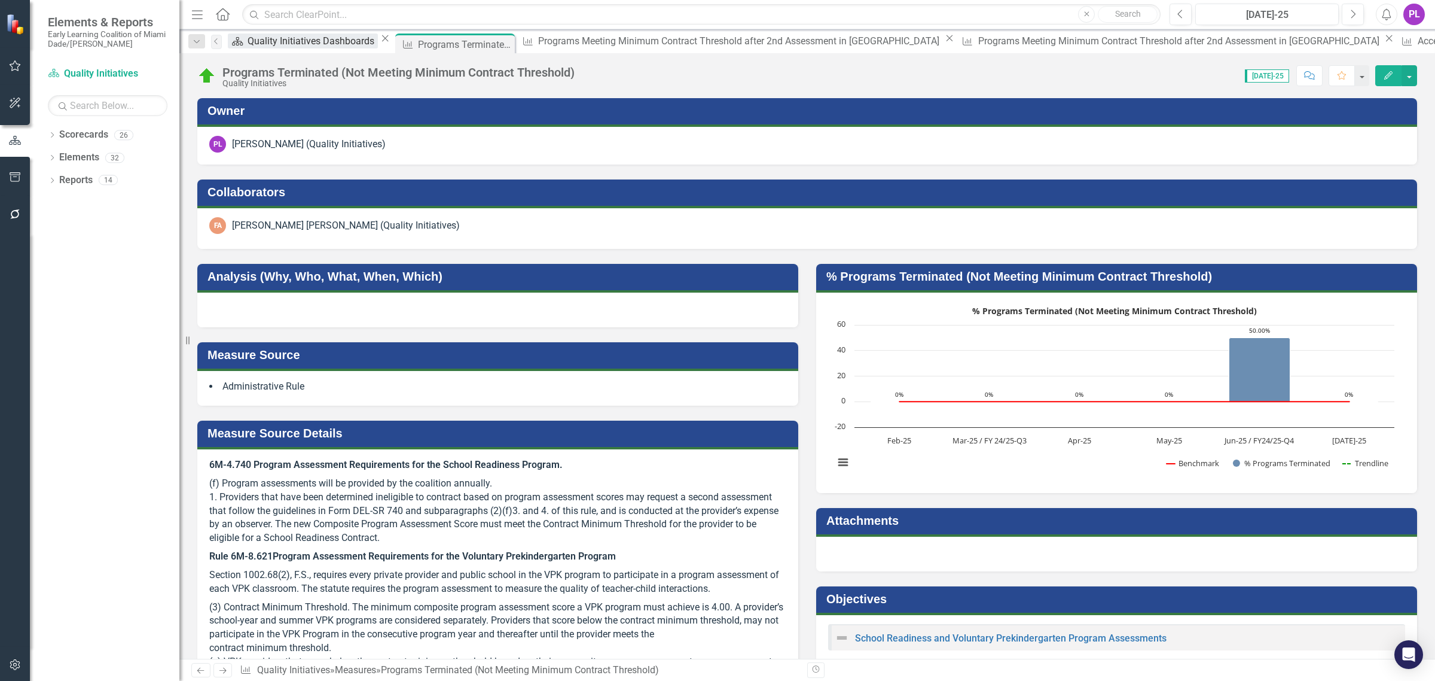
click at [273, 41] on div "Quality Initiatives Dashboards" at bounding box center [313, 40] width 130 height 15
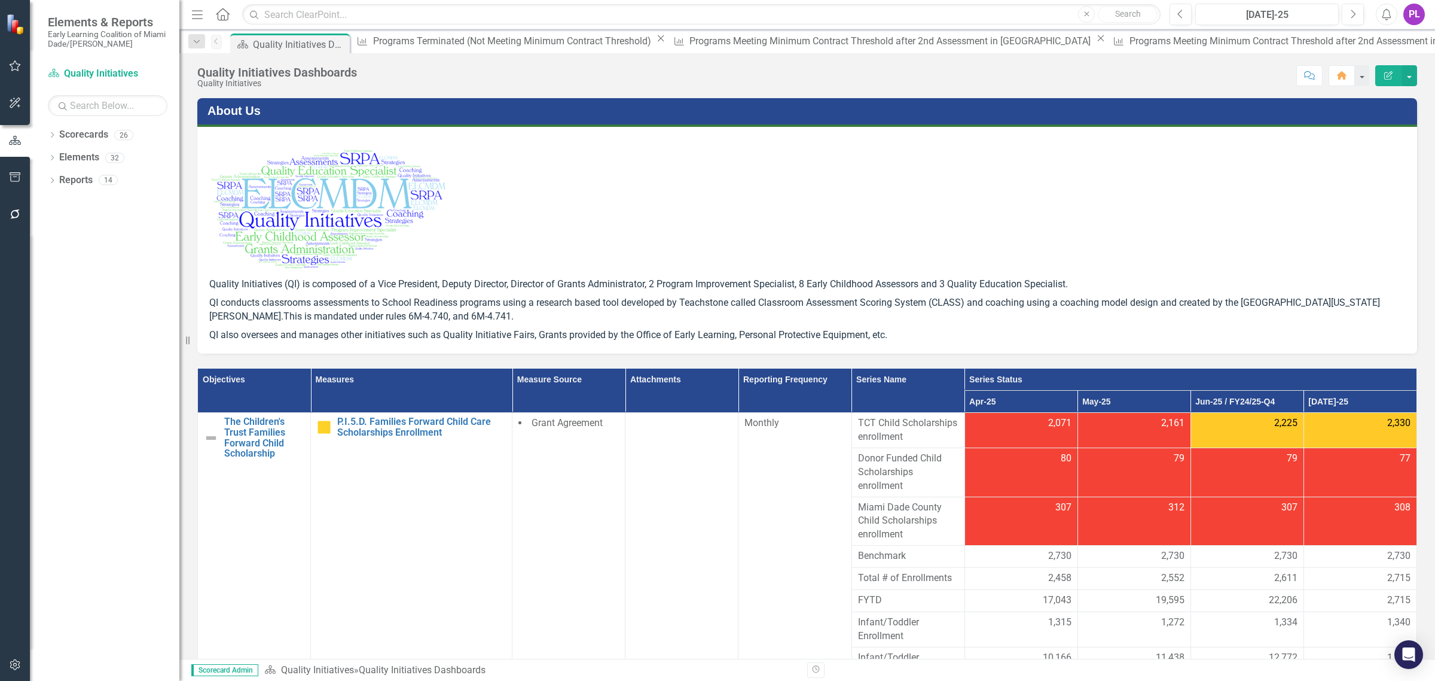
click at [1095, 43] on icon "Close" at bounding box center [1101, 38] width 12 height 10
click at [690, 44] on div "Programs Meeting Minimum Contract Threshold after 2nd Assessment in [GEOGRAPHIC…" at bounding box center [892, 40] width 404 height 15
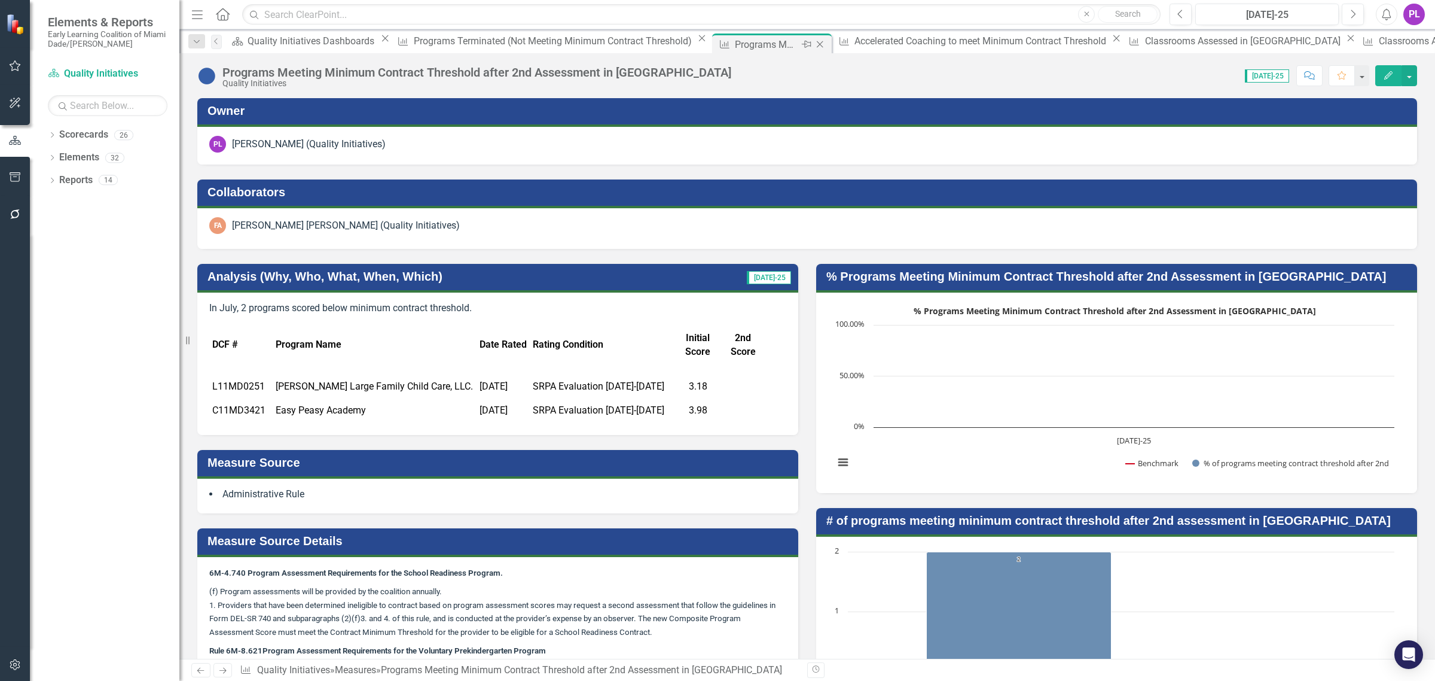
click at [814, 44] on icon "Close" at bounding box center [820, 44] width 12 height 10
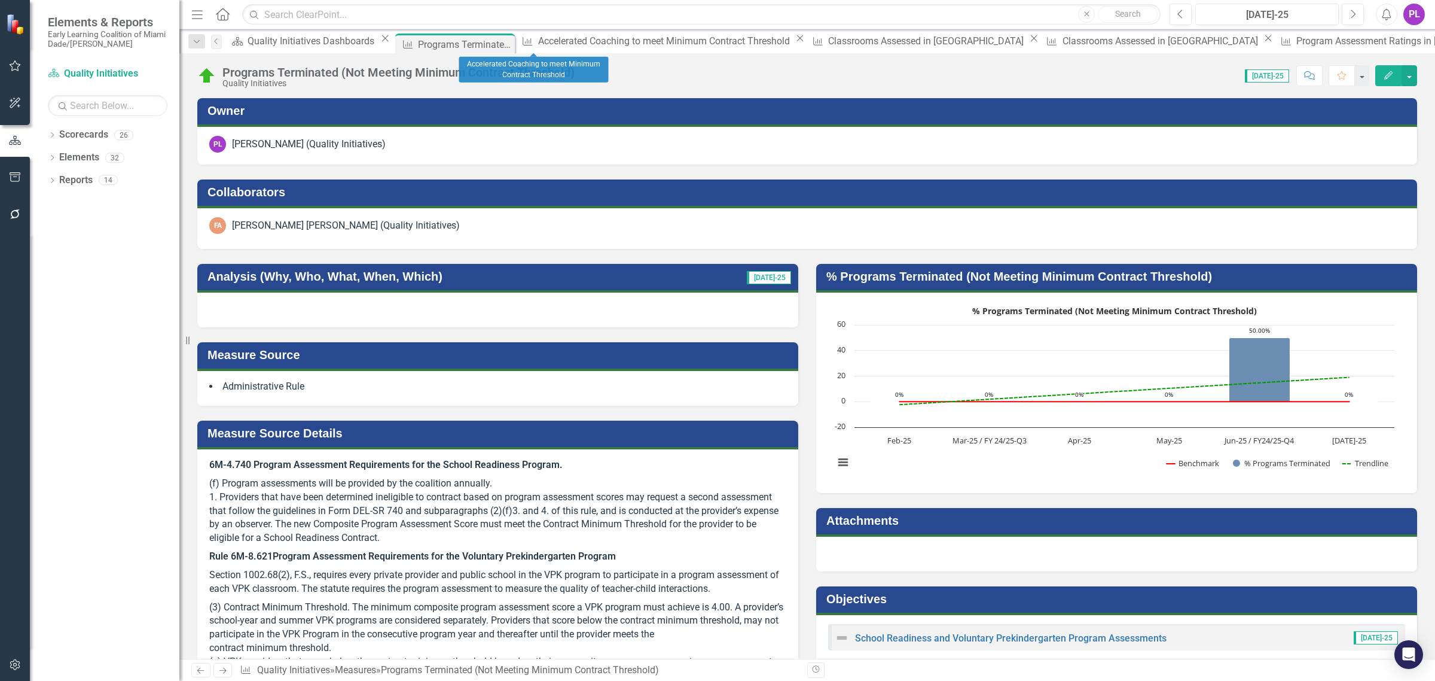
click at [794, 43] on icon "Close" at bounding box center [800, 38] width 12 height 10
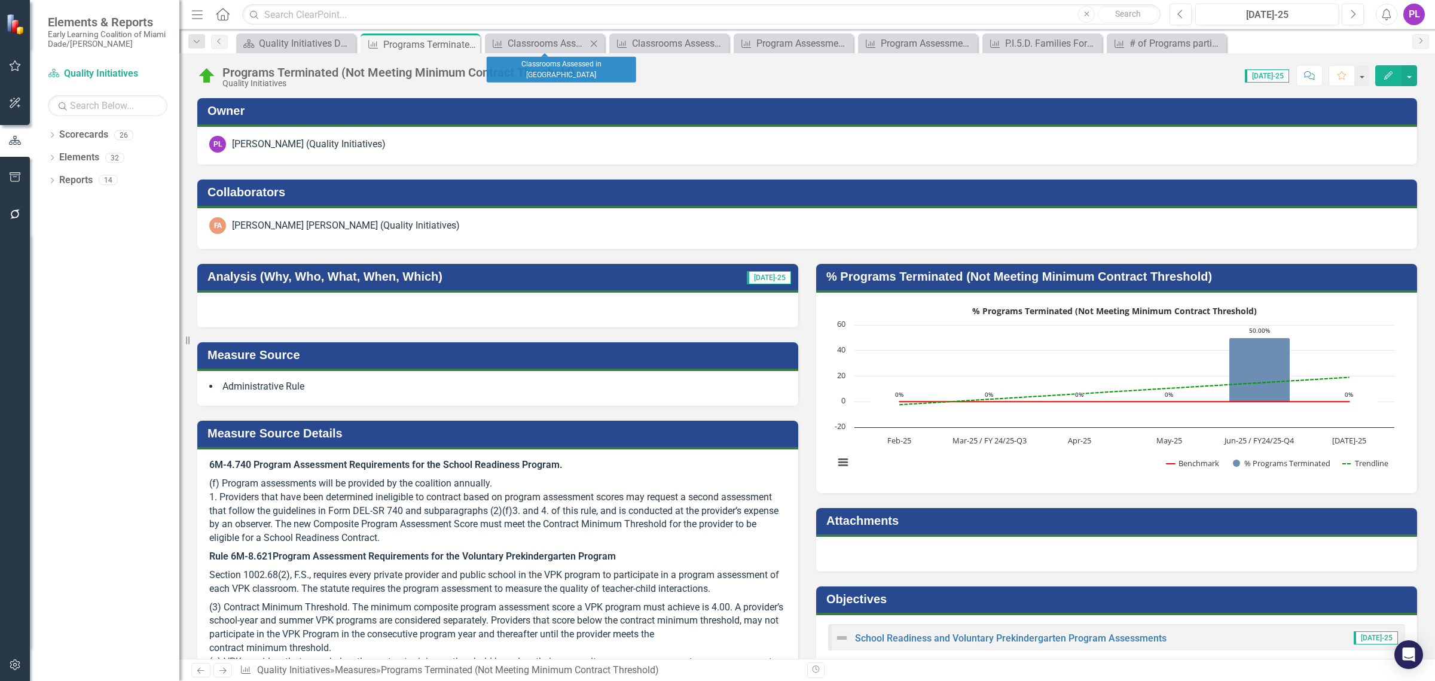
click at [592, 44] on icon "Close" at bounding box center [594, 44] width 12 height 10
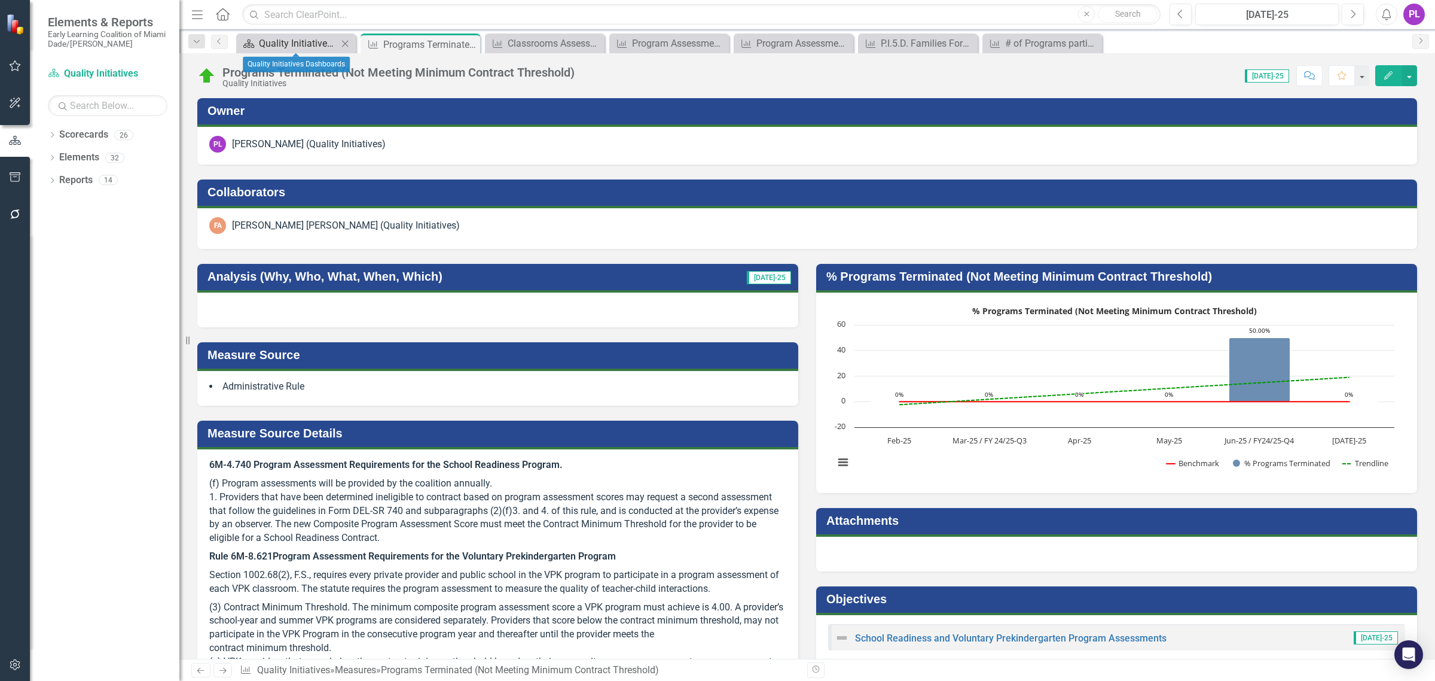
click at [288, 40] on div "Quality Initiatives Dashboards" at bounding box center [298, 43] width 79 height 15
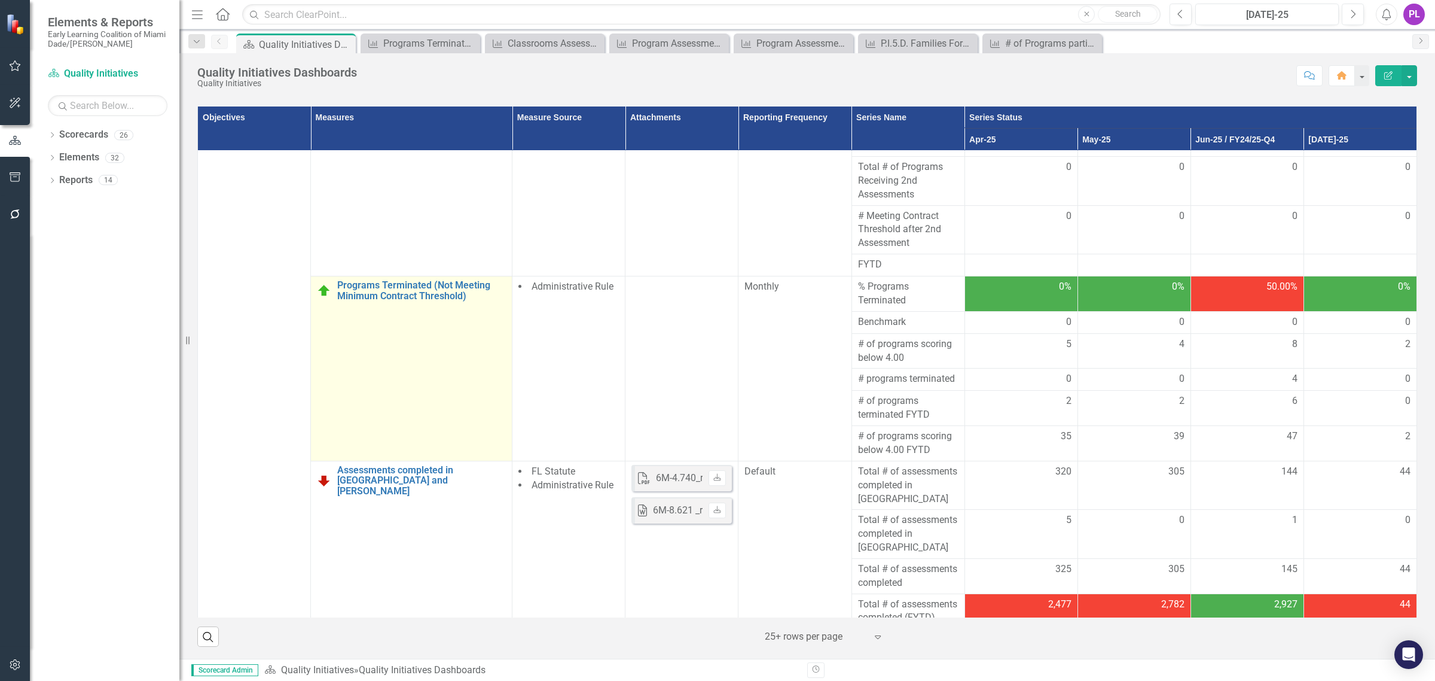
scroll to position [2301, 0]
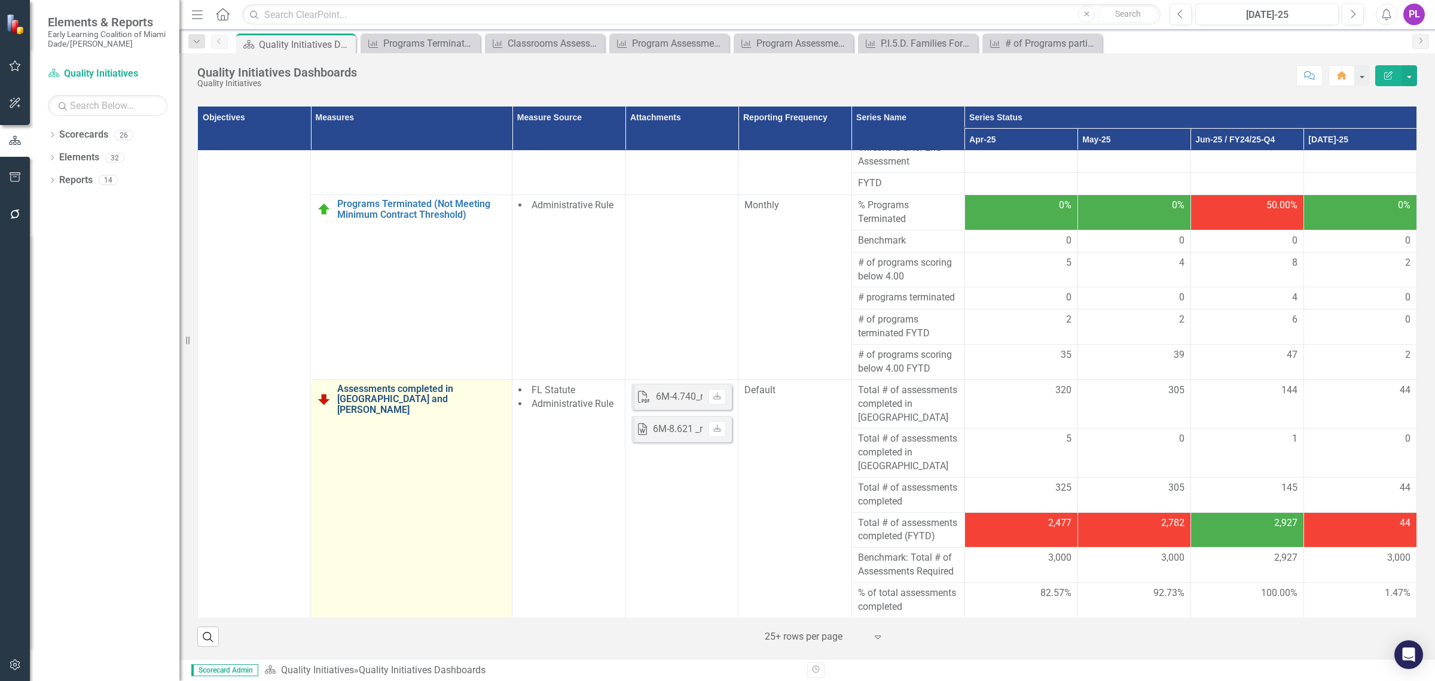
click at [405, 383] on link "Assessments completed in [GEOGRAPHIC_DATA] and [PERSON_NAME]" at bounding box center [421, 399] width 169 height 32
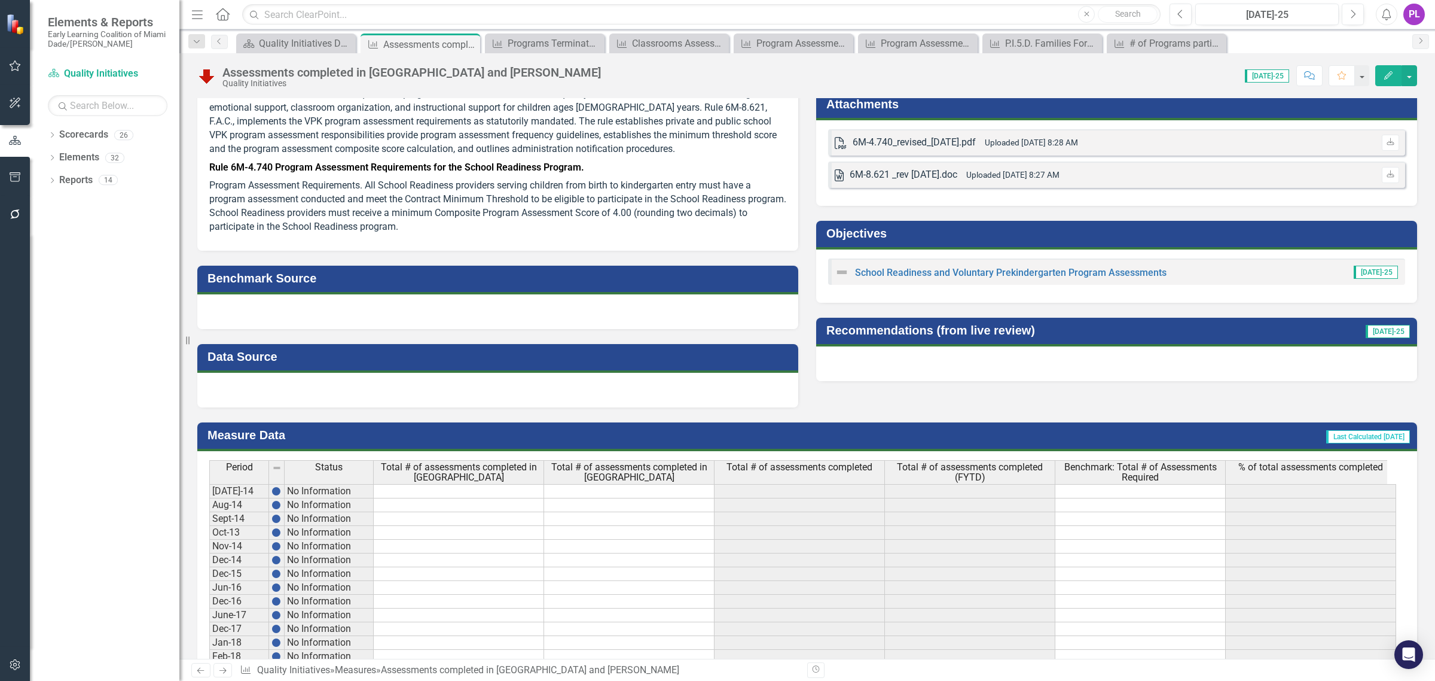
scroll to position [449, 0]
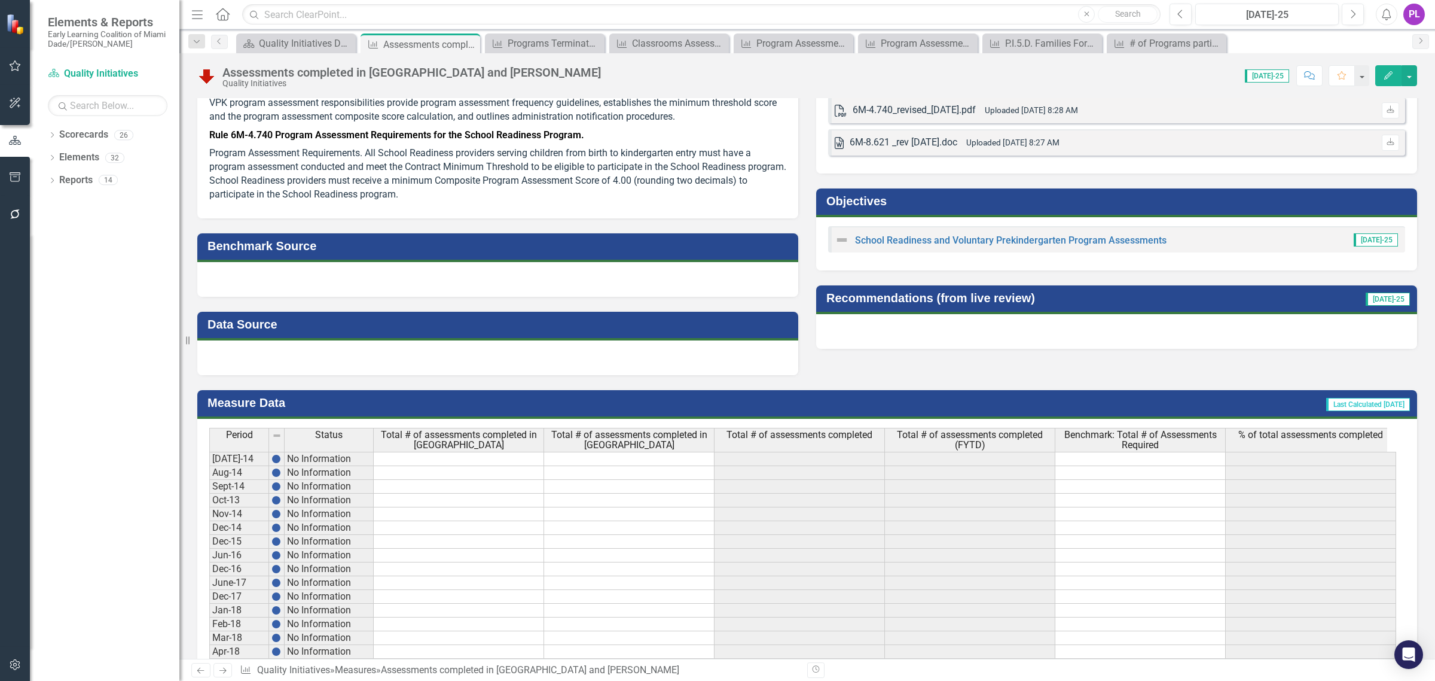
click at [385, 359] on div at bounding box center [497, 357] width 601 height 35
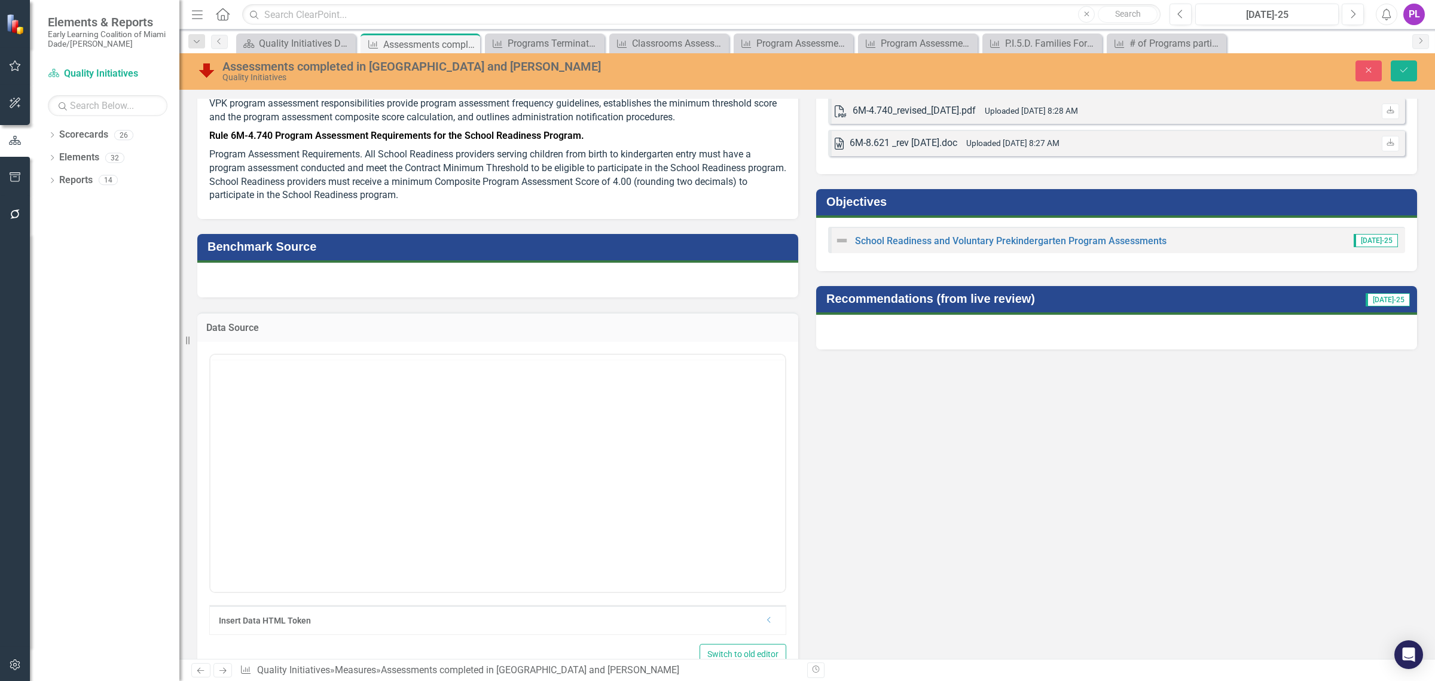
scroll to position [0, 0]
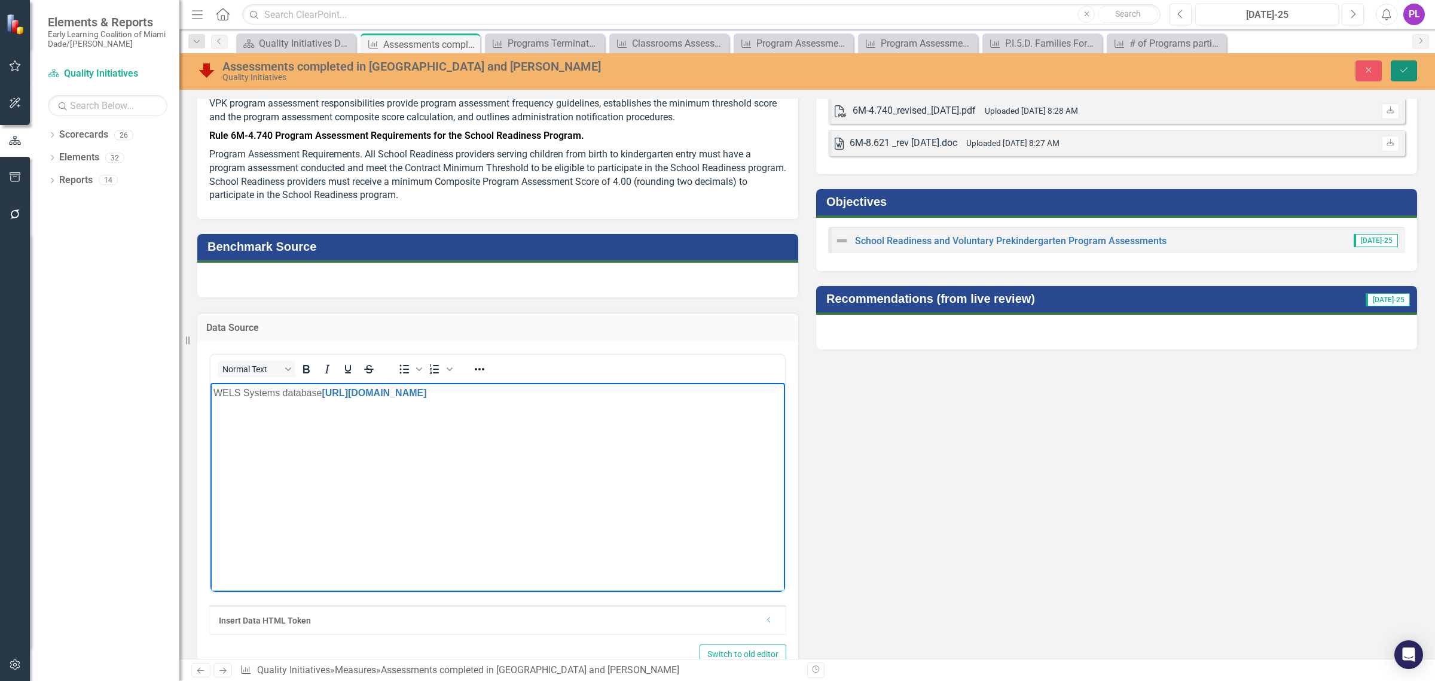
drag, startPoint x: 1398, startPoint y: 72, endPoint x: 1311, endPoint y: 111, distance: 95.0
click at [1398, 71] on button "Save" at bounding box center [1404, 70] width 26 height 21
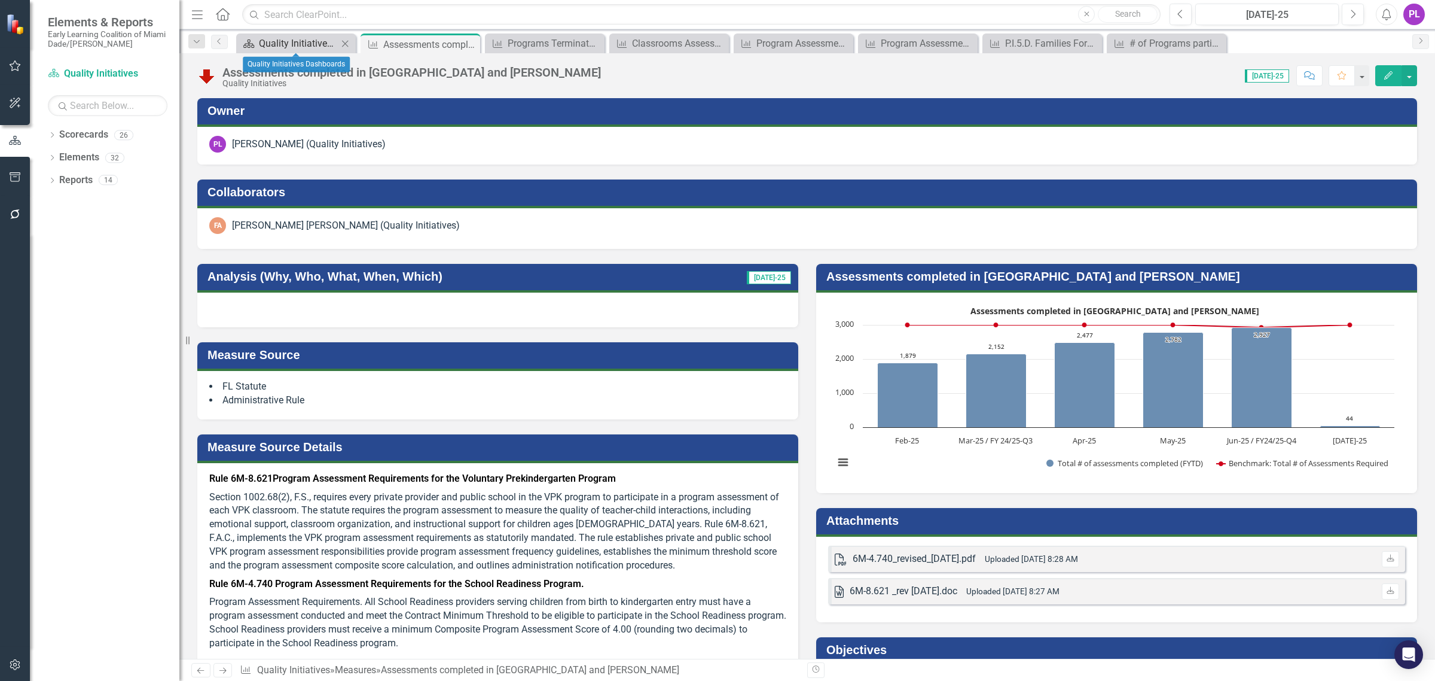
click at [295, 38] on div "Quality Initiatives Dashboards" at bounding box center [298, 43] width 79 height 15
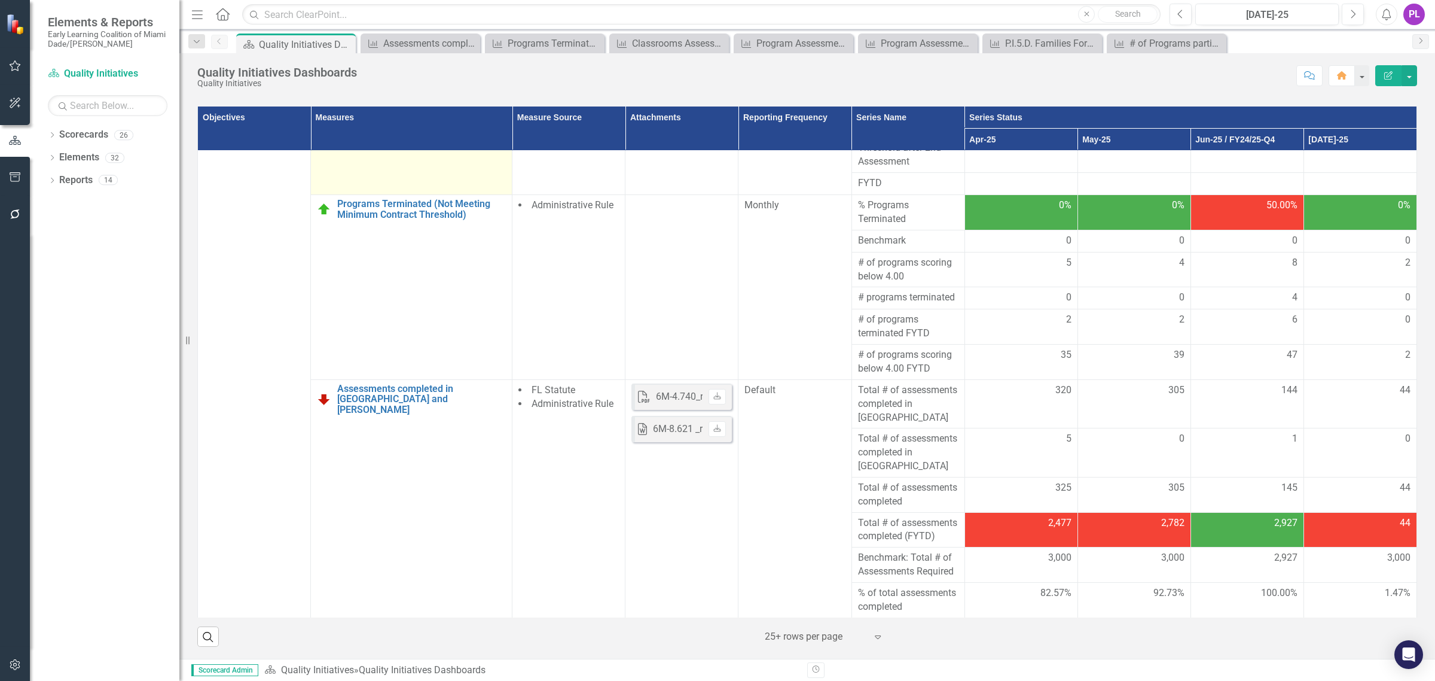
scroll to position [2002, 0]
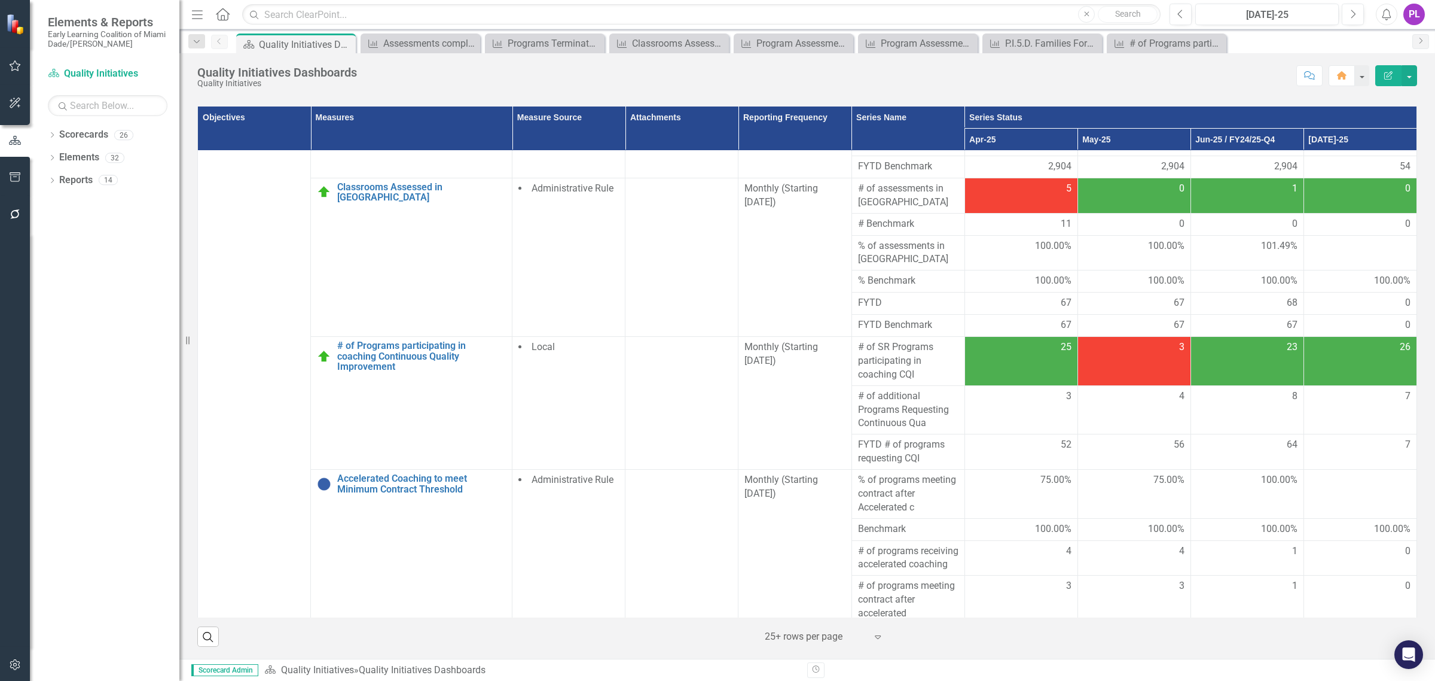
scroll to position [1254, 0]
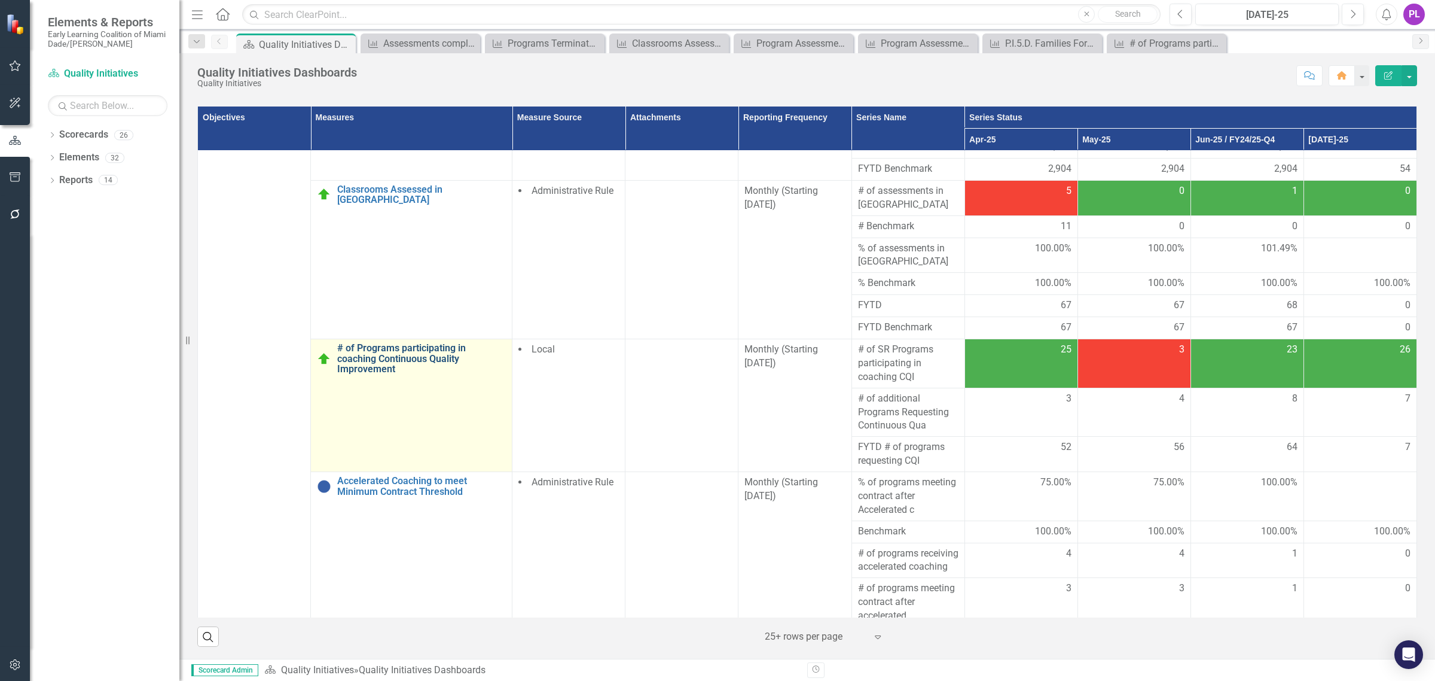
click at [441, 343] on link "# of Programs participating in coaching Continuous Quality Improvement" at bounding box center [421, 359] width 169 height 32
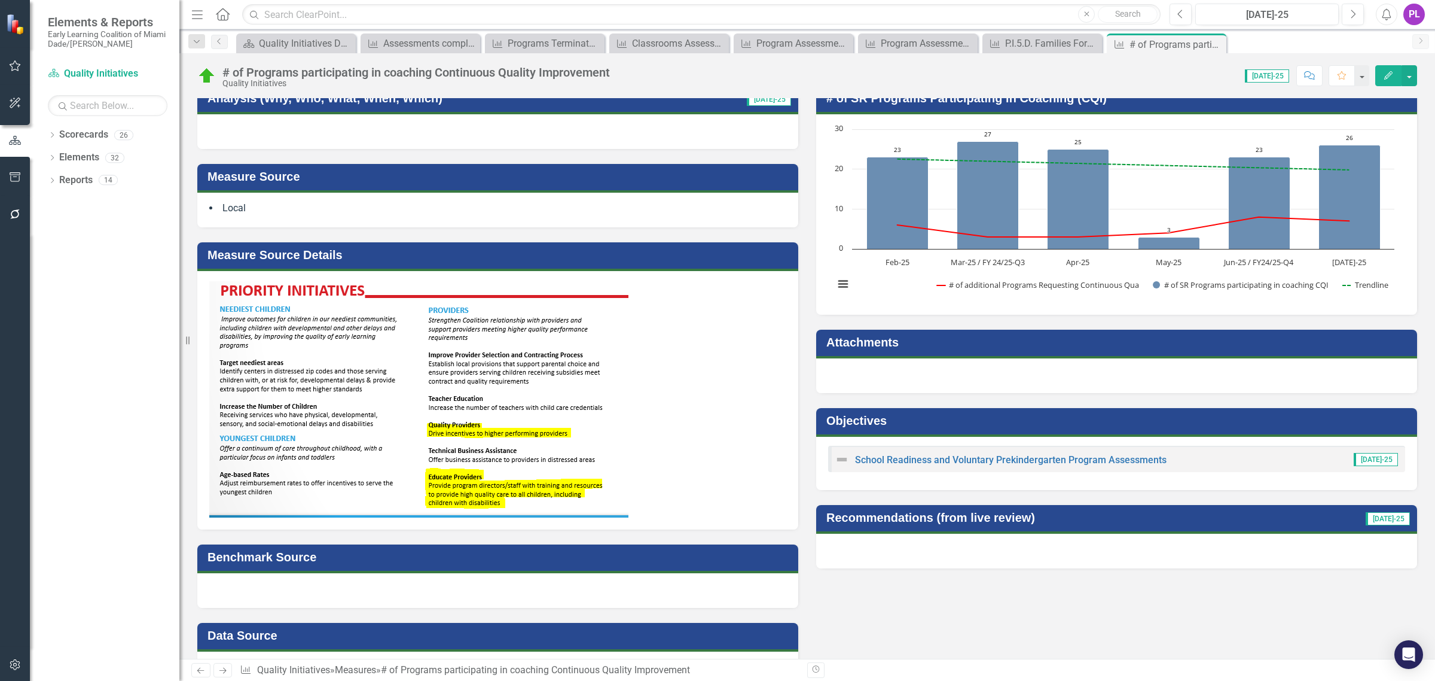
scroll to position [299, 0]
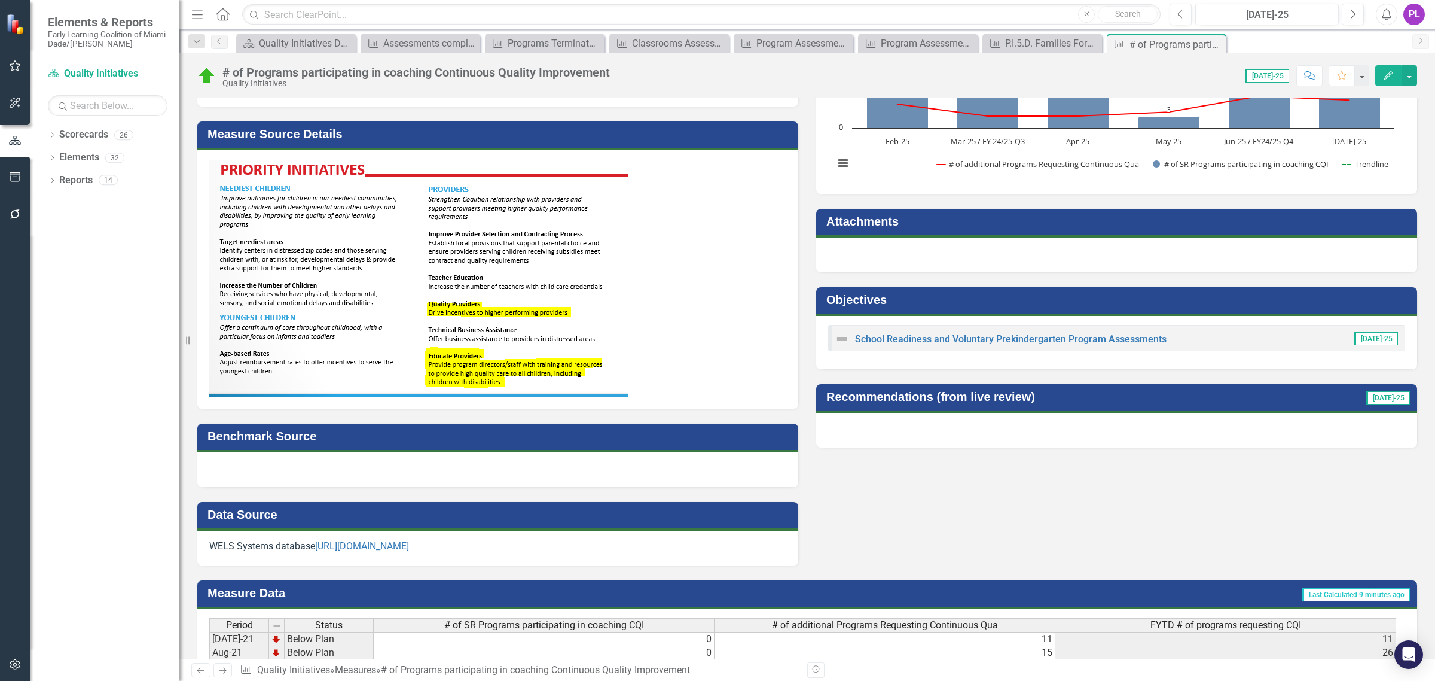
click at [363, 459] on div at bounding box center [497, 469] width 601 height 35
click at [367, 466] on div at bounding box center [497, 469] width 601 height 35
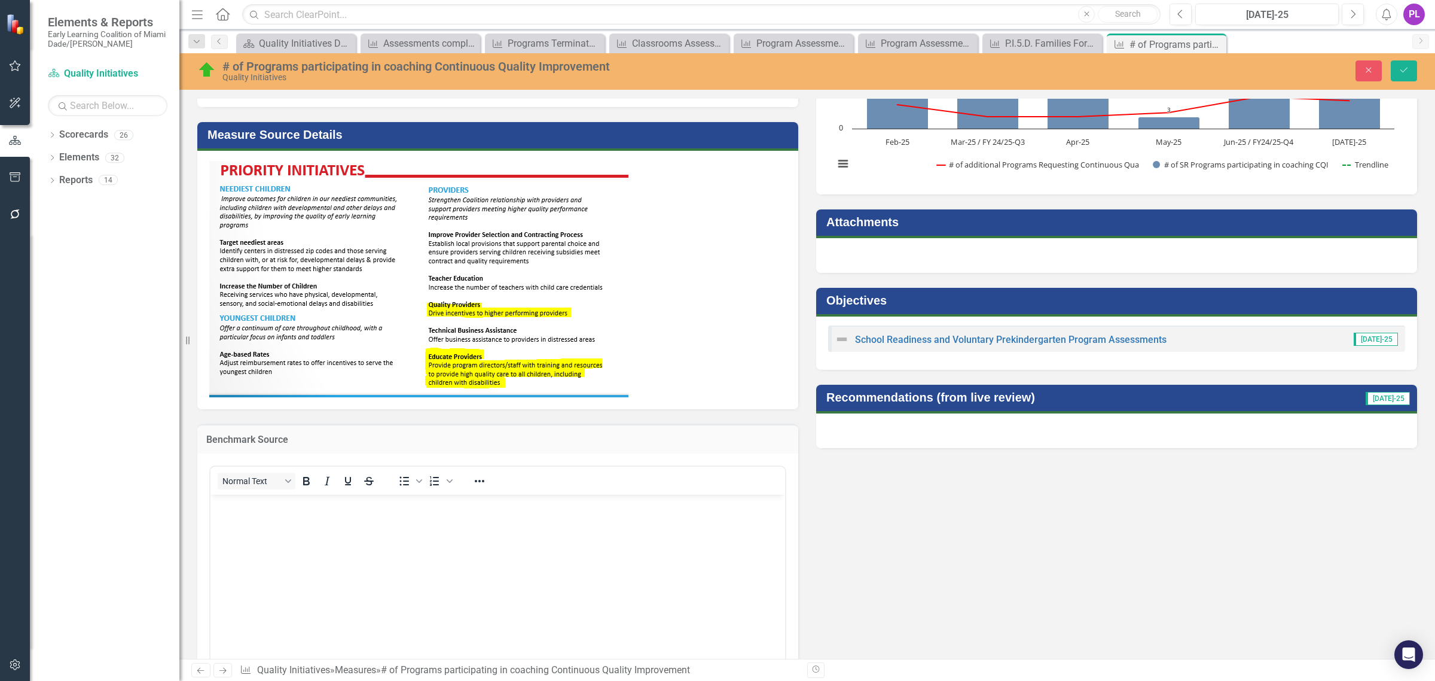
scroll to position [0, 0]
click at [456, 553] on body "Rich Text Area. Press ALT-0 for help." at bounding box center [498, 583] width 575 height 179
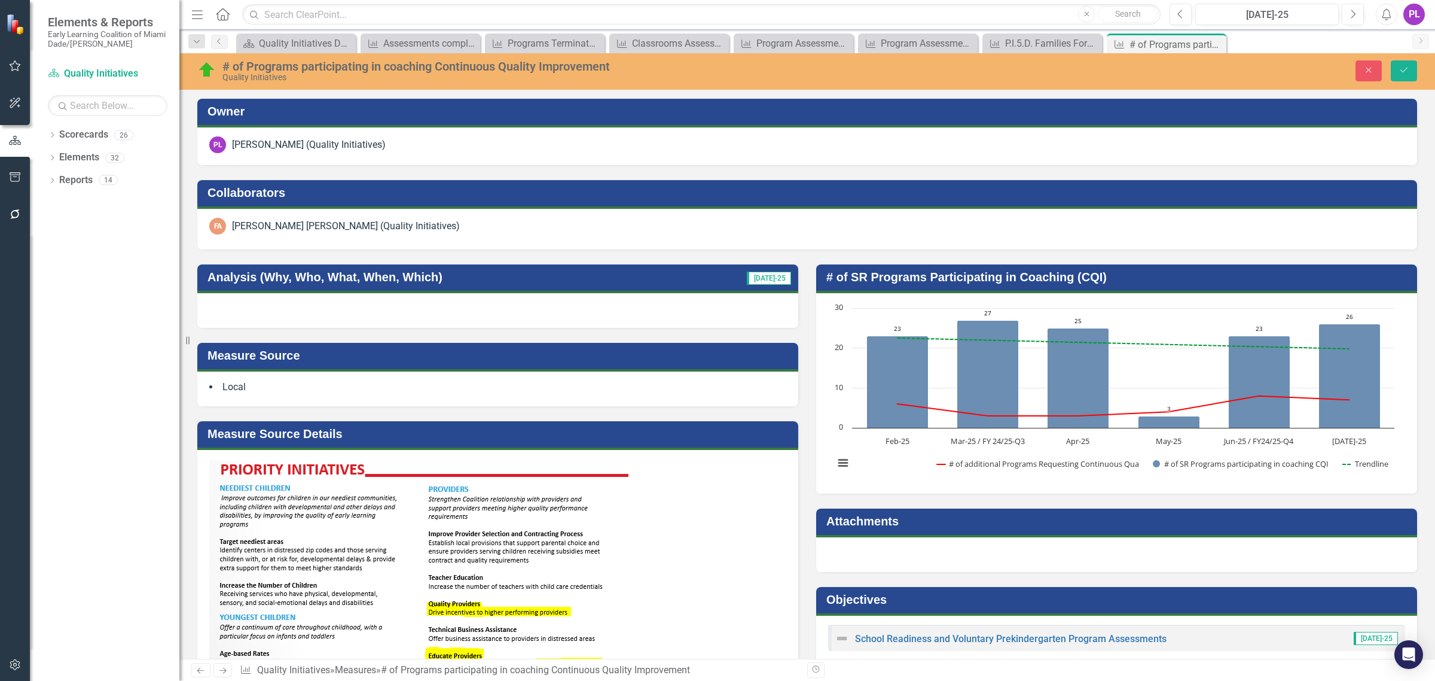
click at [664, 309] on div at bounding box center [497, 310] width 601 height 35
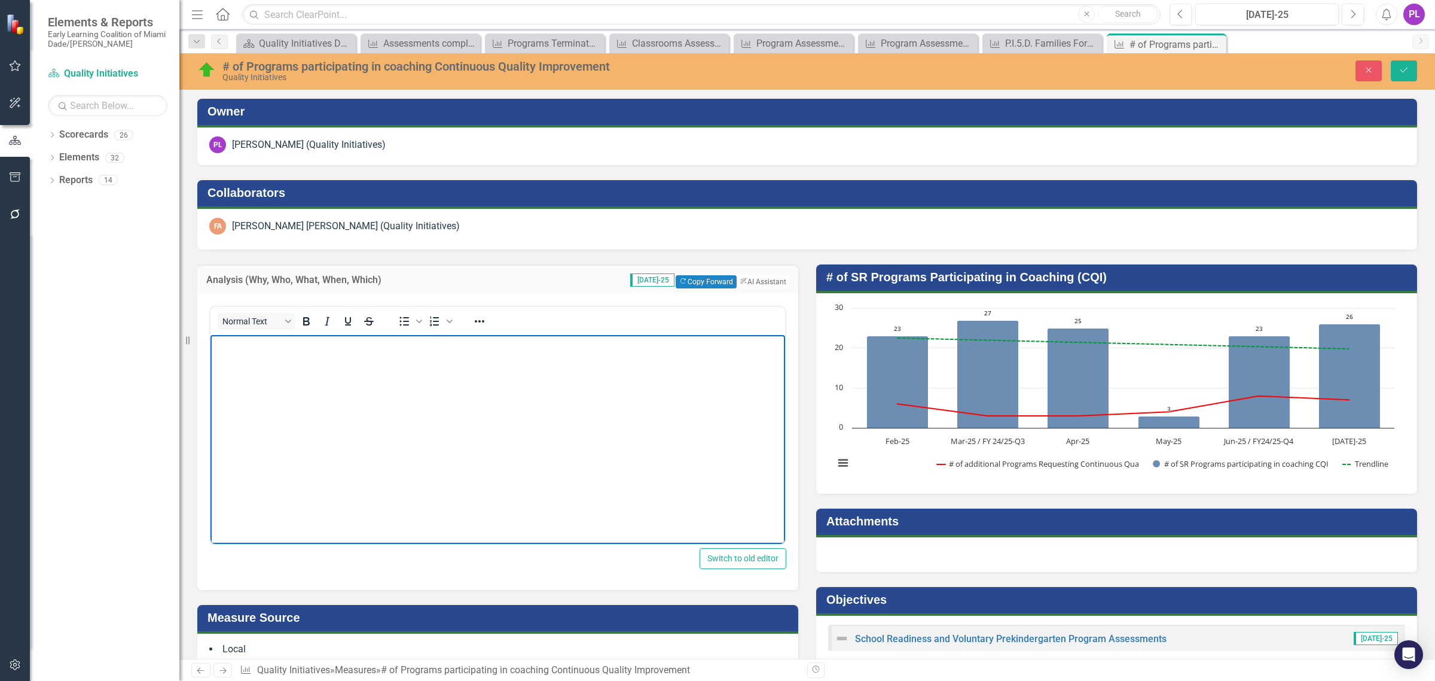
click at [663, 372] on body "Rich Text Area. Press ALT-0 for help." at bounding box center [498, 423] width 575 height 179
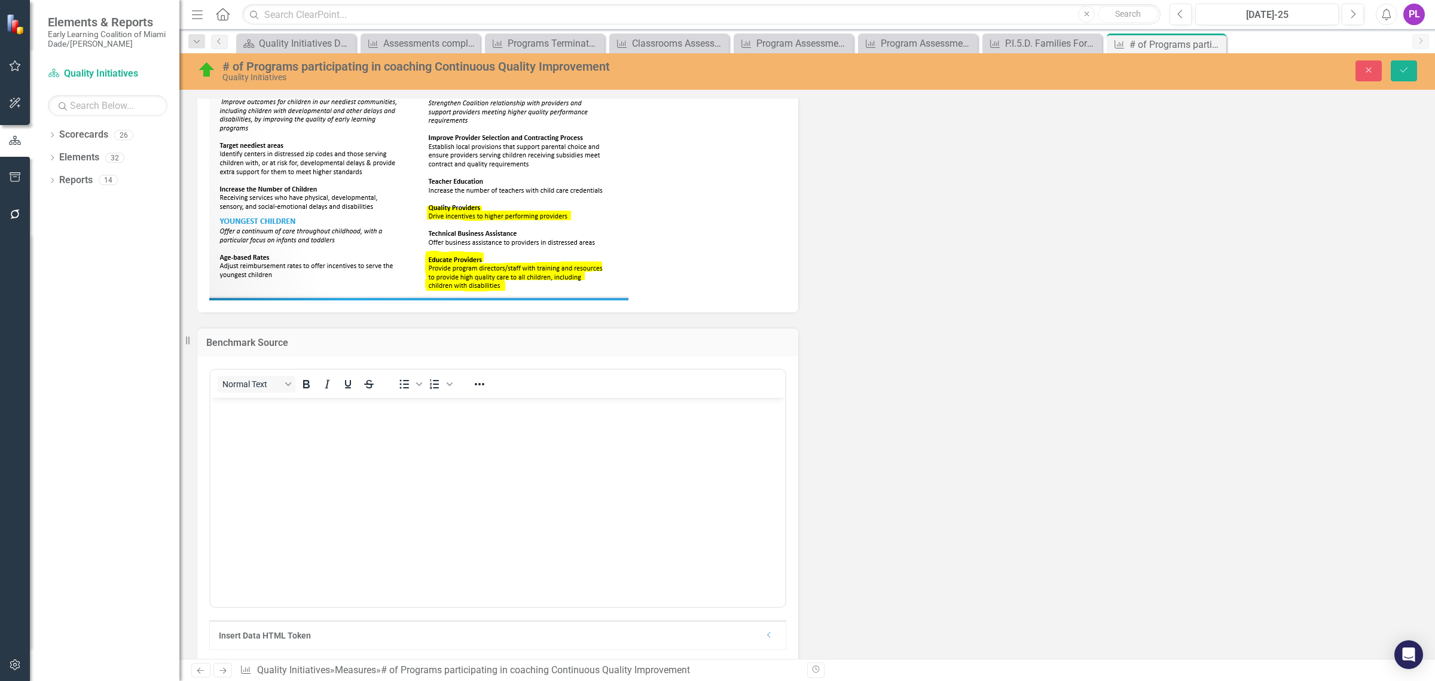
scroll to position [654, 0]
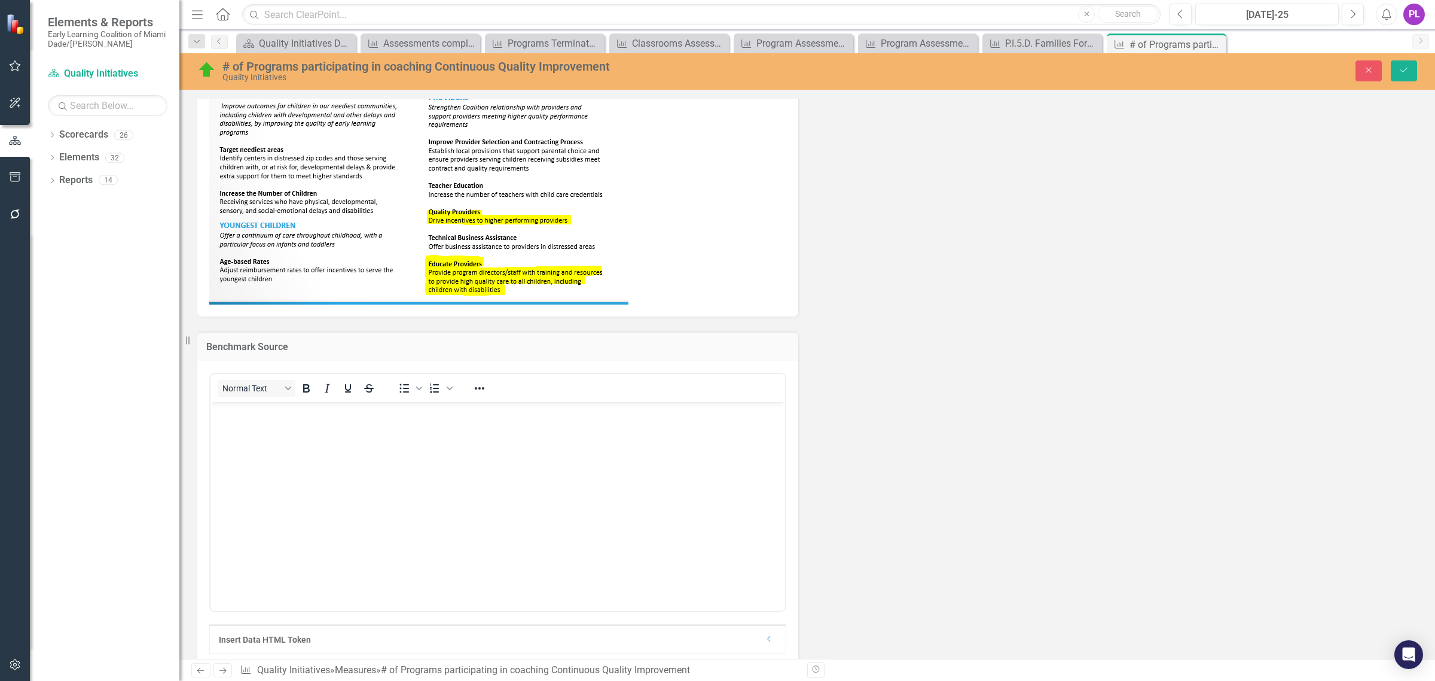
click at [246, 430] on body "Rich Text Area. Press ALT-0 for help." at bounding box center [498, 490] width 575 height 179
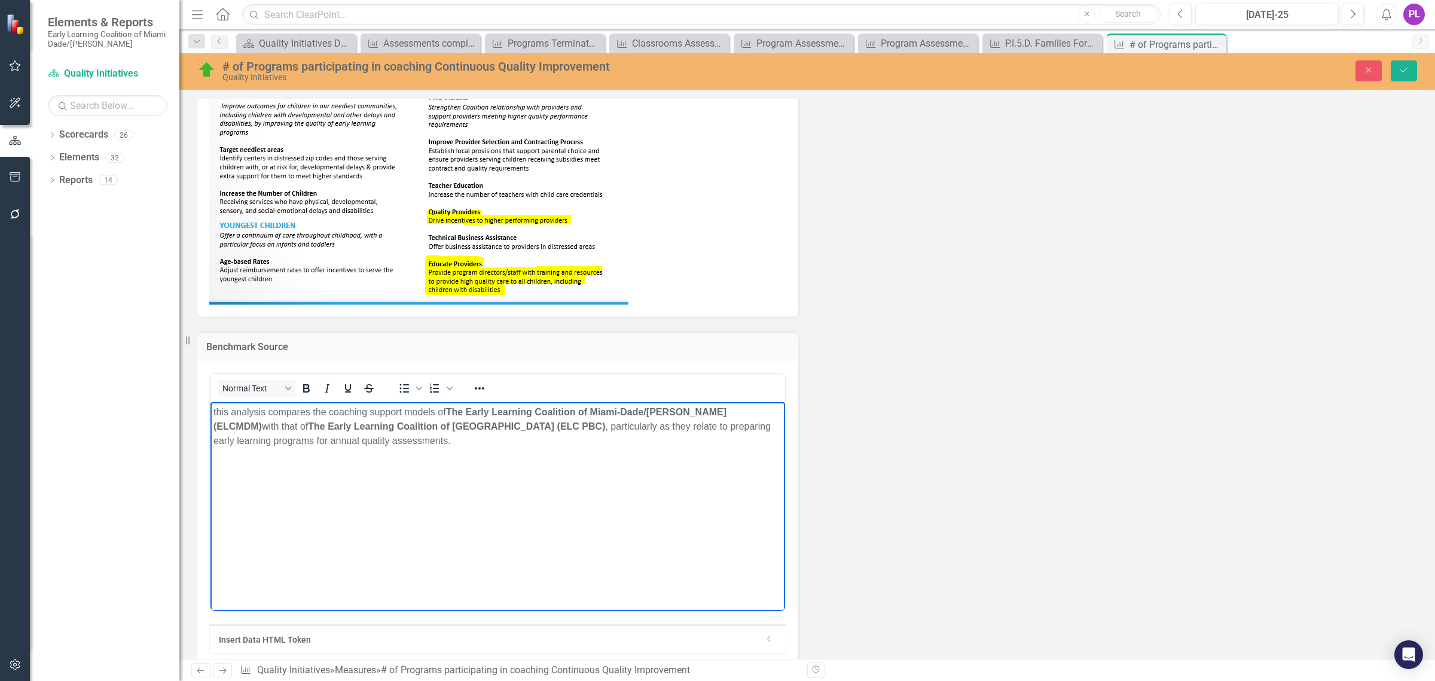
click at [217, 412] on p "this analysis compares the coaching support models of The Early Learning Coalit…" at bounding box center [498, 425] width 569 height 43
click at [275, 441] on p "This analysis compares the coaching support models of The Early Learning Coalit…" at bounding box center [498, 425] width 569 height 43
click at [254, 478] on body "This analysis compares the coaching support models of The Early Learning Coalit…" at bounding box center [498, 490] width 575 height 179
click at [363, 452] on body "This analysis compares the coaching support models of The Early Learning Coalit…" at bounding box center [498, 490] width 575 height 179
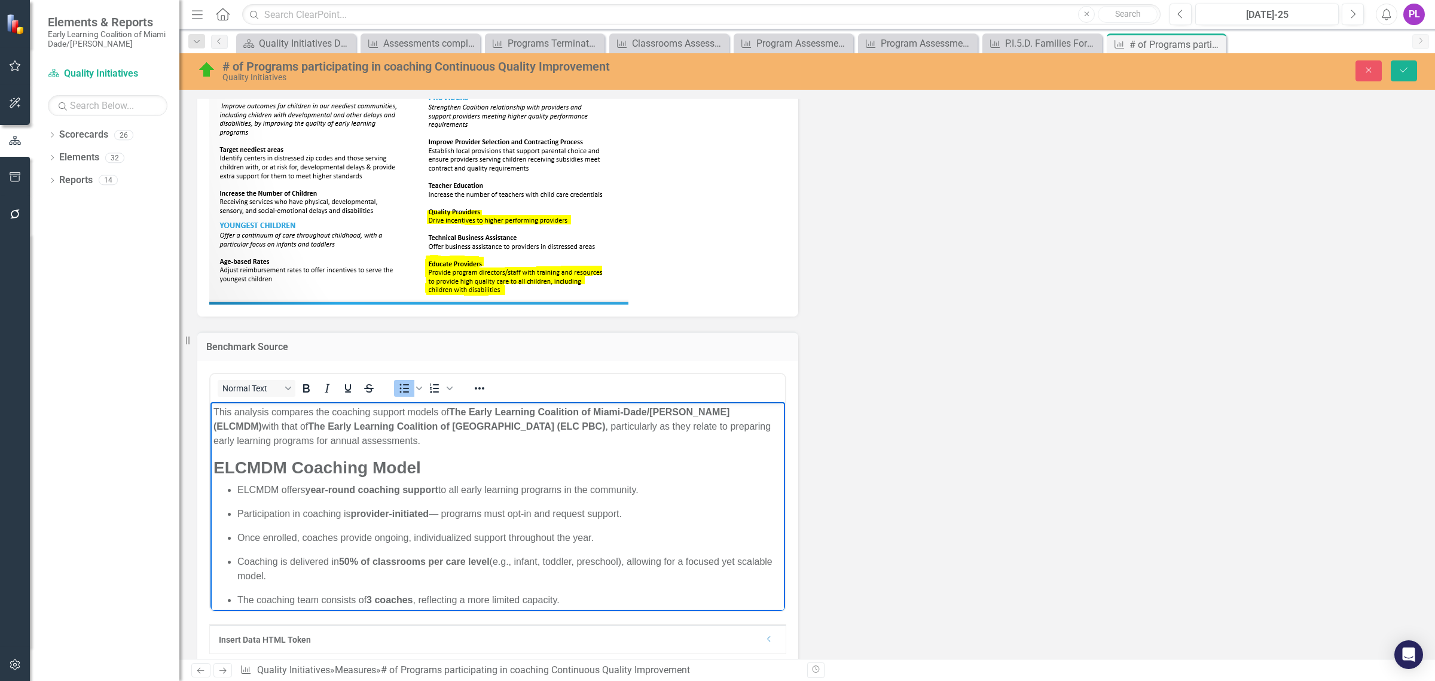
scroll to position [18, 0]
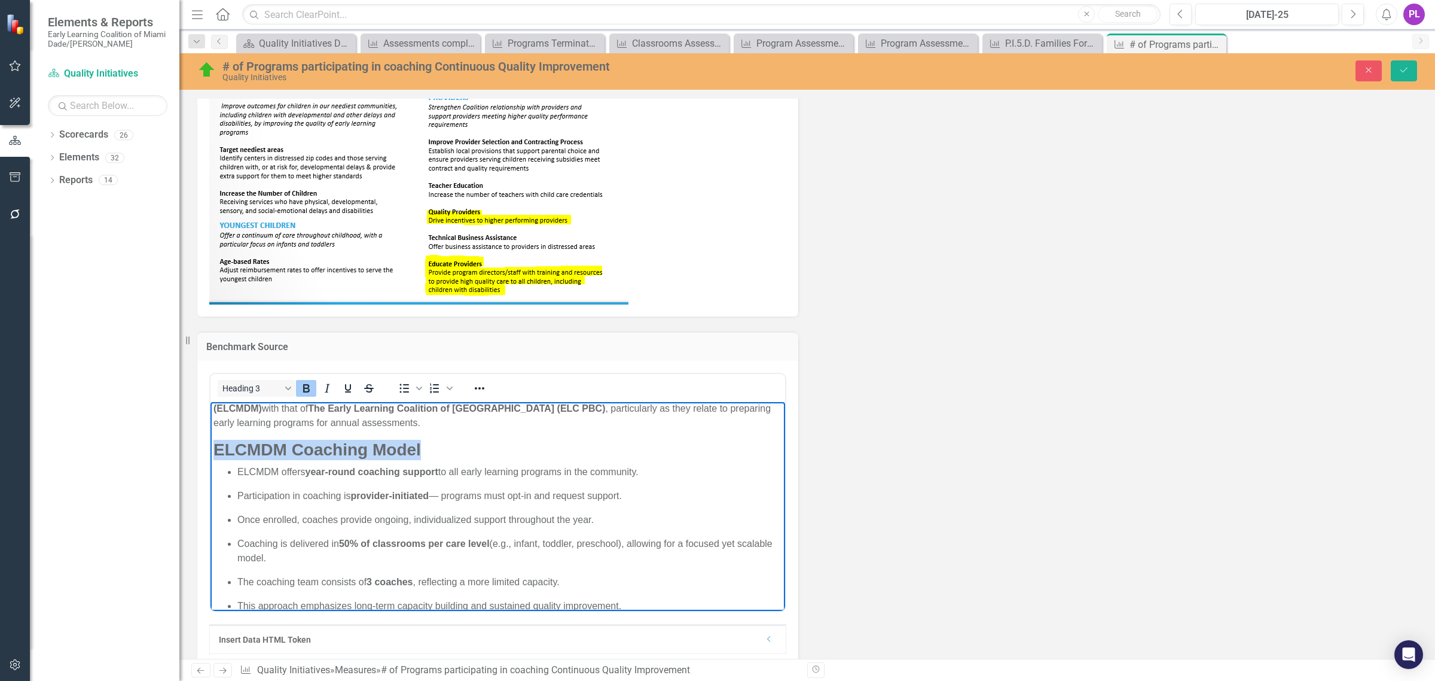
drag, startPoint x: 212, startPoint y: 444, endPoint x: 436, endPoint y: 444, distance: 223.7
click at [436, 444] on body "This analysis compares the coaching support models of The Early Learning Coalit…" at bounding box center [498, 504] width 575 height 242
click at [484, 389] on icon "Reveal or hide additional toolbar items" at bounding box center [479, 388] width 14 height 14
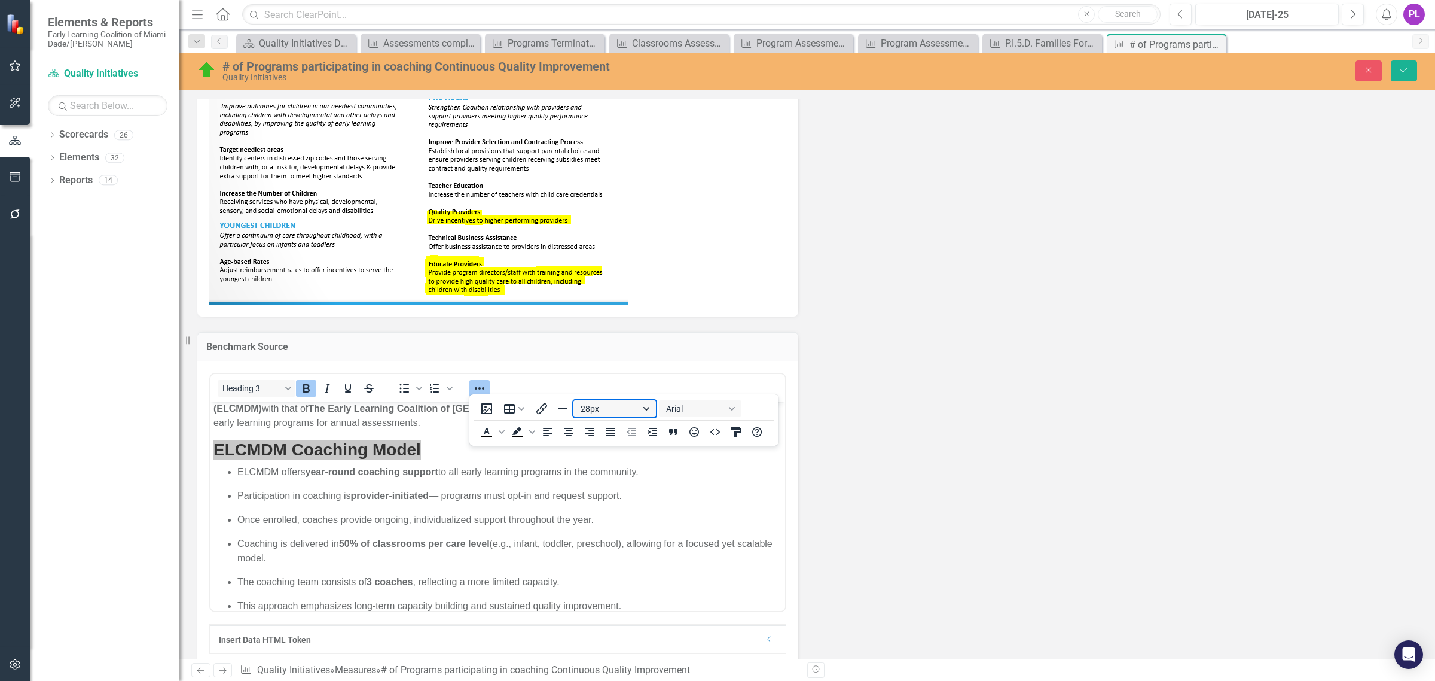
click at [644, 410] on button "28px" at bounding box center [614, 408] width 83 height 17
click at [618, 513] on div "18px" at bounding box center [608, 506] width 51 height 14
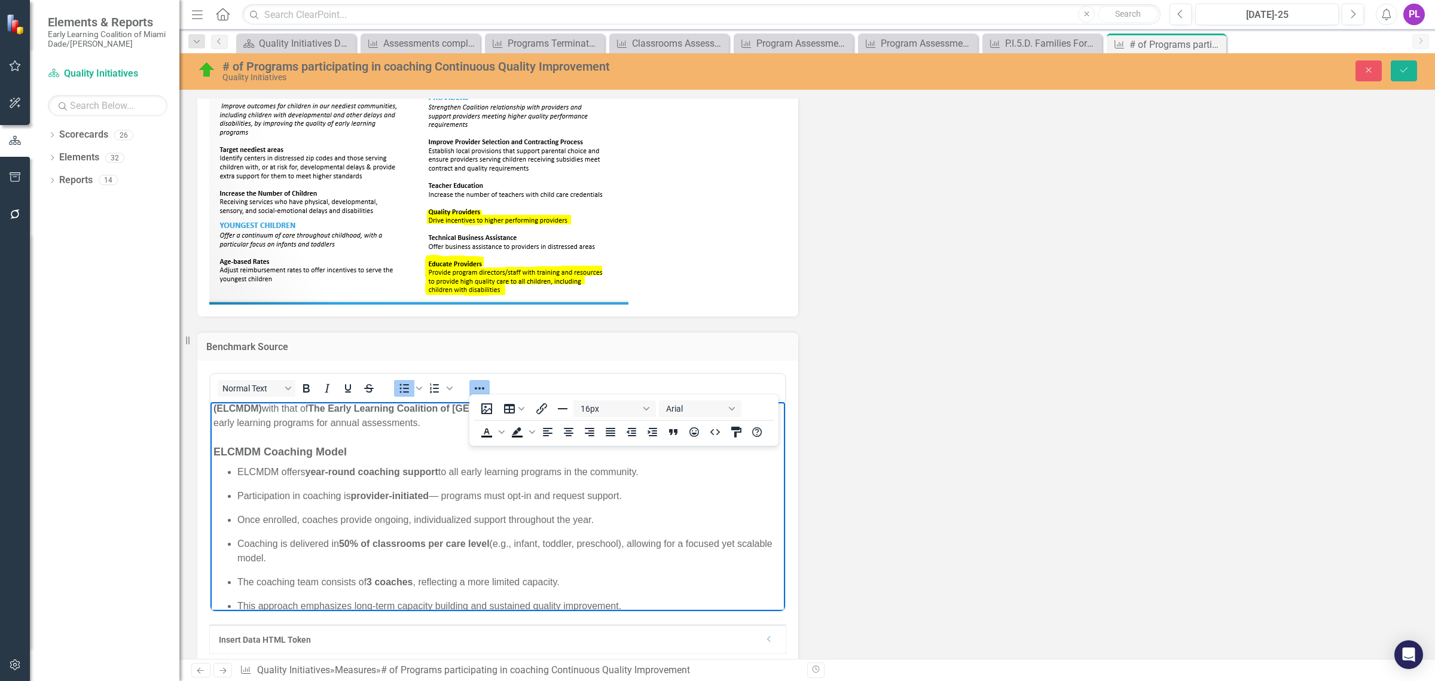
click at [592, 512] on p "Once enrolled, coaches provide ongoing, individualized support throughout the y…" at bounding box center [509, 519] width 545 height 14
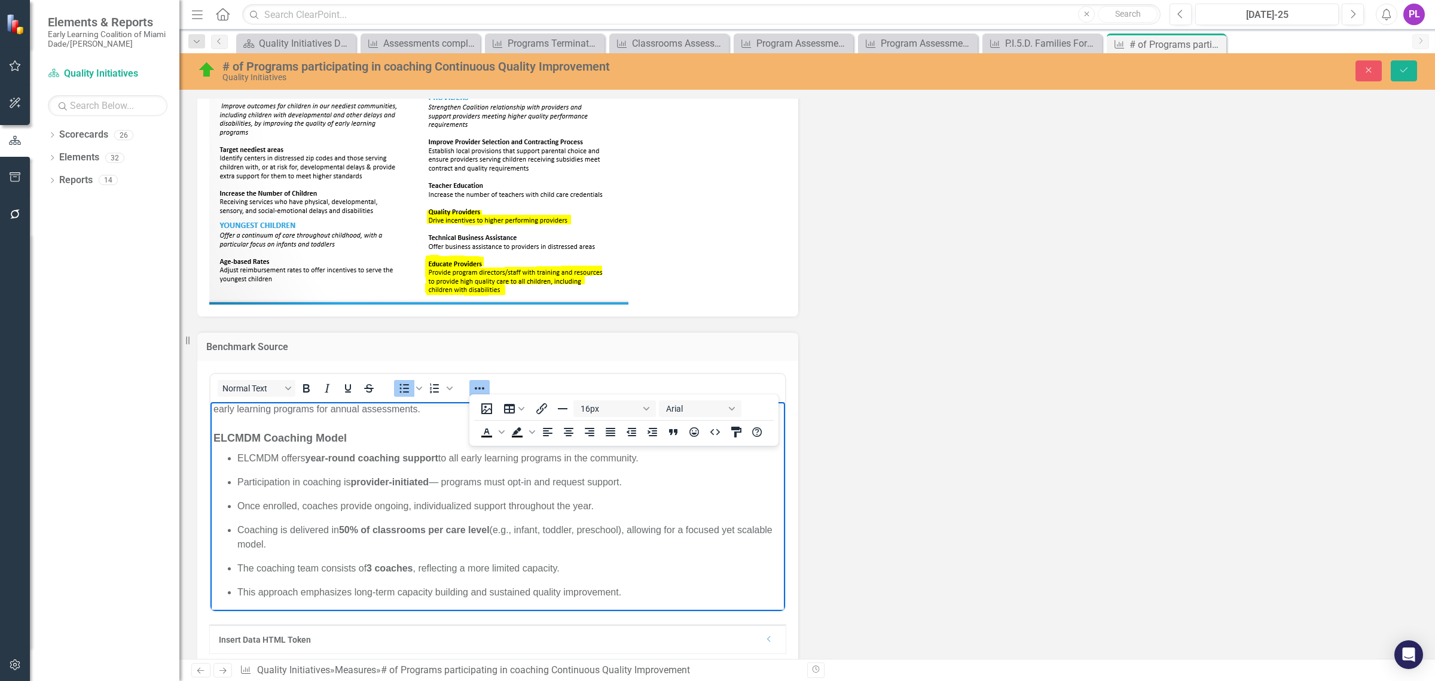
click at [668, 594] on p "This approach emphasizes long-term capacity building and sustained quality impr…" at bounding box center [509, 591] width 545 height 14
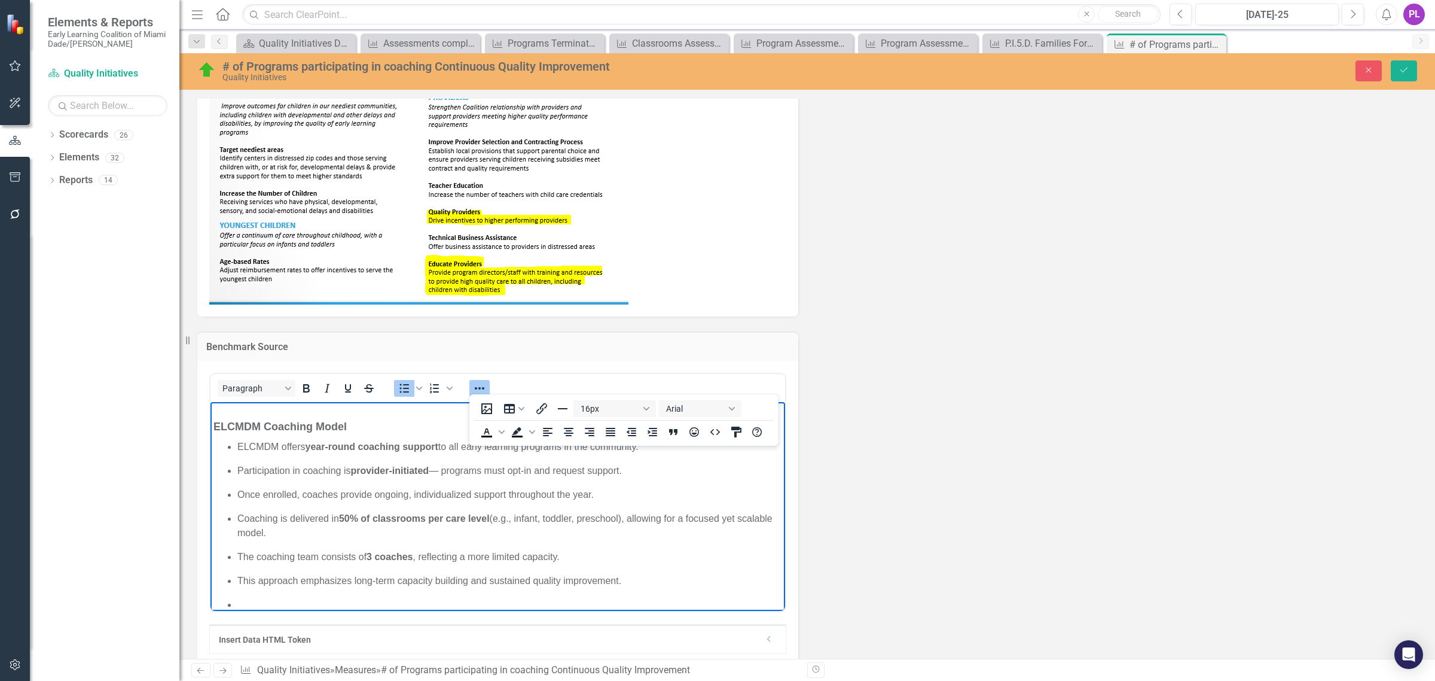
click at [443, 467] on p "Participation in coaching is provider-initiated — programs must opt-in and requ…" at bounding box center [509, 470] width 545 height 14
click at [313, 601] on li "Rich Text Area. Press ALT-0 for help." at bounding box center [509, 604] width 545 height 14
click at [232, 606] on ul "ELCMDM offers year-round coaching support to all early learning programs in the…" at bounding box center [498, 525] width 569 height 172
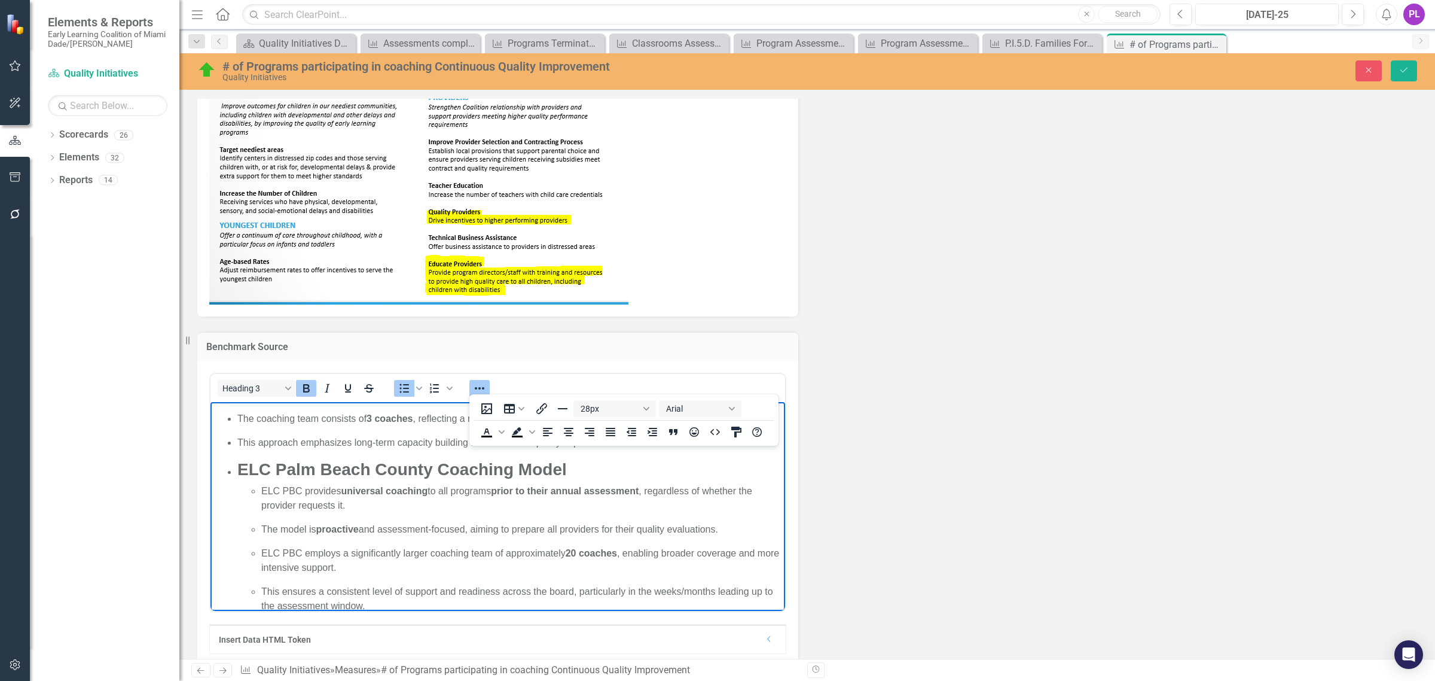
drag, startPoint x: 241, startPoint y: 463, endPoint x: 249, endPoint y: 419, distance: 44.5
click at [239, 463] on strong "ELC Palm Beach County Coaching Model" at bounding box center [402, 468] width 330 height 19
click at [546, 435] on icon "Align left" at bounding box center [547, 432] width 10 height 8
click at [544, 434] on icon "Align left" at bounding box center [547, 432] width 10 height 8
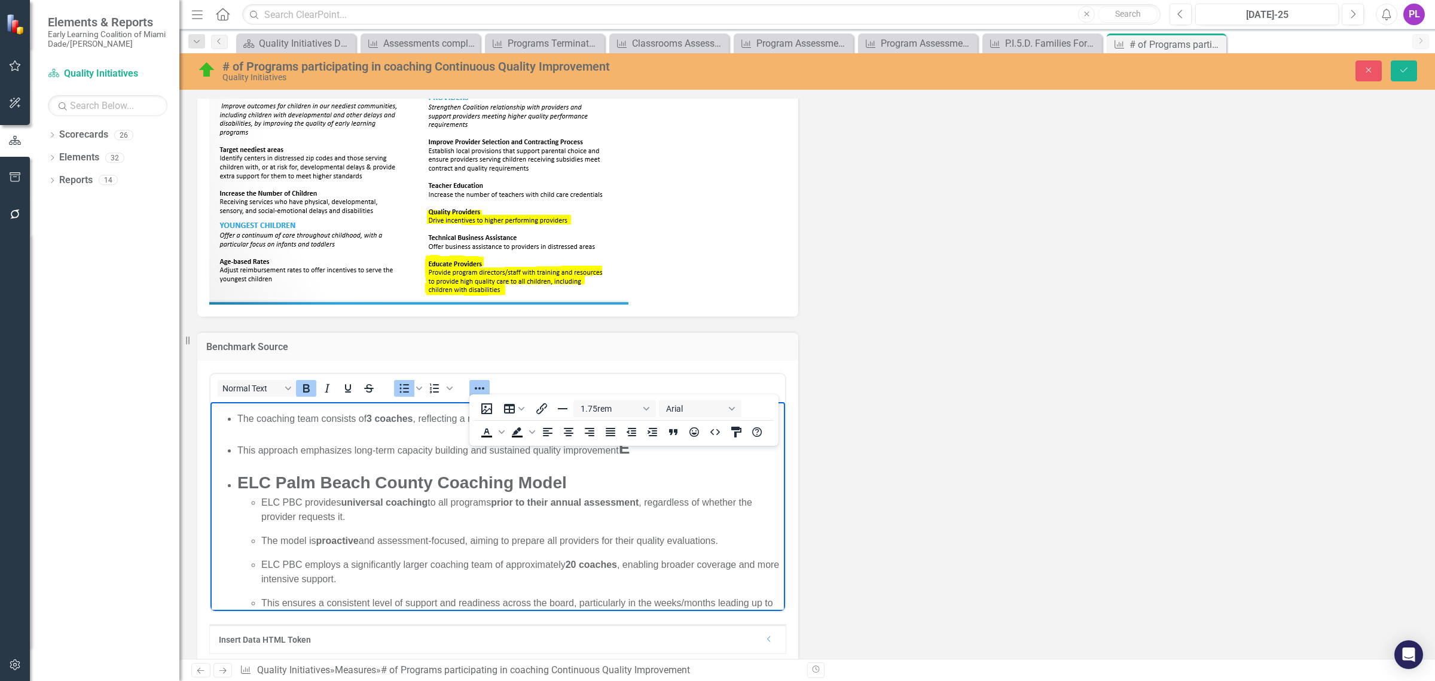
click at [232, 475] on ul "ELCMDM offers year-round coaching support to all early learning programs in the…" at bounding box center [498, 462] width 569 height 323
click at [230, 479] on ul "ELCMDM offers year-round coaching support to all early learning programs in the…" at bounding box center [498, 462] width 569 height 323
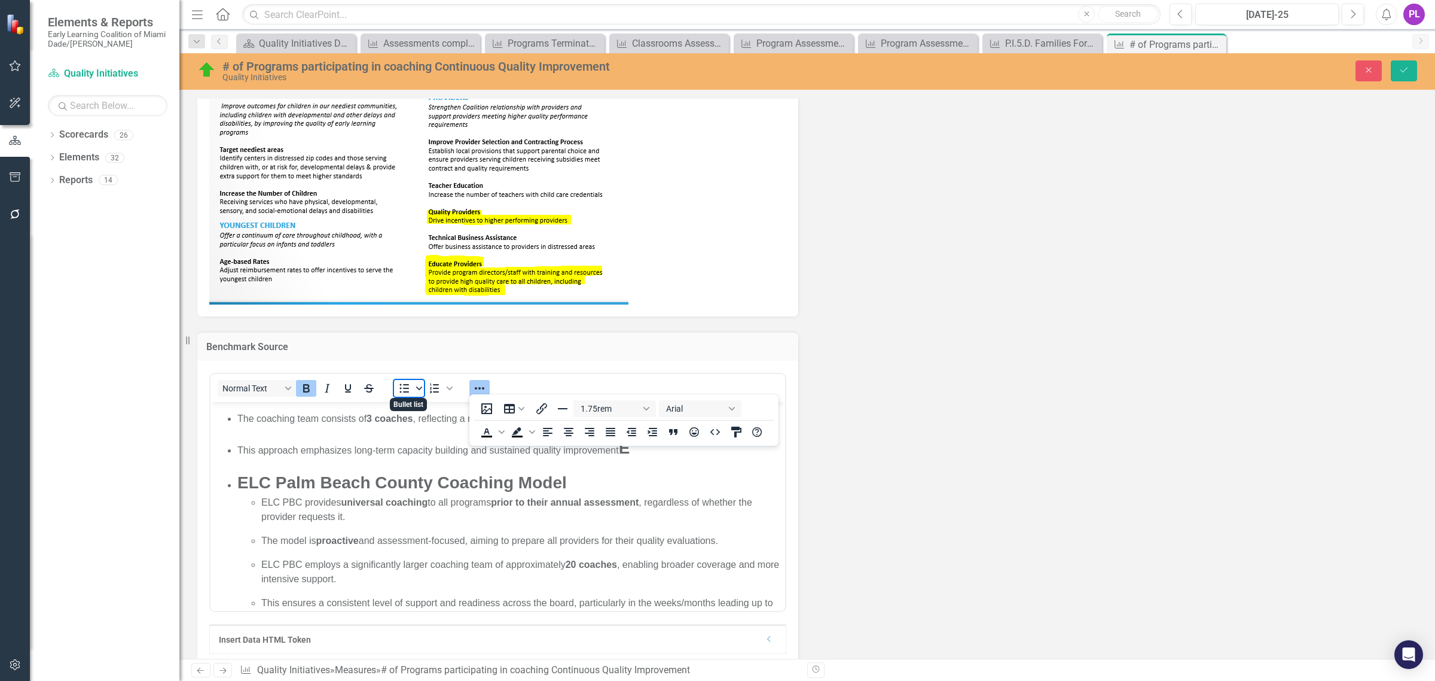
click at [420, 389] on icon "Bullet list" at bounding box center [419, 388] width 6 height 6
click at [417, 423] on div "Default" at bounding box center [415, 416] width 33 height 33
click at [404, 389] on icon "Bullet list" at bounding box center [405, 387] width 10 height 9
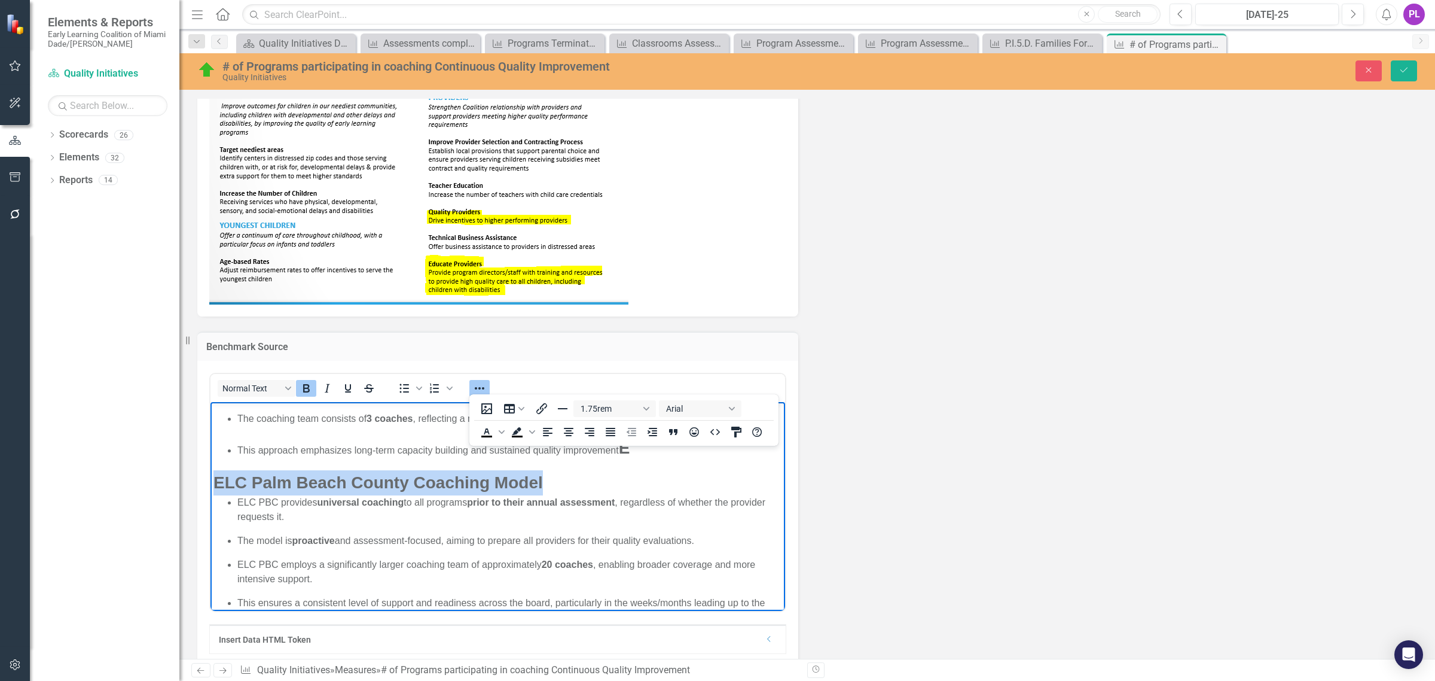
drag, startPoint x: 544, startPoint y: 481, endPoint x: 218, endPoint y: 468, distance: 326.2
click at [211, 475] on html "This analysis compares the coaching support models of The Early Learning Coalit…" at bounding box center [498, 428] width 575 height 416
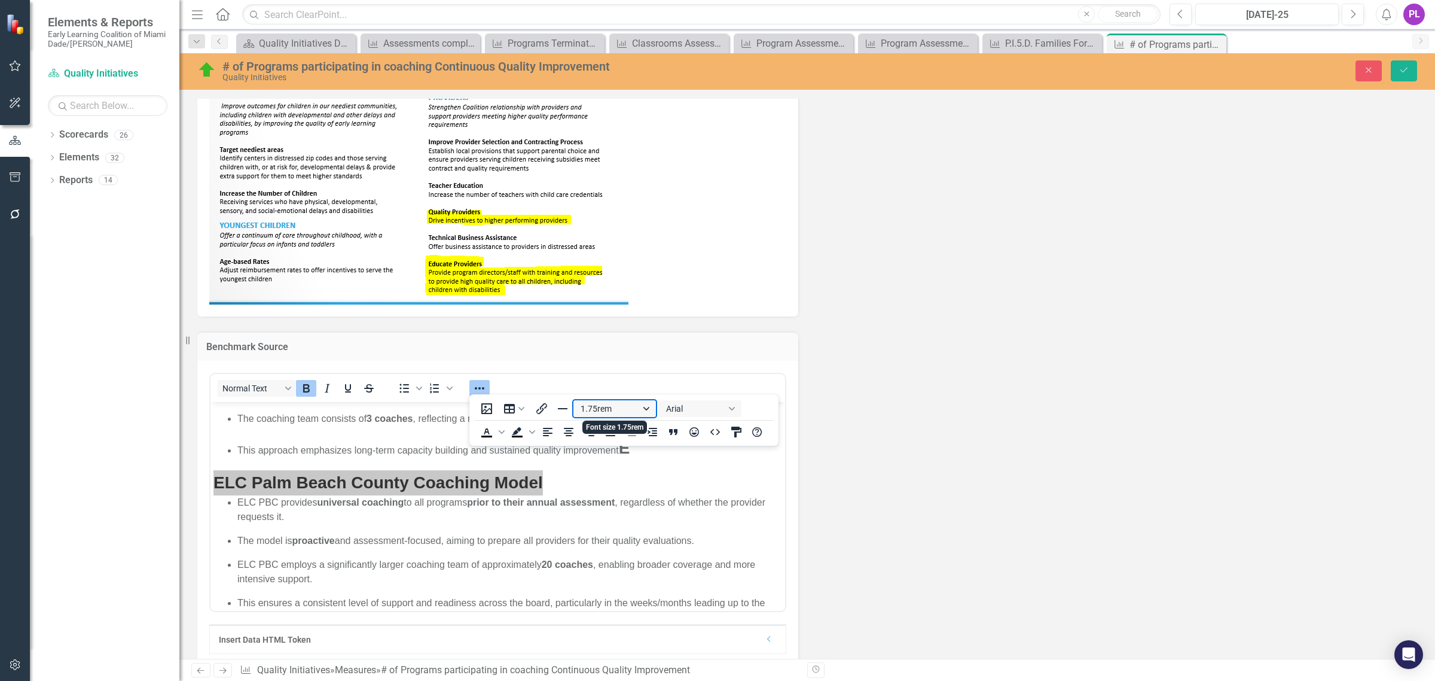
click at [647, 407] on button "1.75rem" at bounding box center [614, 408] width 83 height 17
click at [617, 510] on div "18px" at bounding box center [608, 506] width 51 height 14
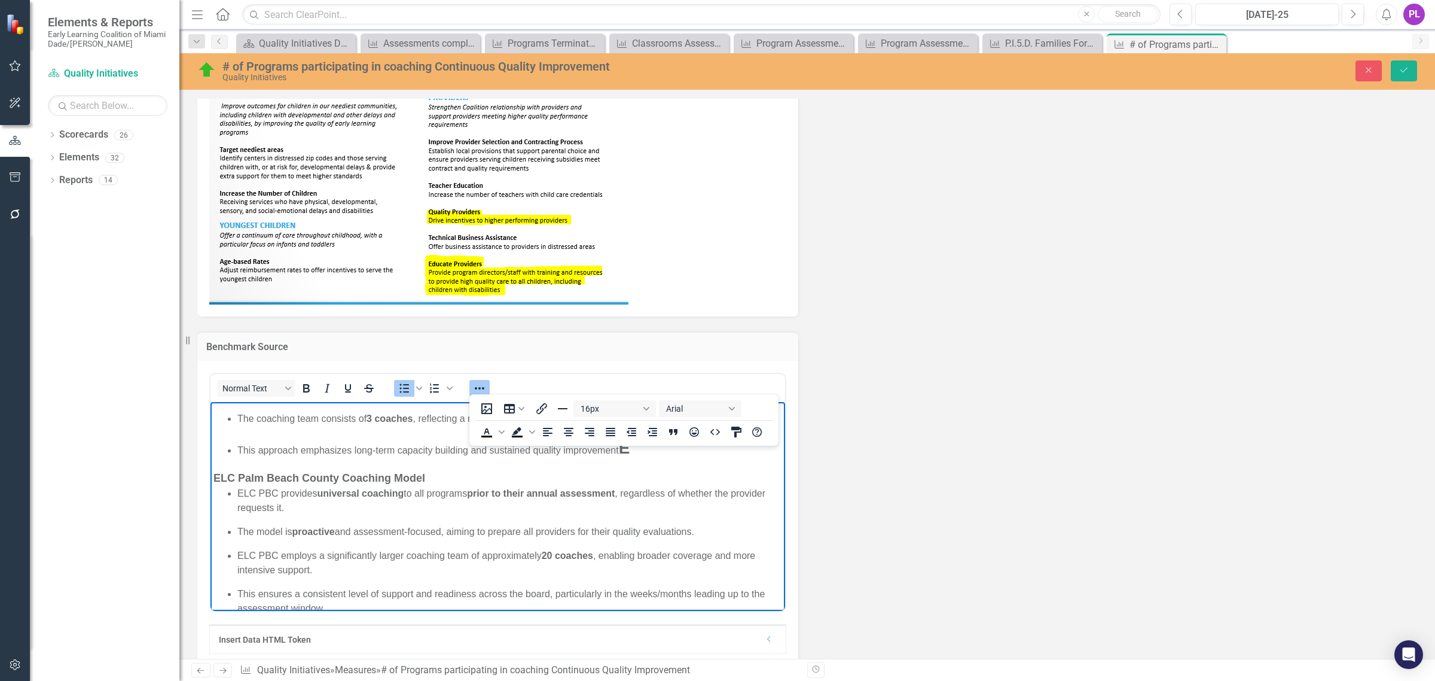
click at [483, 505] on p "ELC PBC provides universal coaching to all programs prior to their annual asses…" at bounding box center [509, 500] width 545 height 29
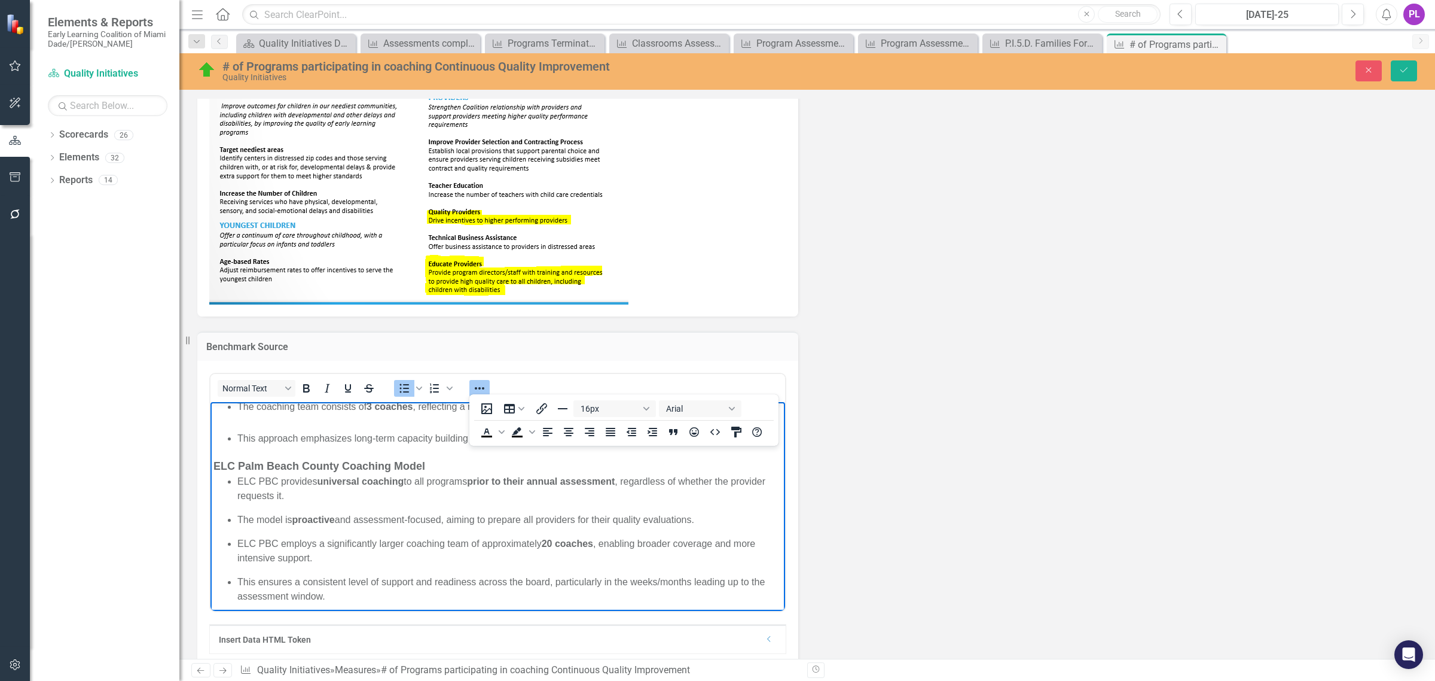
scroll to position [197, 0]
click at [637, 542] on p "ELC PBC employs a significantly larger coaching team of approximately 20 coache…" at bounding box center [509, 546] width 545 height 29
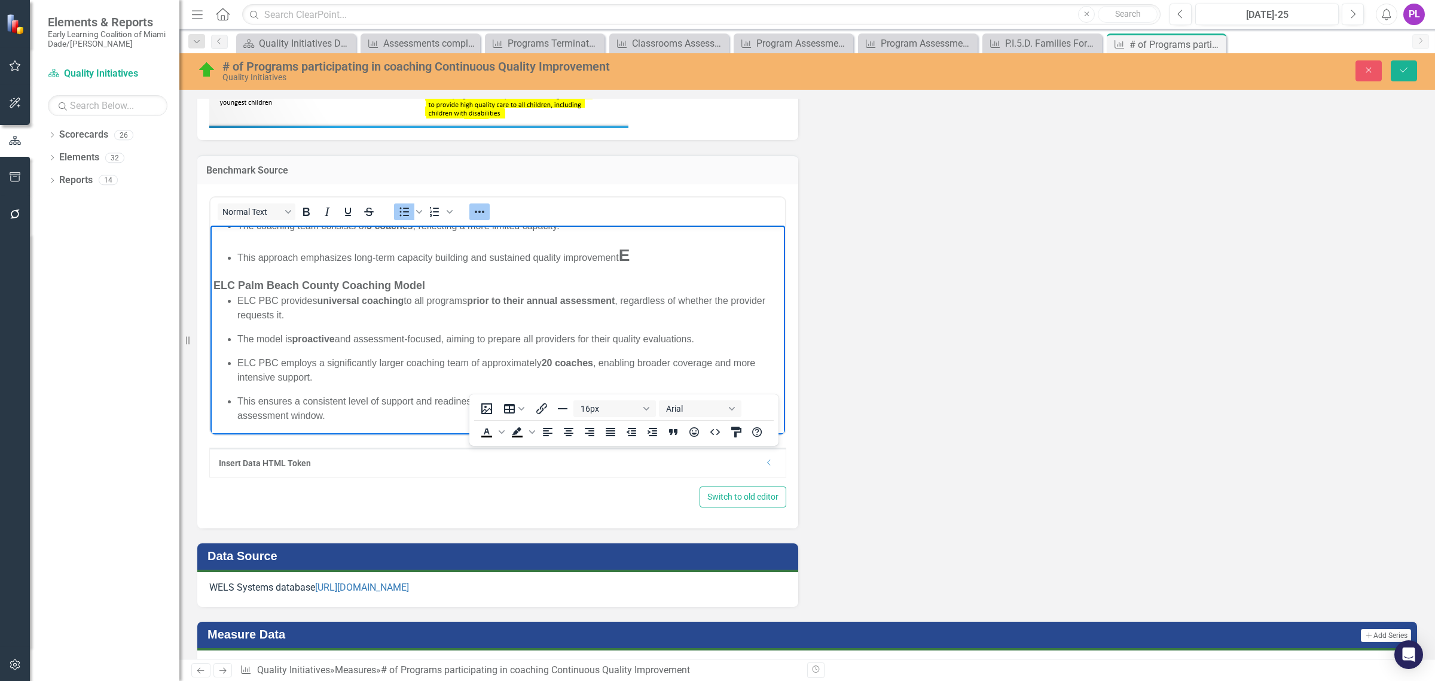
scroll to position [878, 0]
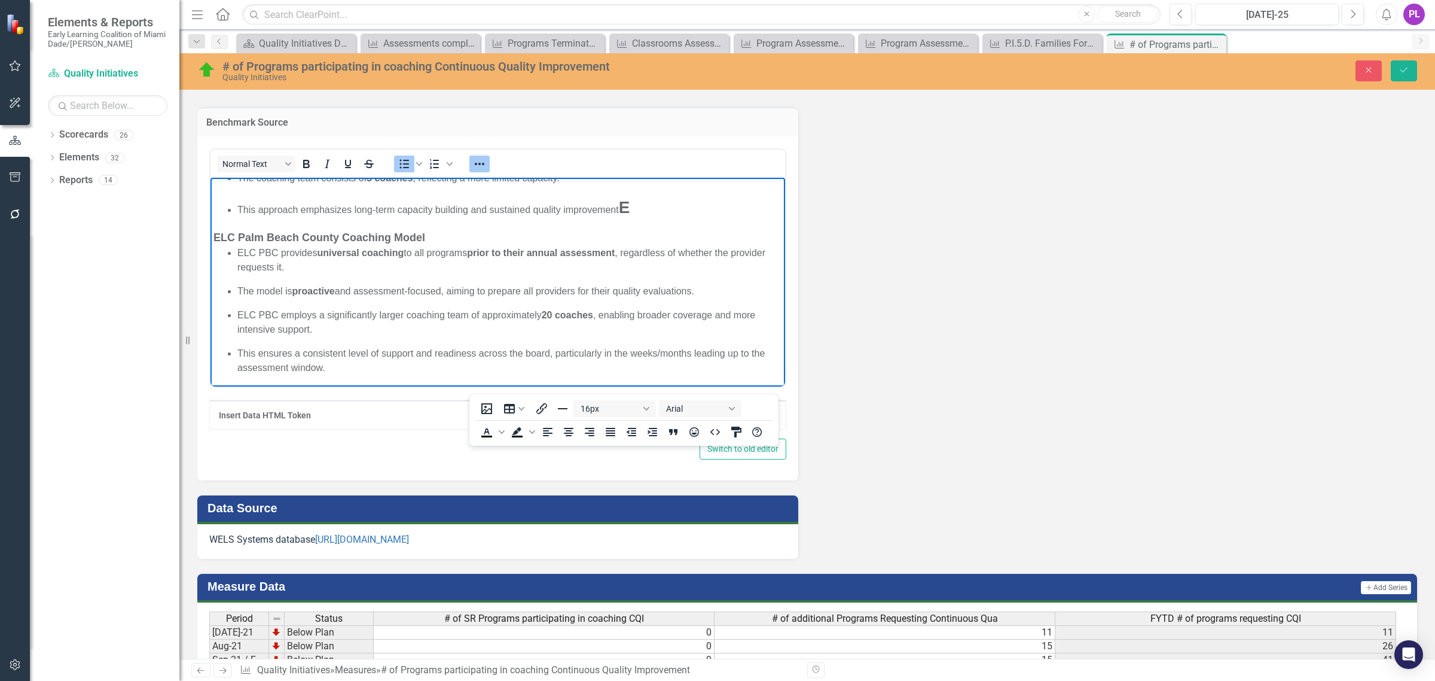
click at [404, 376] on body "This analysis compares the coaching support models of The Early Learning Coalit…" at bounding box center [498, 183] width 575 height 407
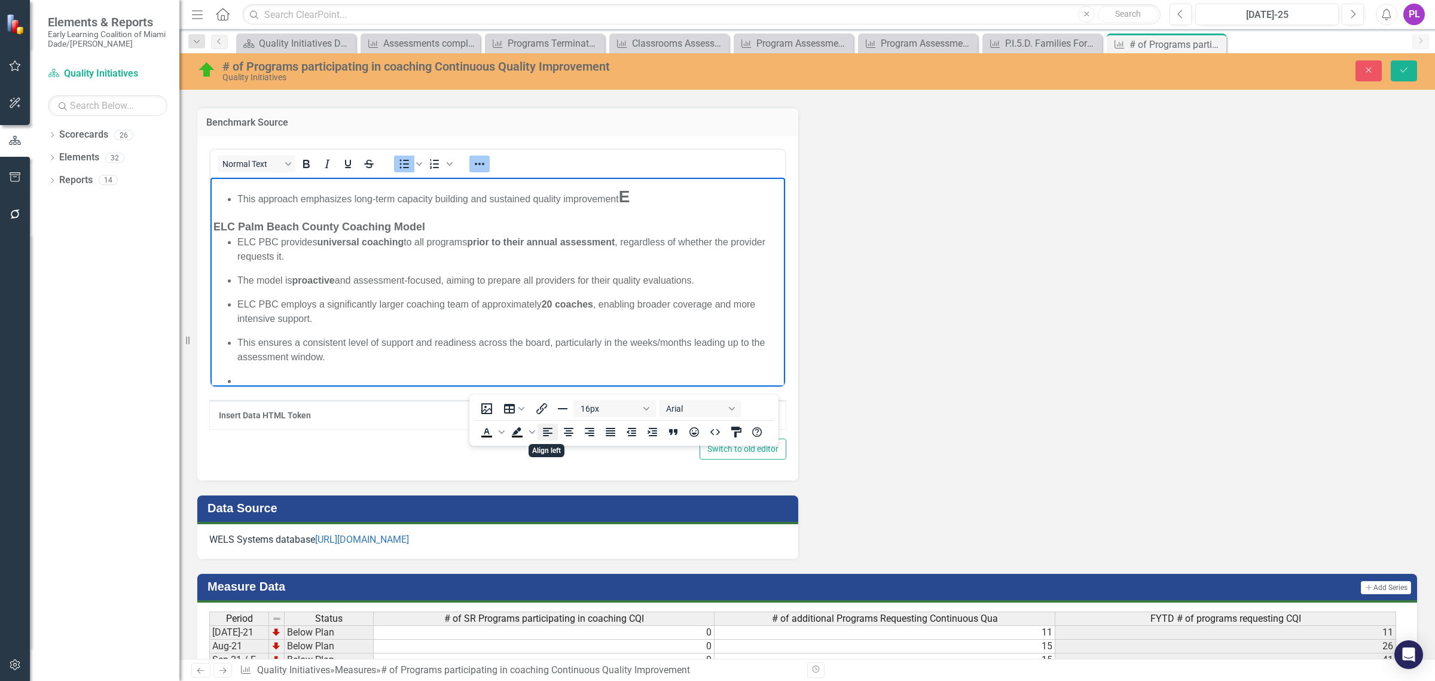
click at [551, 434] on icon "Align left" at bounding box center [547, 432] width 10 height 8
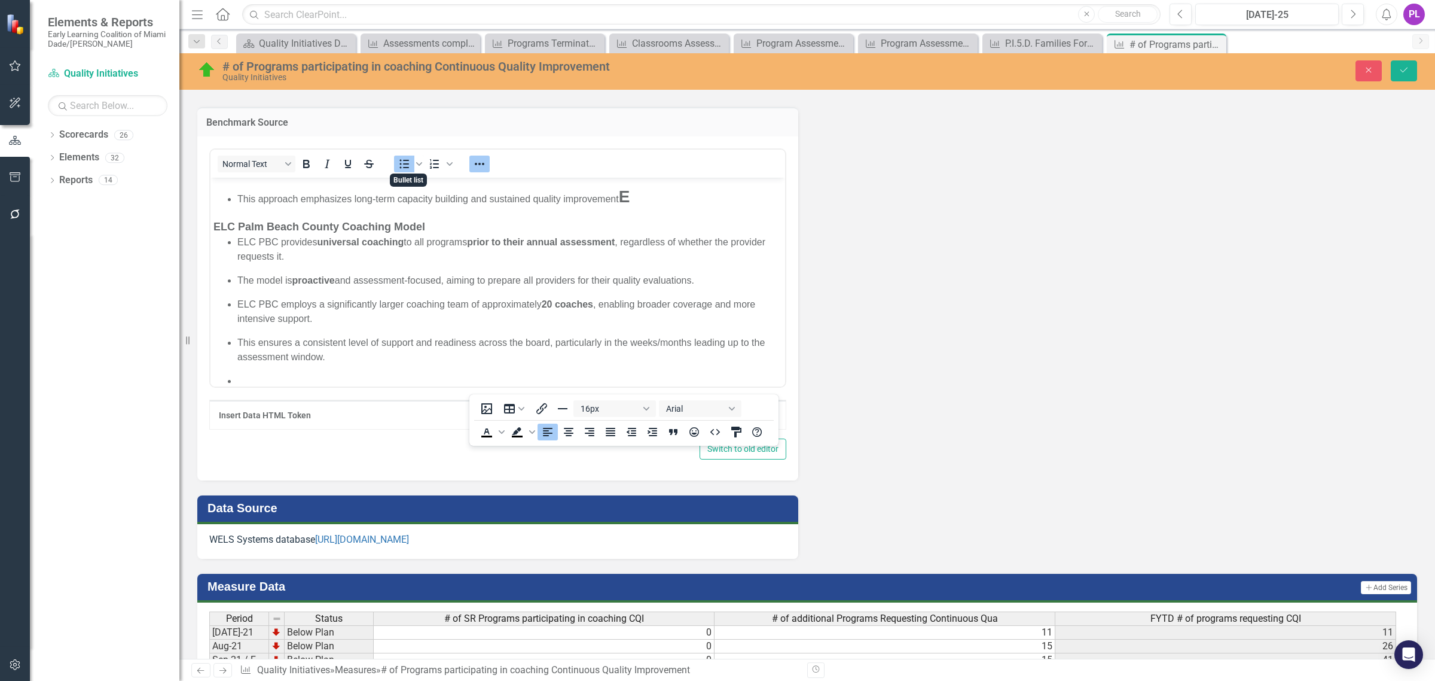
click at [407, 162] on icon "Bullet list" at bounding box center [405, 163] width 10 height 9
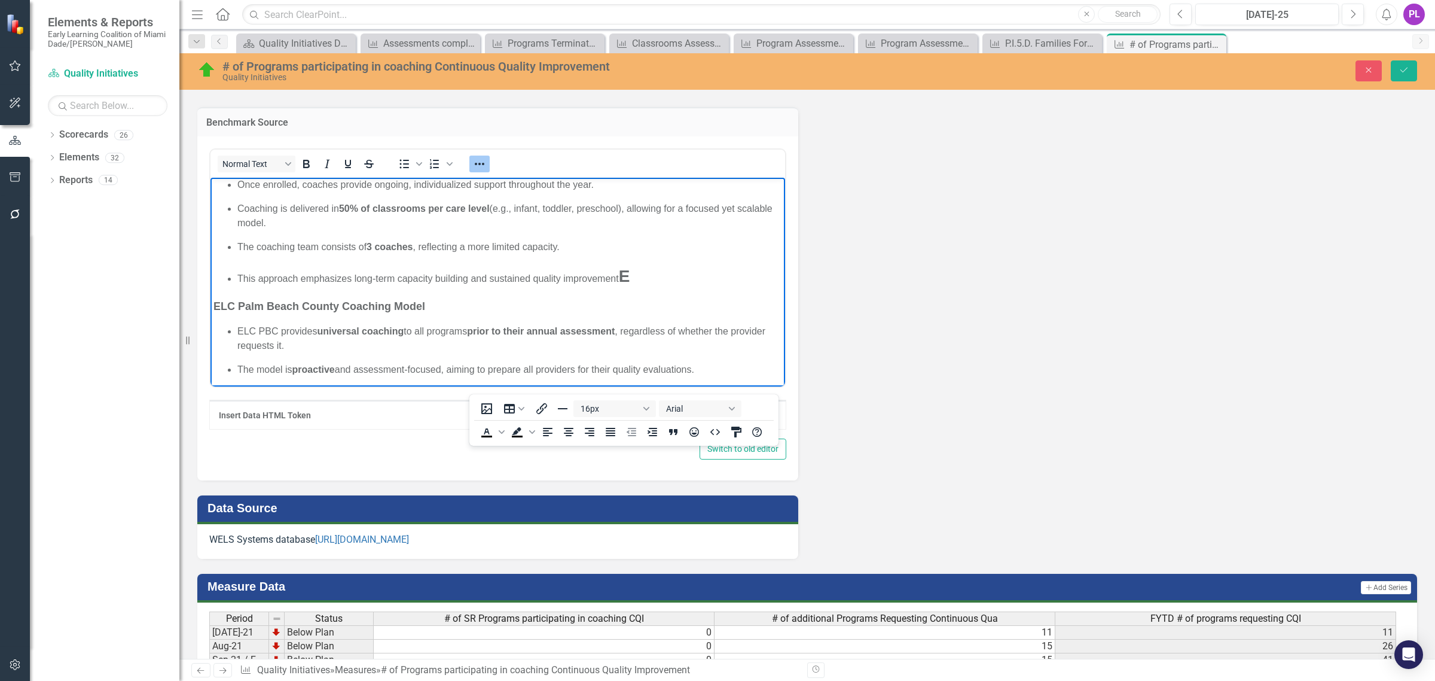
scroll to position [102, 0]
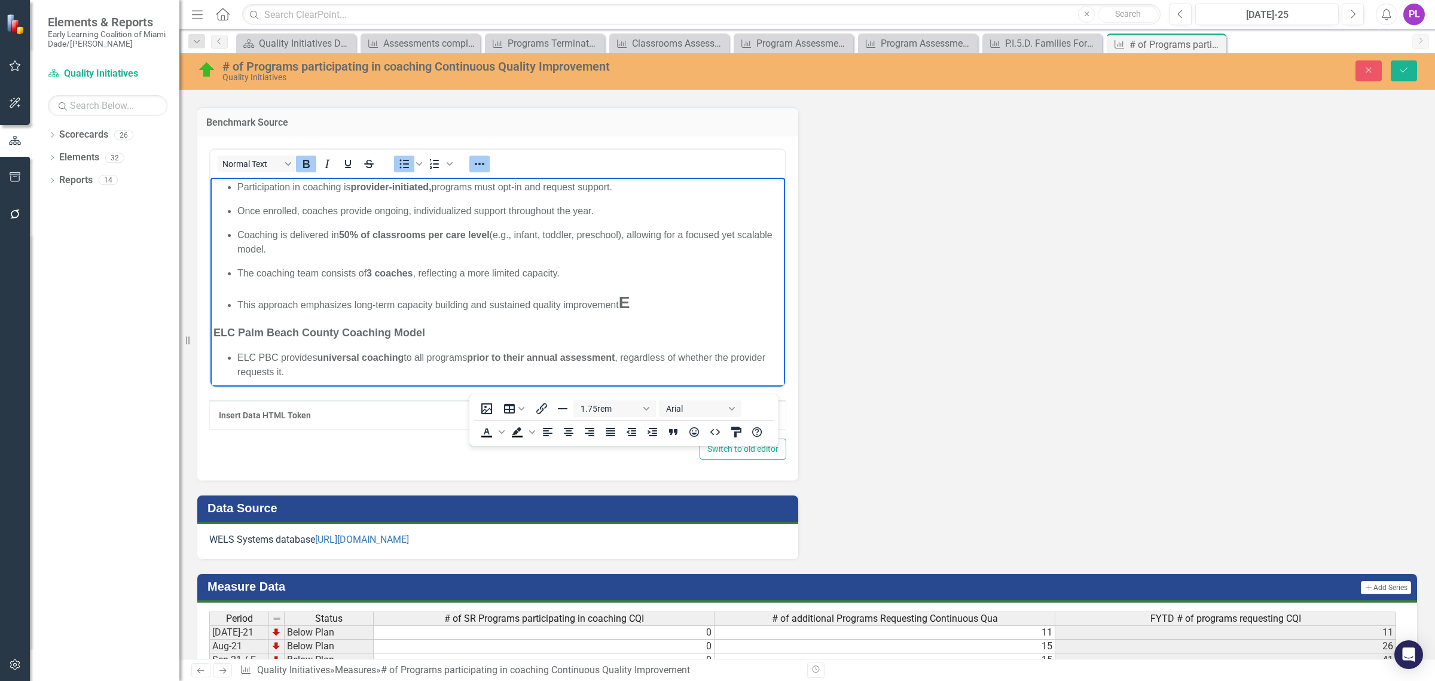
click at [677, 303] on p "This approach emphasizes long-term capacity building and sustained quality impr…" at bounding box center [509, 301] width 545 height 25
click at [338, 327] on strong "ELC Palm Beach County Coaching Model" at bounding box center [320, 332] width 212 height 12
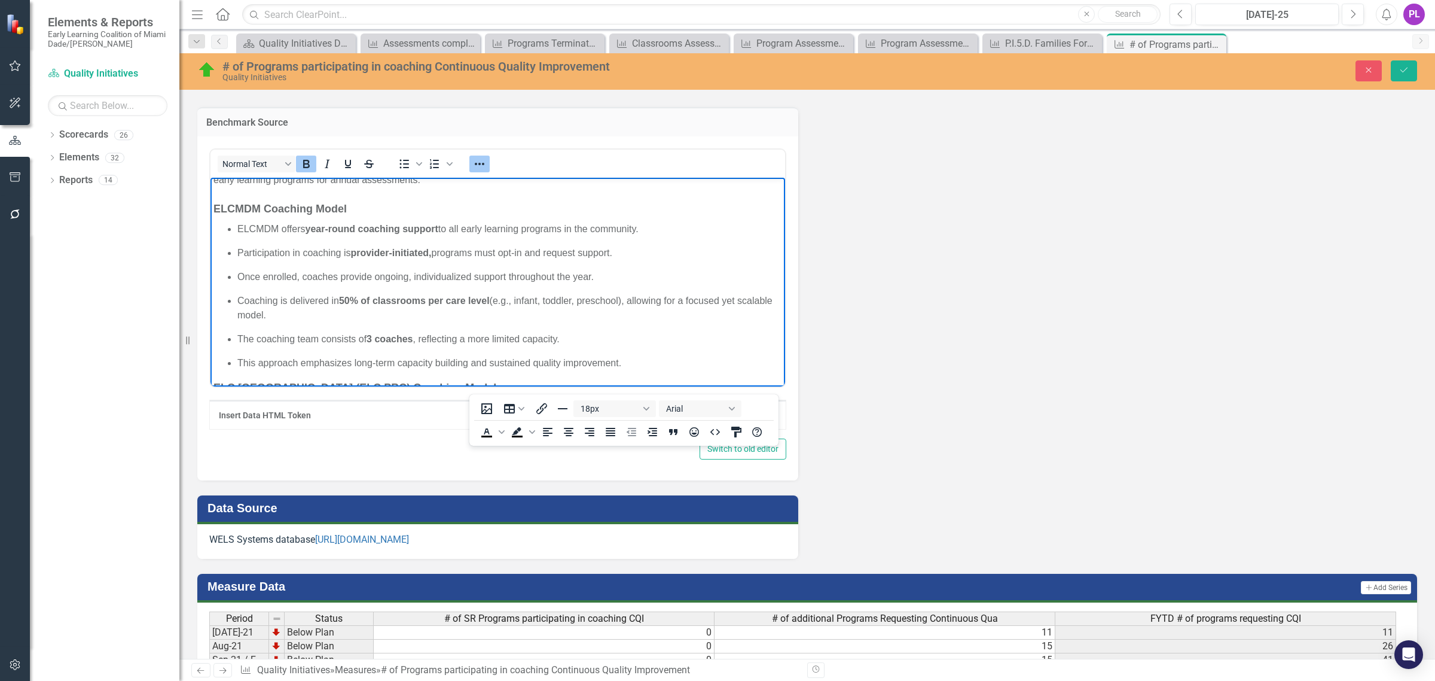
scroll to position [0, 0]
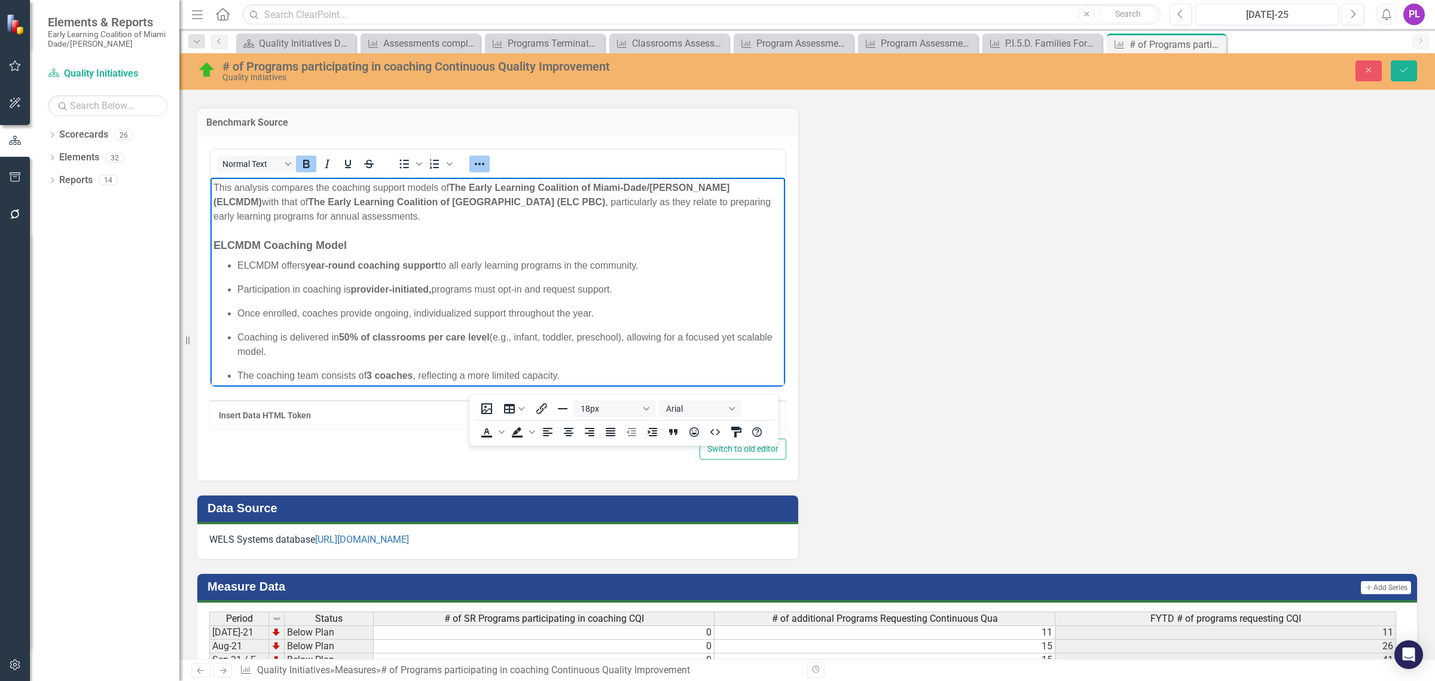
click at [260, 241] on strong "ELCMDM Coaching Model" at bounding box center [280, 245] width 133 height 12
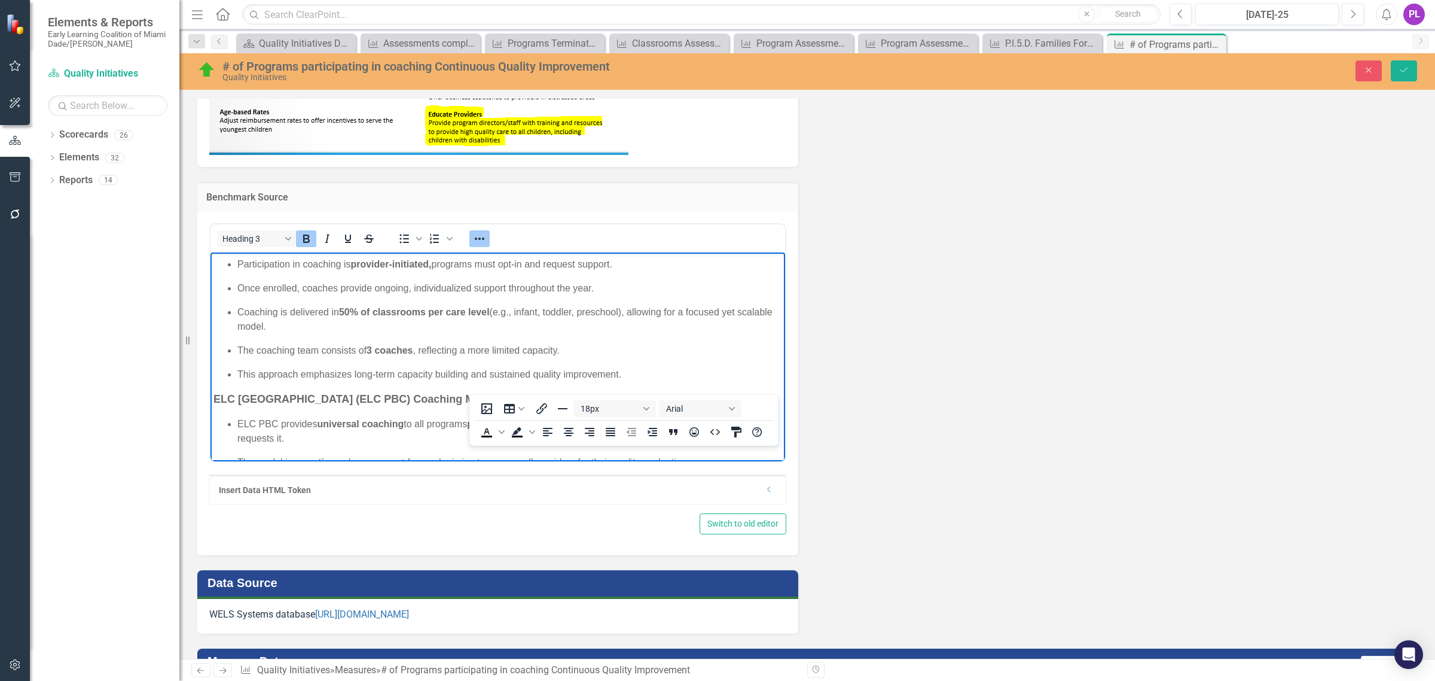
scroll to position [150, 0]
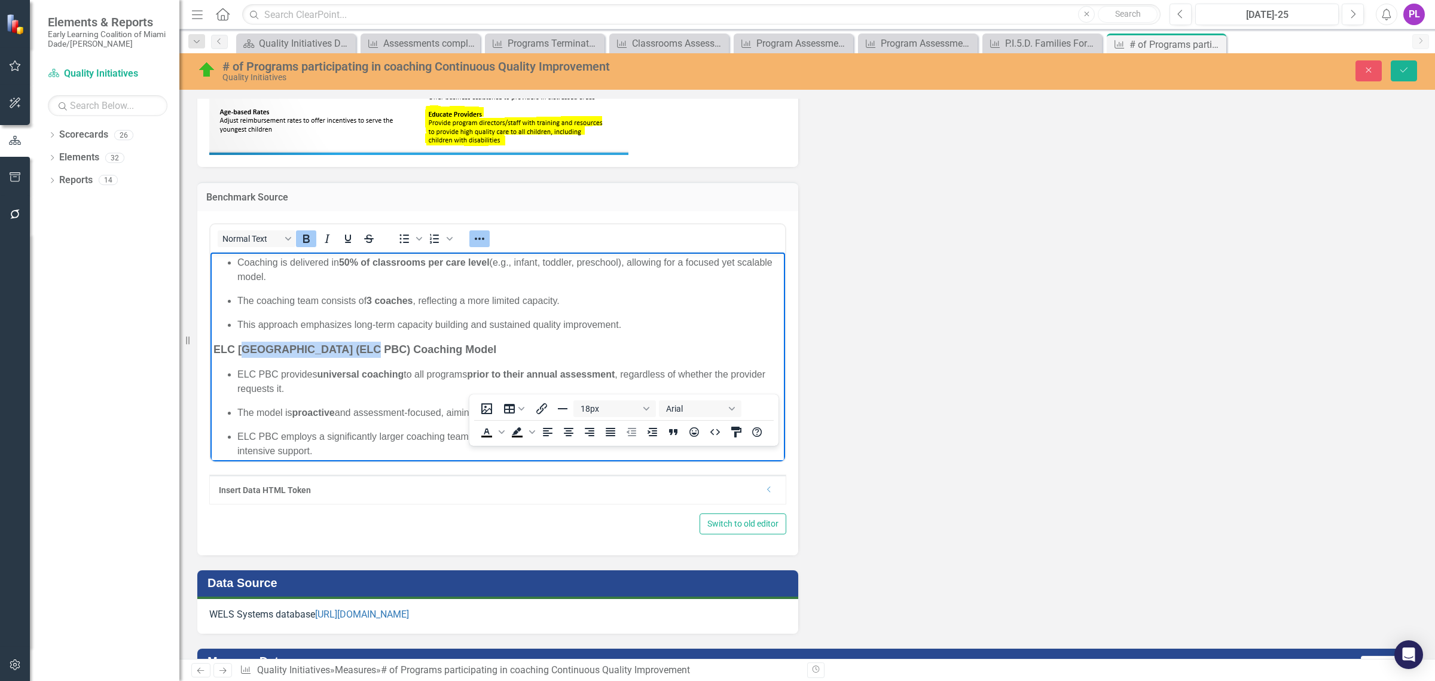
drag, startPoint x: 367, startPoint y: 346, endPoint x: 242, endPoint y: 346, distance: 125.6
click at [242, 346] on strong "ELC Palm Beach County (ELC PBC) Coaching Model" at bounding box center [355, 349] width 283 height 12
click at [1401, 77] on button "Save" at bounding box center [1404, 70] width 26 height 21
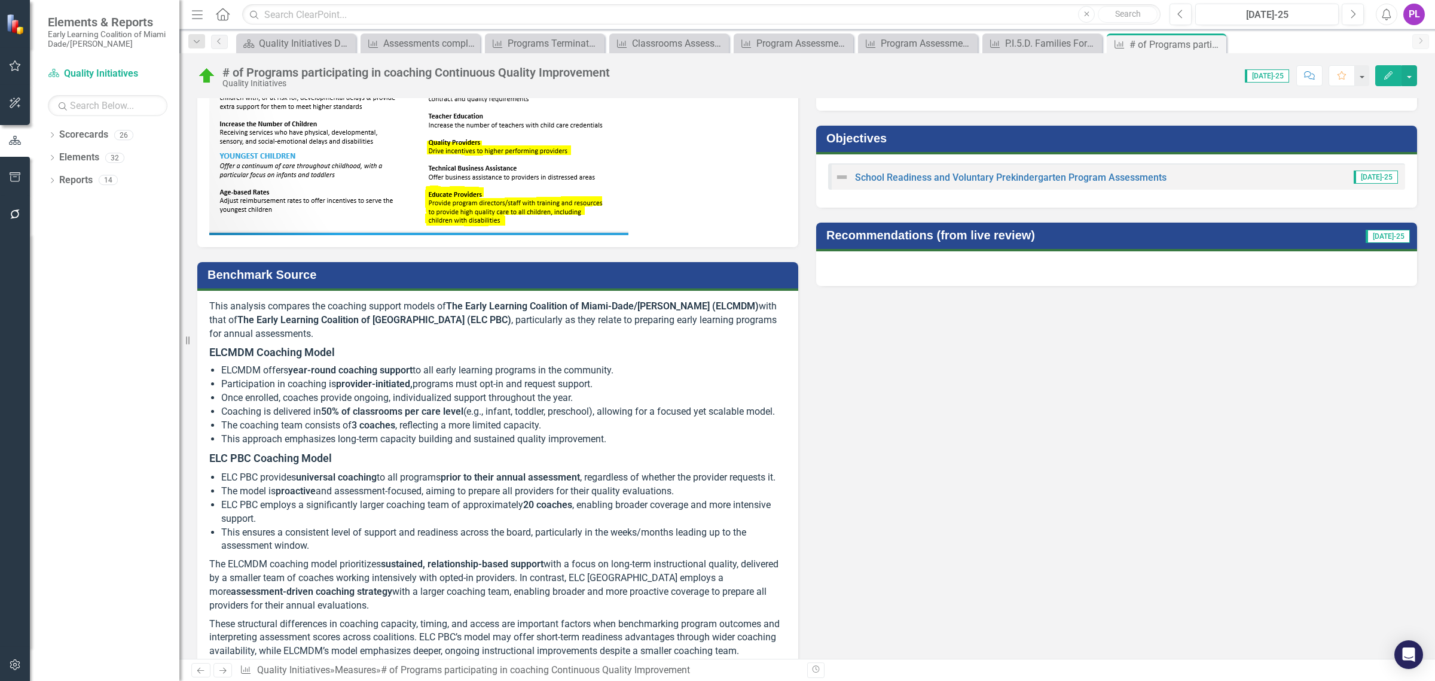
scroll to position [449, 0]
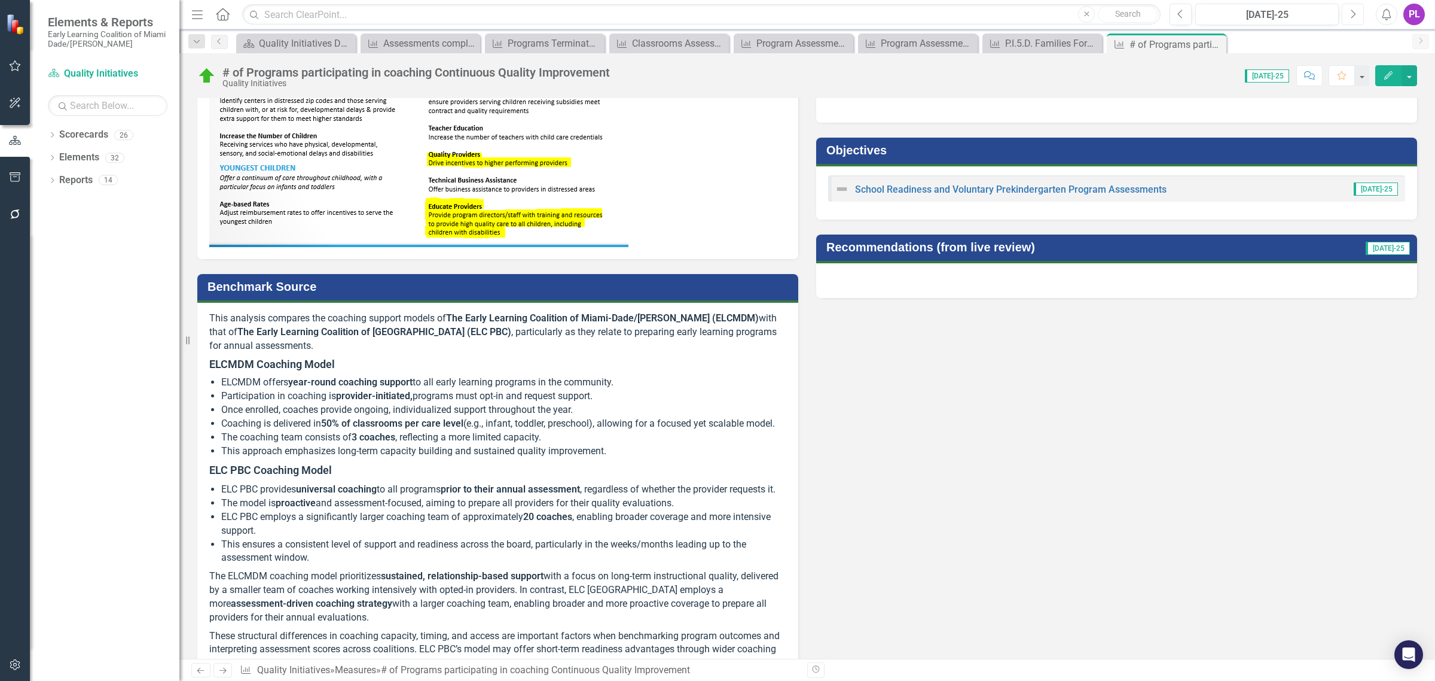
click at [1350, 21] on button "Next" at bounding box center [1353, 15] width 22 height 22
